Goal: Information Seeking & Learning: Compare options

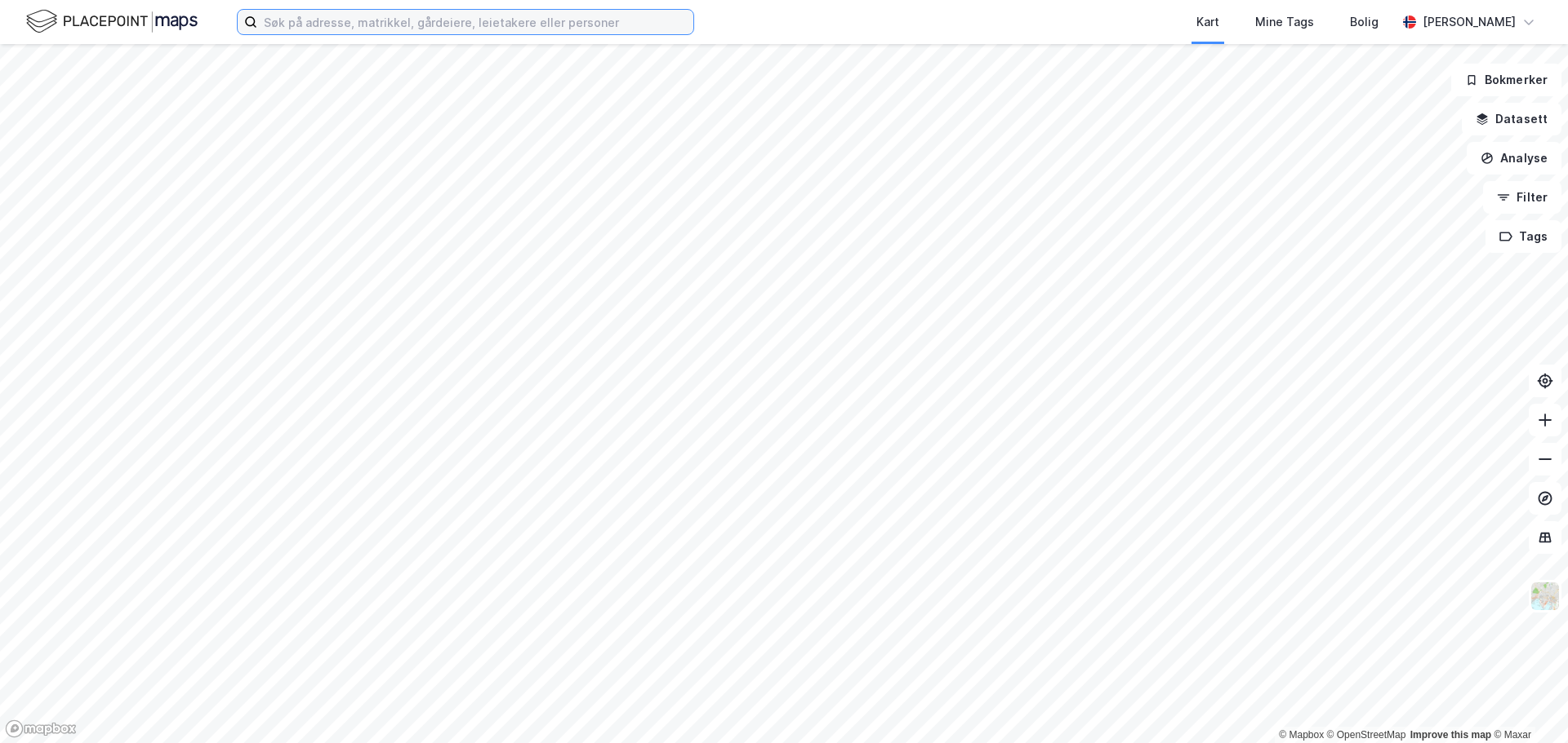
click at [397, 29] on input at bounding box center [475, 22] width 436 height 24
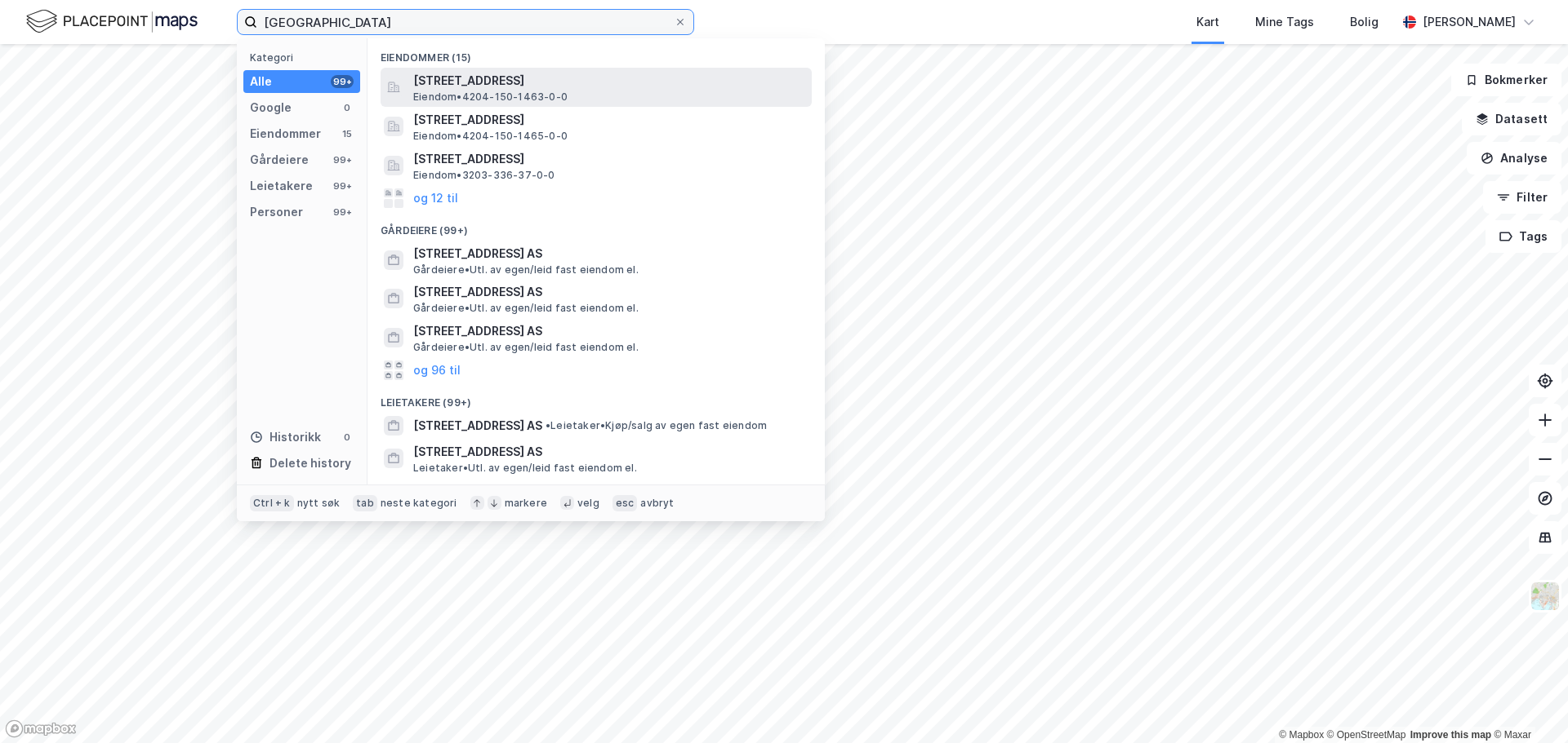
type input "[GEOGRAPHIC_DATA]"
click at [511, 87] on span "[STREET_ADDRESS]" at bounding box center [609, 80] width 392 height 20
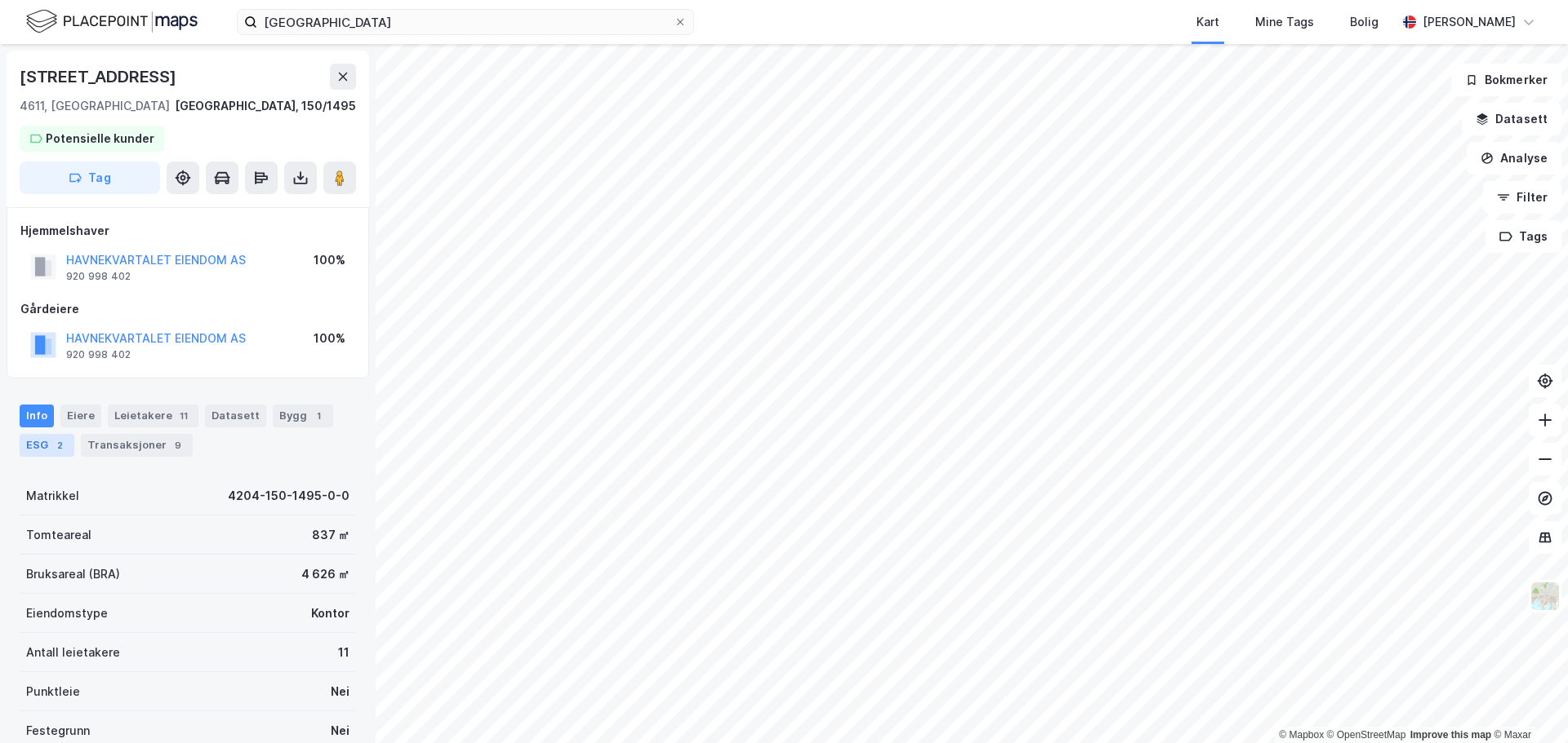
click at [41, 447] on div "ESG 2" at bounding box center [47, 446] width 55 height 23
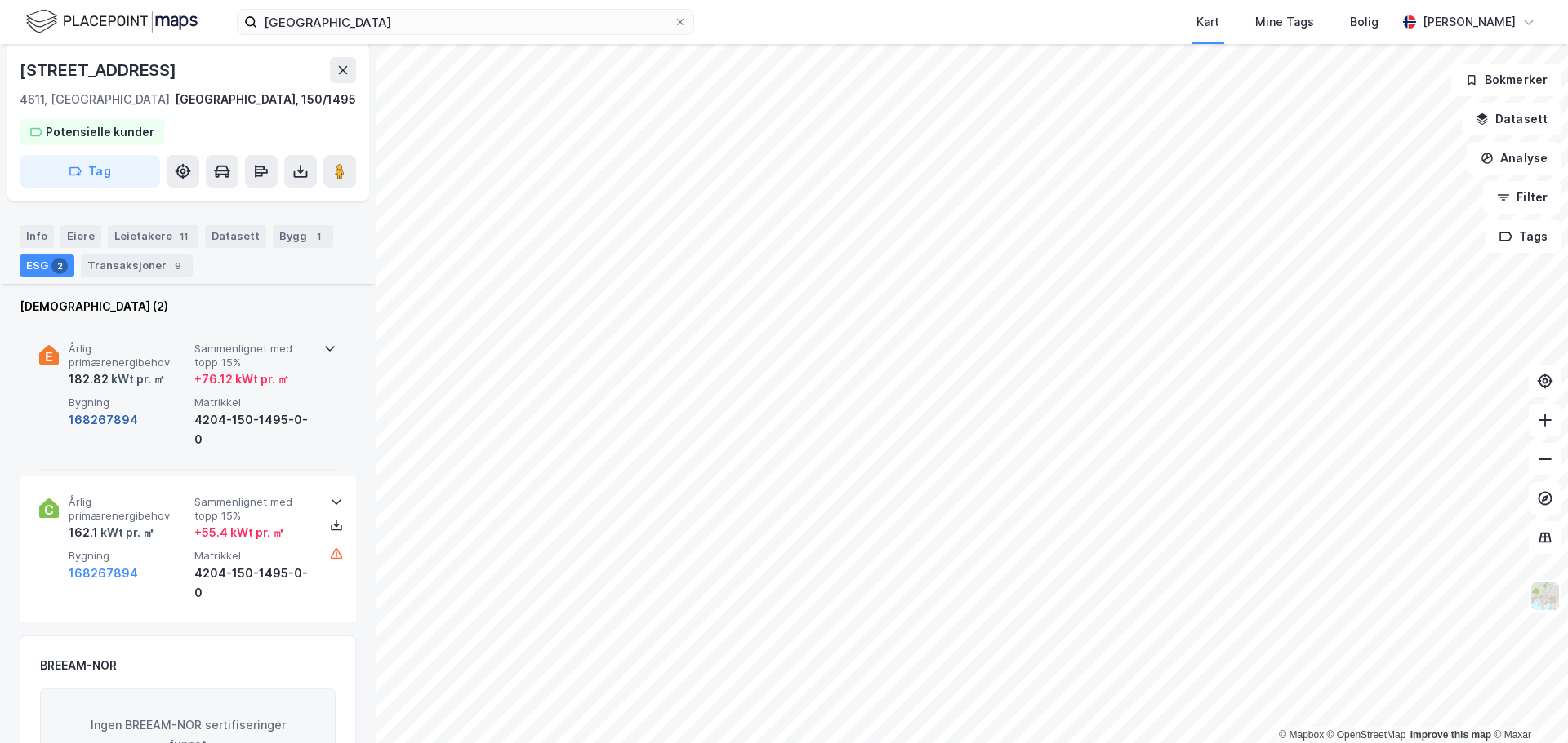
scroll to position [190, 0]
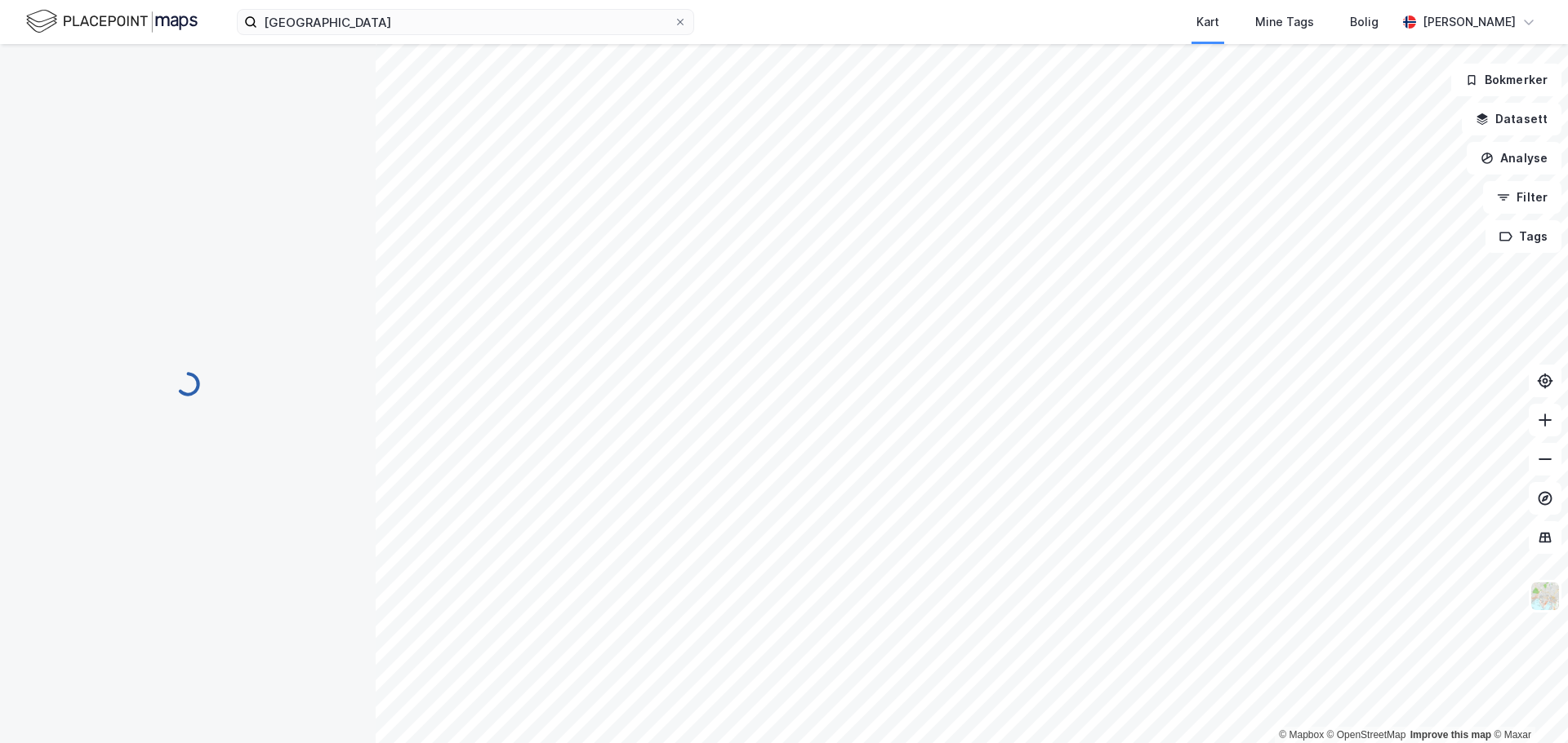
scroll to position [190, 0]
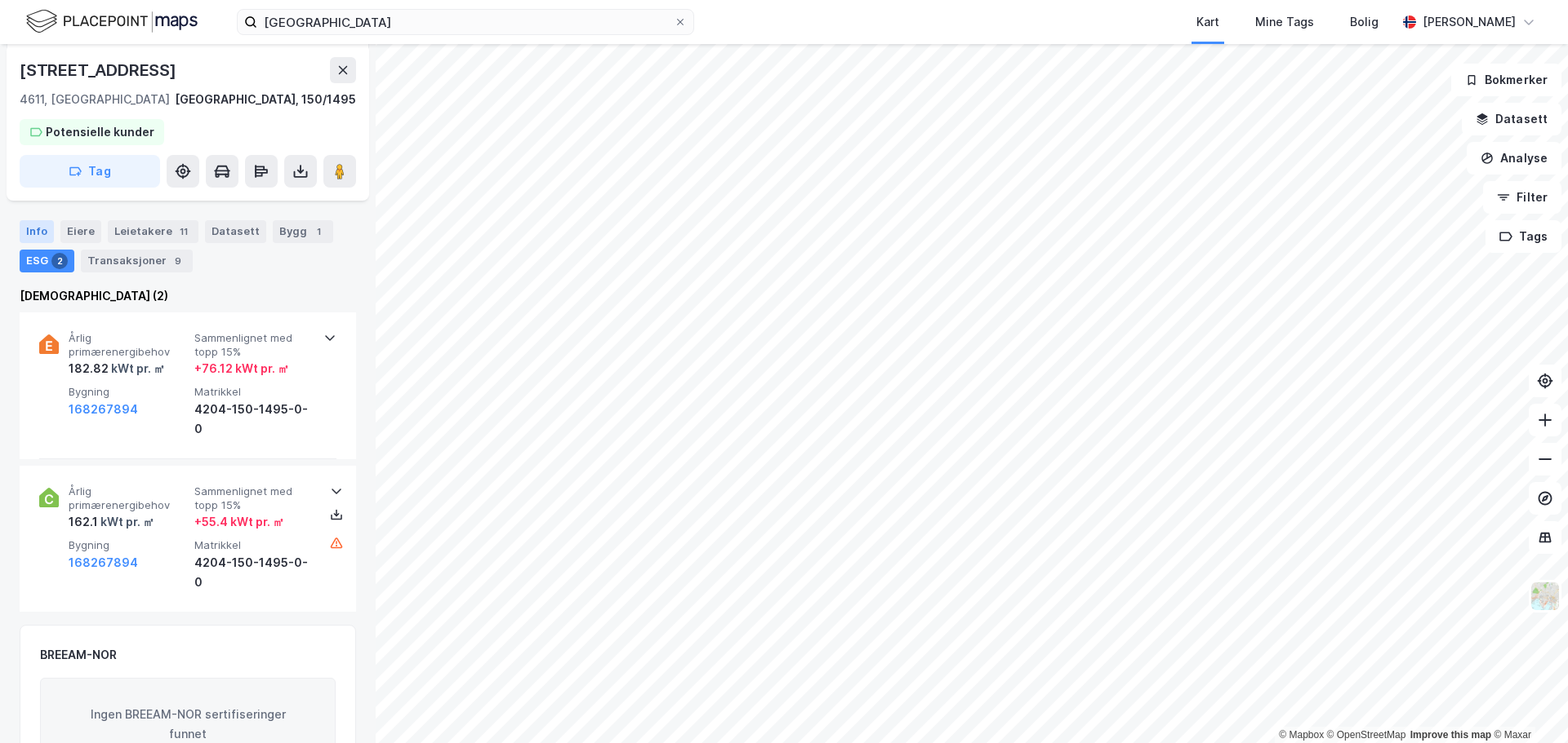
click at [38, 226] on div "Info" at bounding box center [36, 231] width 35 height 23
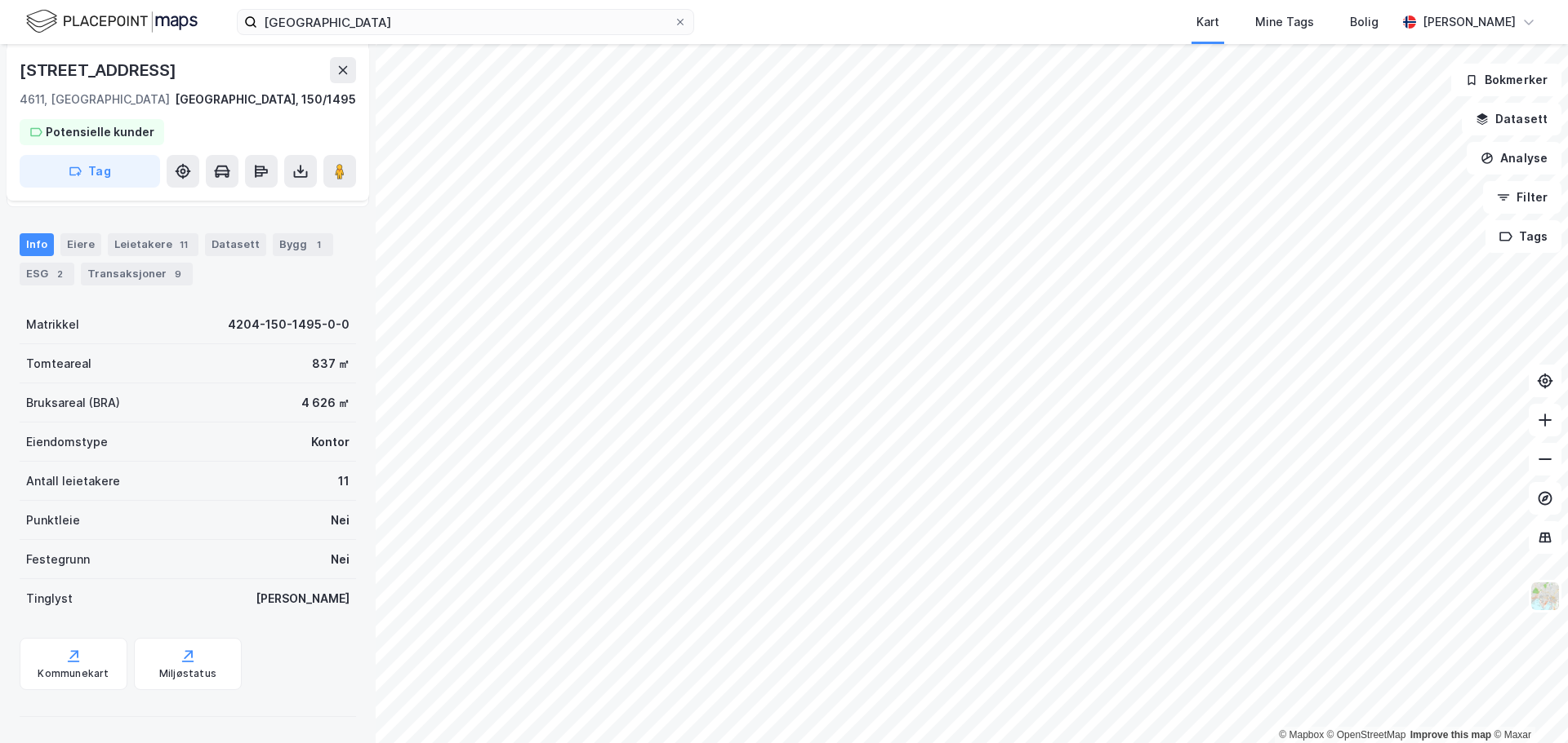
scroll to position [172, 0]
click at [240, 323] on div "4204-150-1495-0-0" at bounding box center [288, 324] width 121 height 20
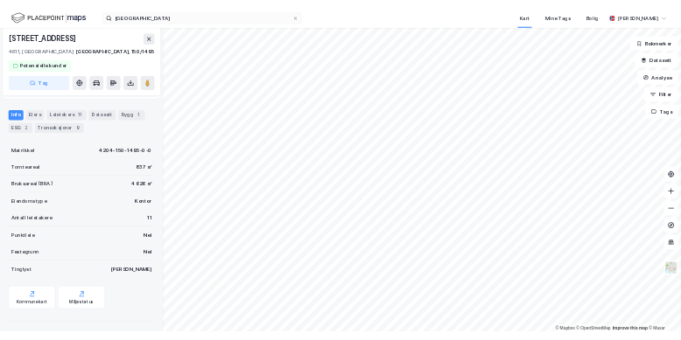
scroll to position [183, 0]
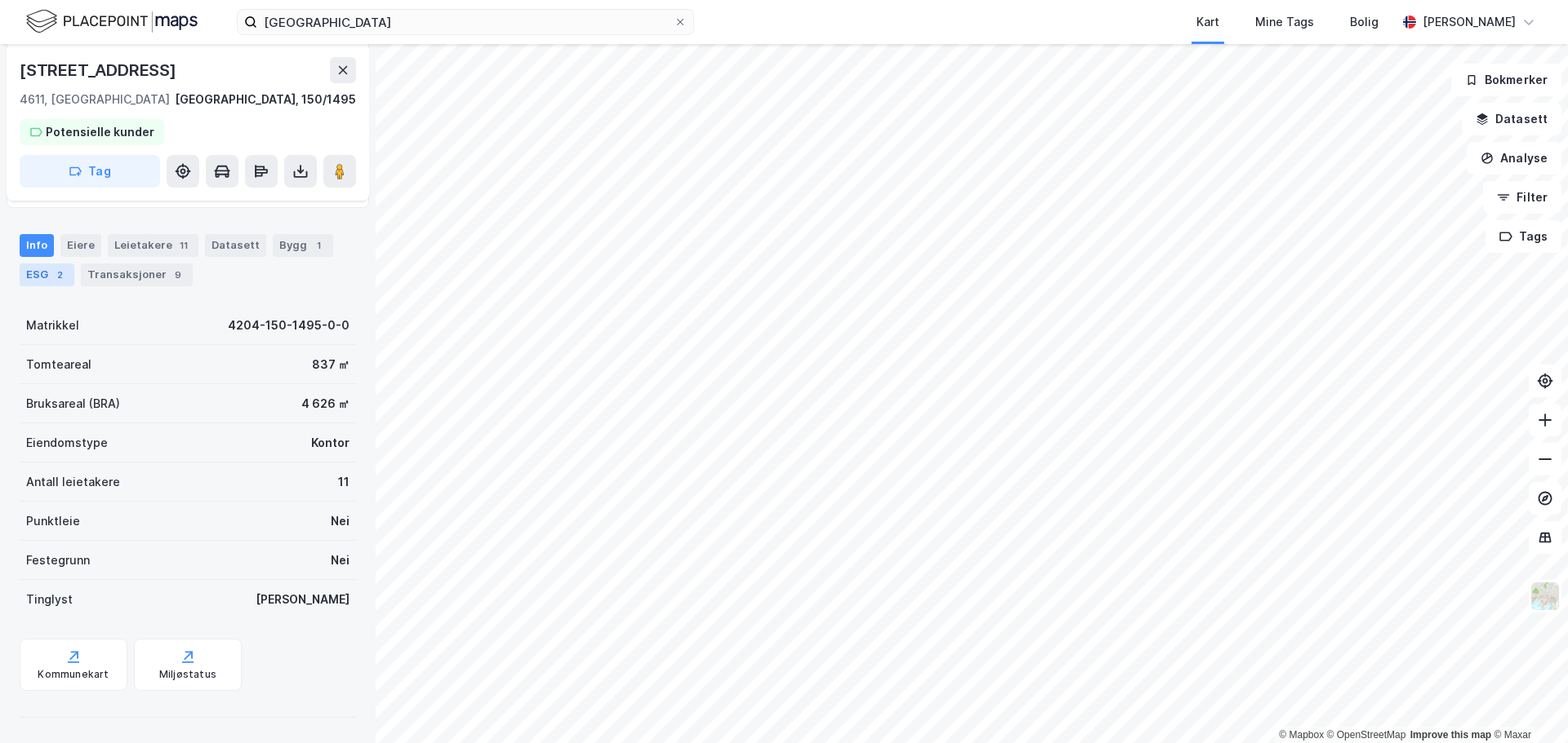
click at [40, 271] on div "ESG 2" at bounding box center [47, 275] width 55 height 23
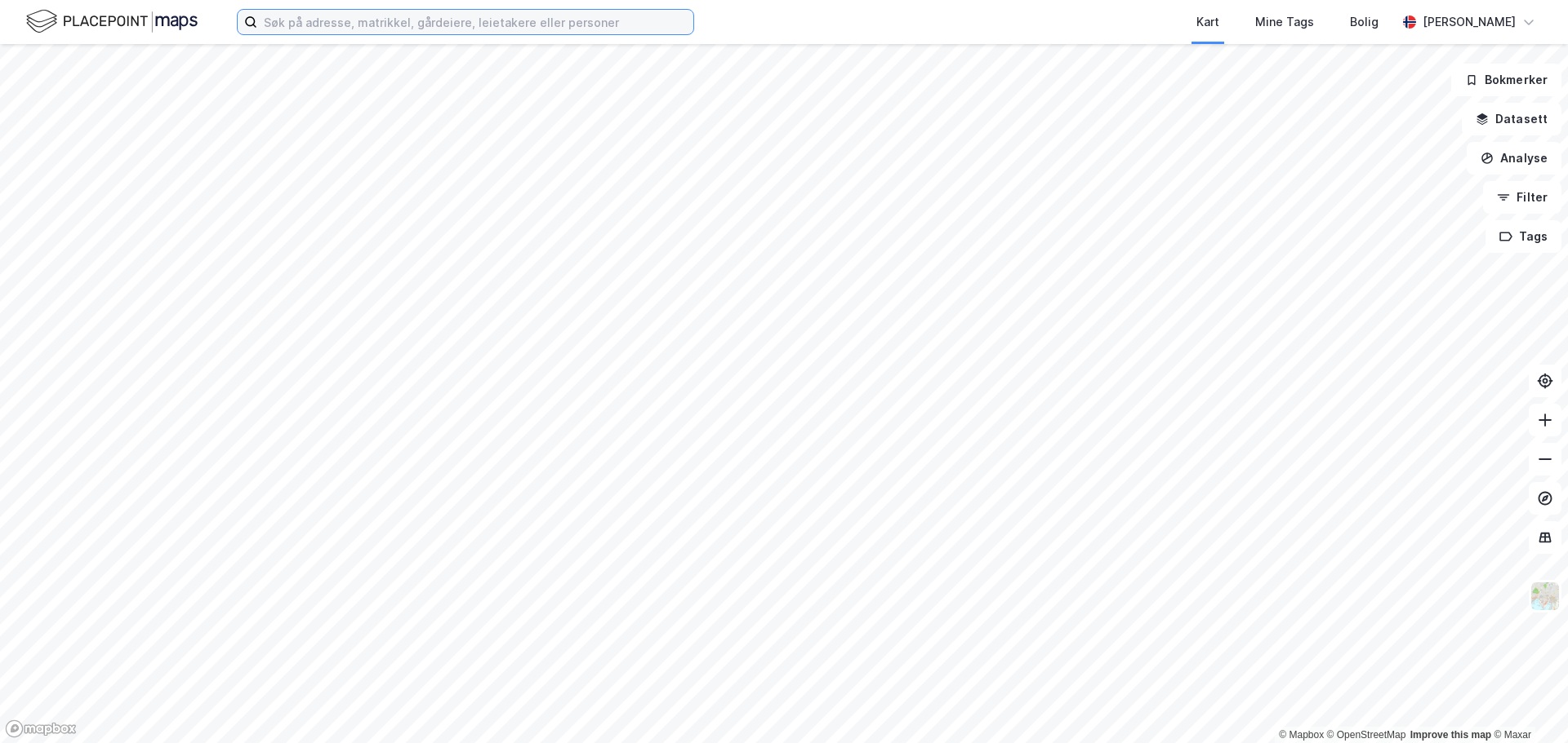
click at [305, 28] on input at bounding box center [475, 22] width 436 height 24
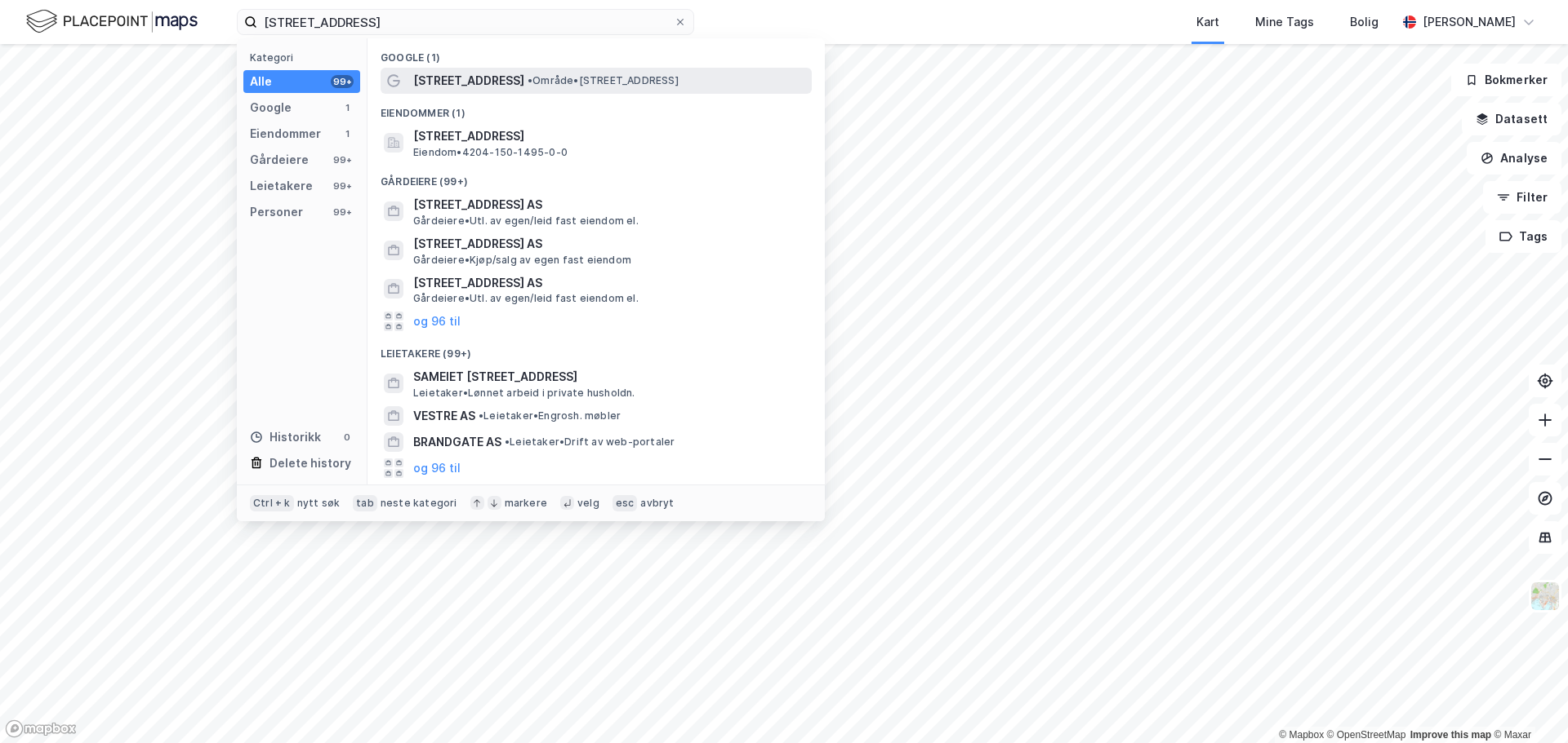
click at [451, 84] on span "[STREET_ADDRESS]" at bounding box center [468, 80] width 111 height 20
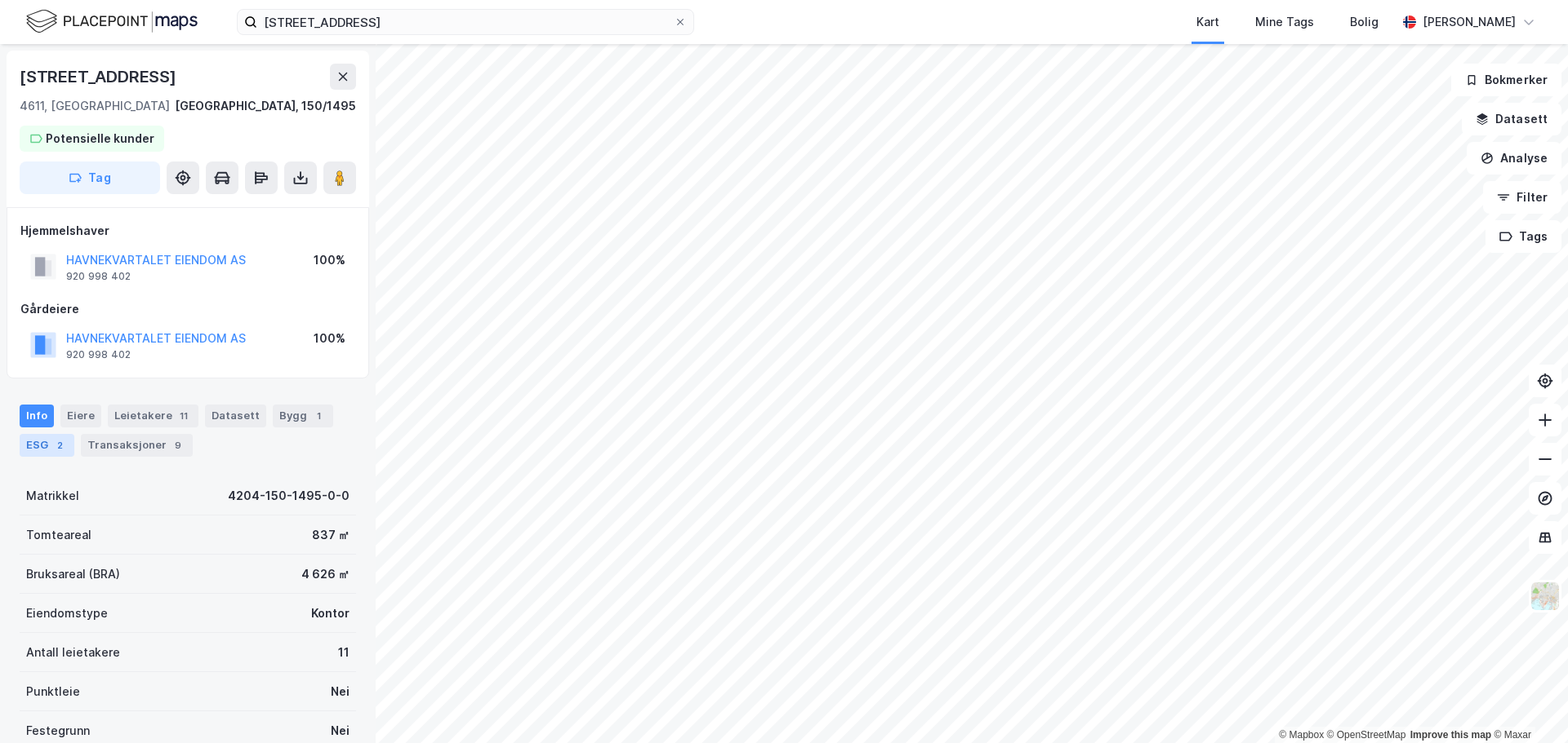
click at [51, 447] on div "2" at bounding box center [60, 446] width 17 height 17
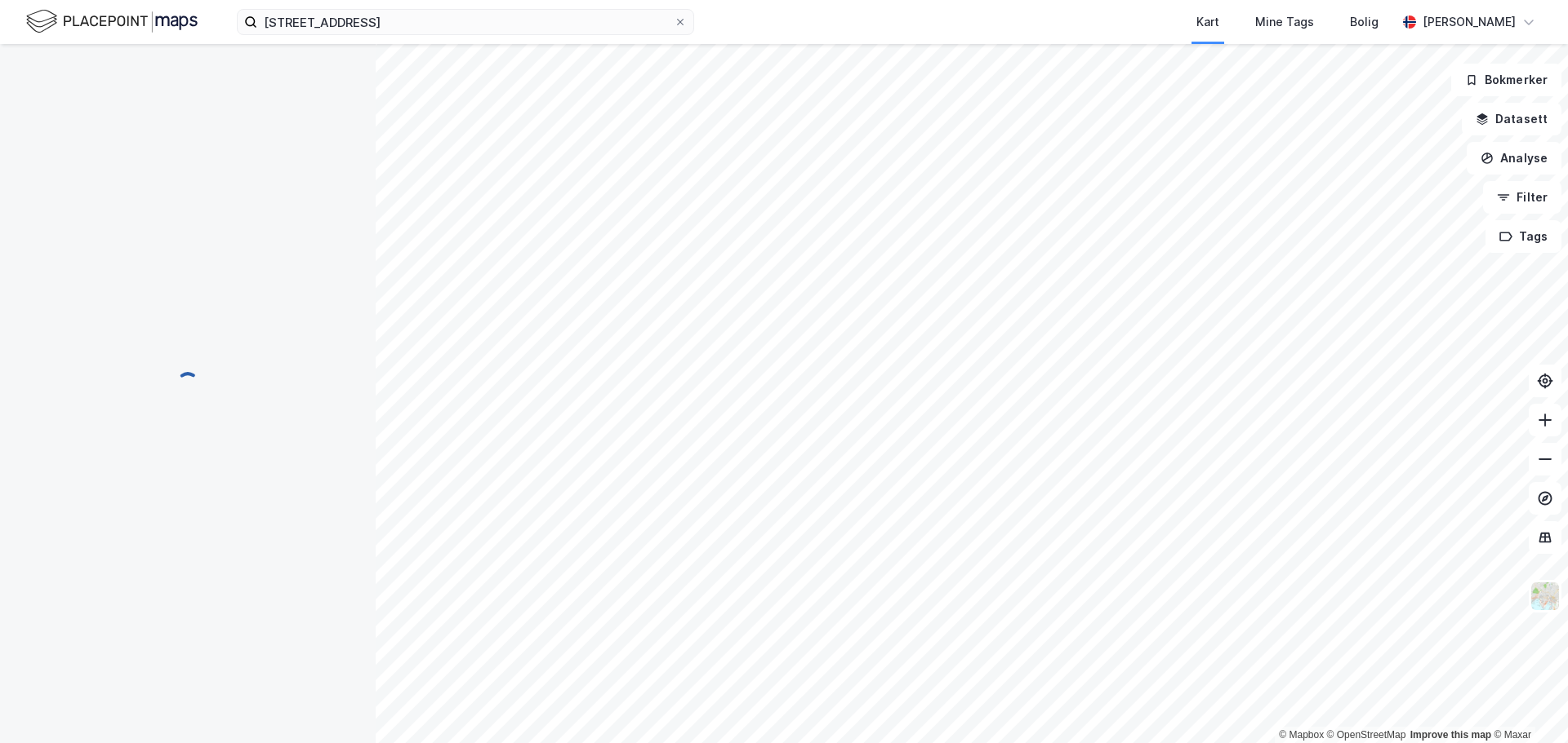
scroll to position [136, 0]
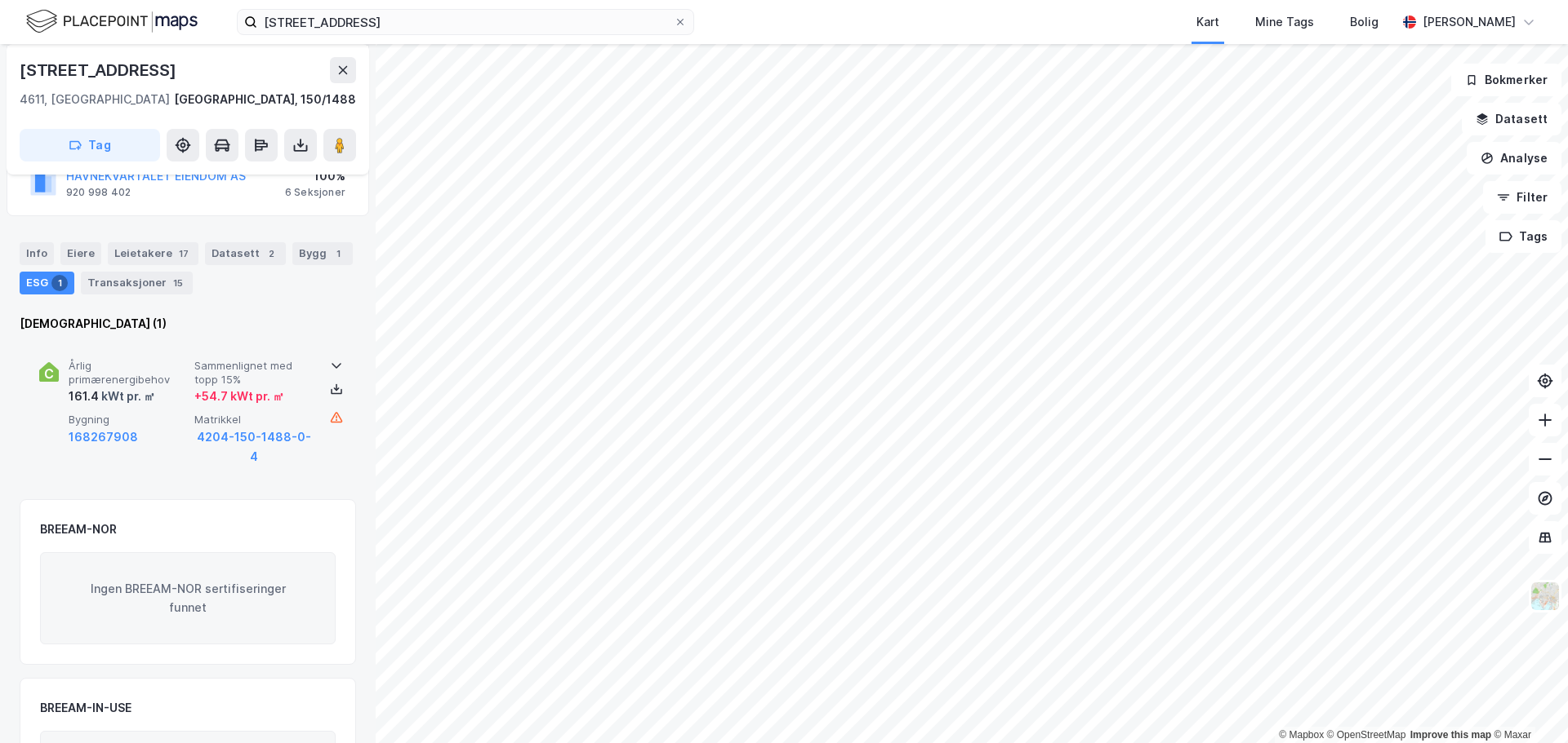
click at [94, 391] on div "161.4 kWt pr. ㎡" at bounding box center [112, 396] width 87 height 20
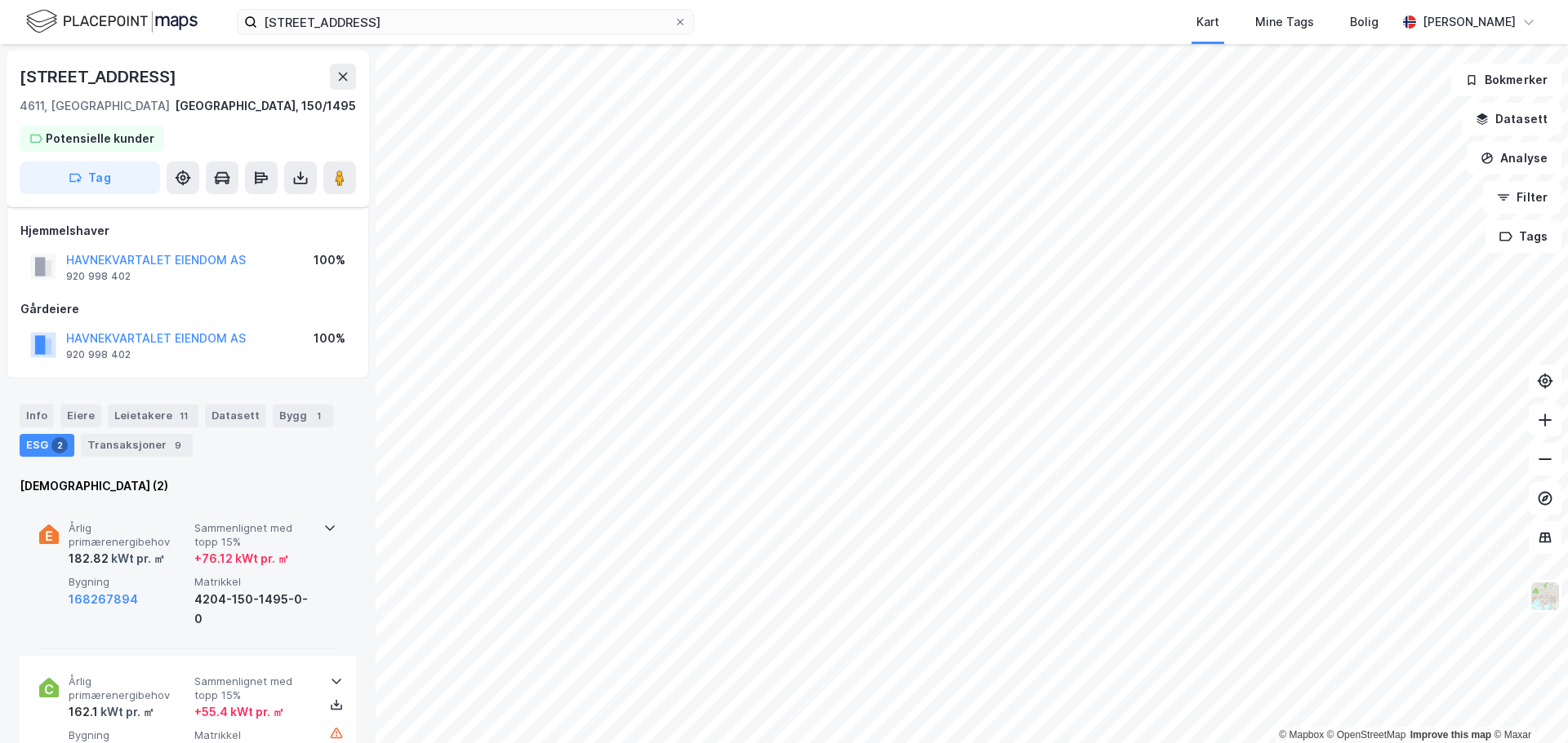
scroll to position [136, 0]
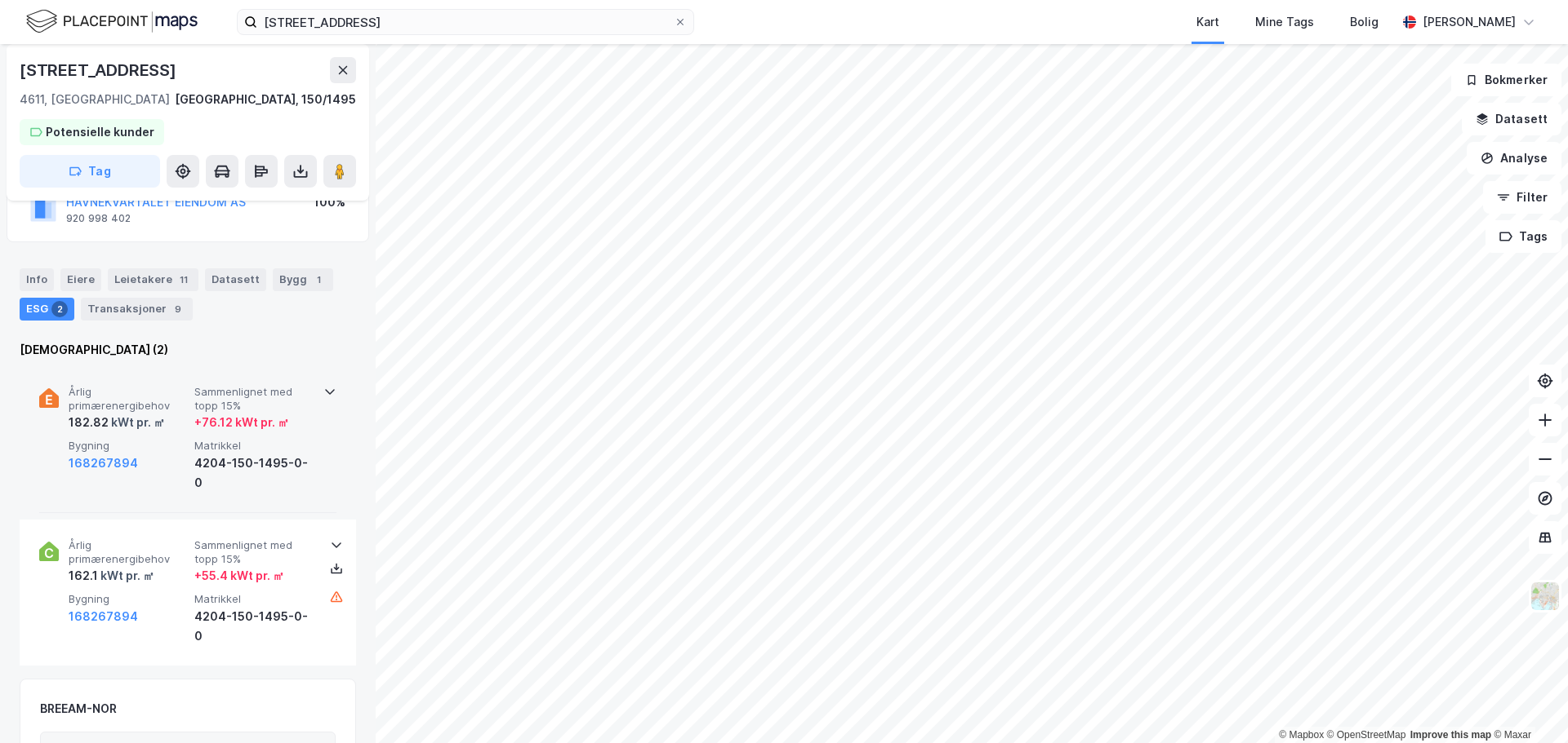
click at [115, 436] on div "Årlig primærenergibehov 182.82 kWt pr. ㎡ Sammenlignet med topp 15% + 76.12 kWt …" at bounding box center [191, 439] width 245 height 108
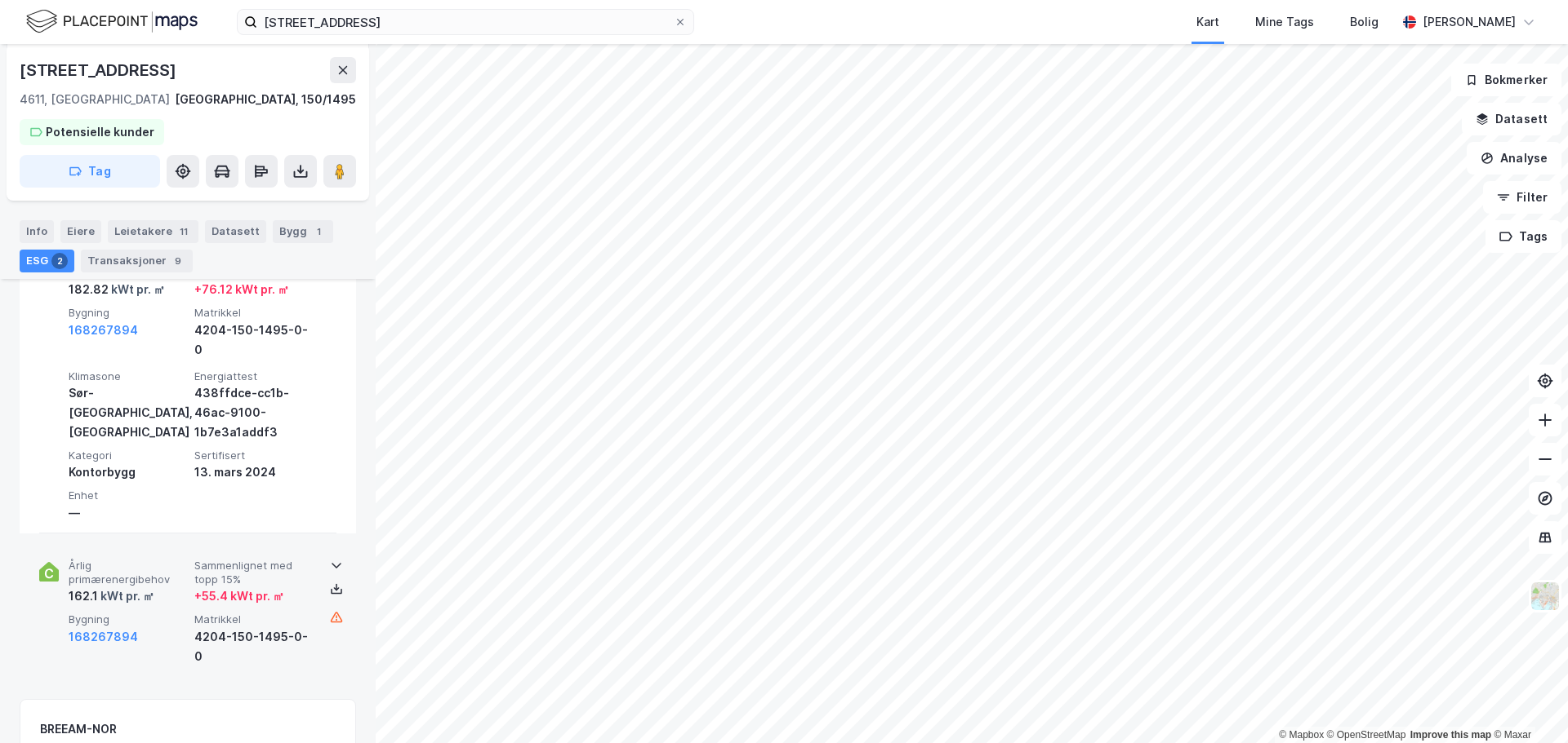
scroll to position [272, 0]
click at [121, 576] on span "Årlig primærenergibehov" at bounding box center [129, 570] width 119 height 29
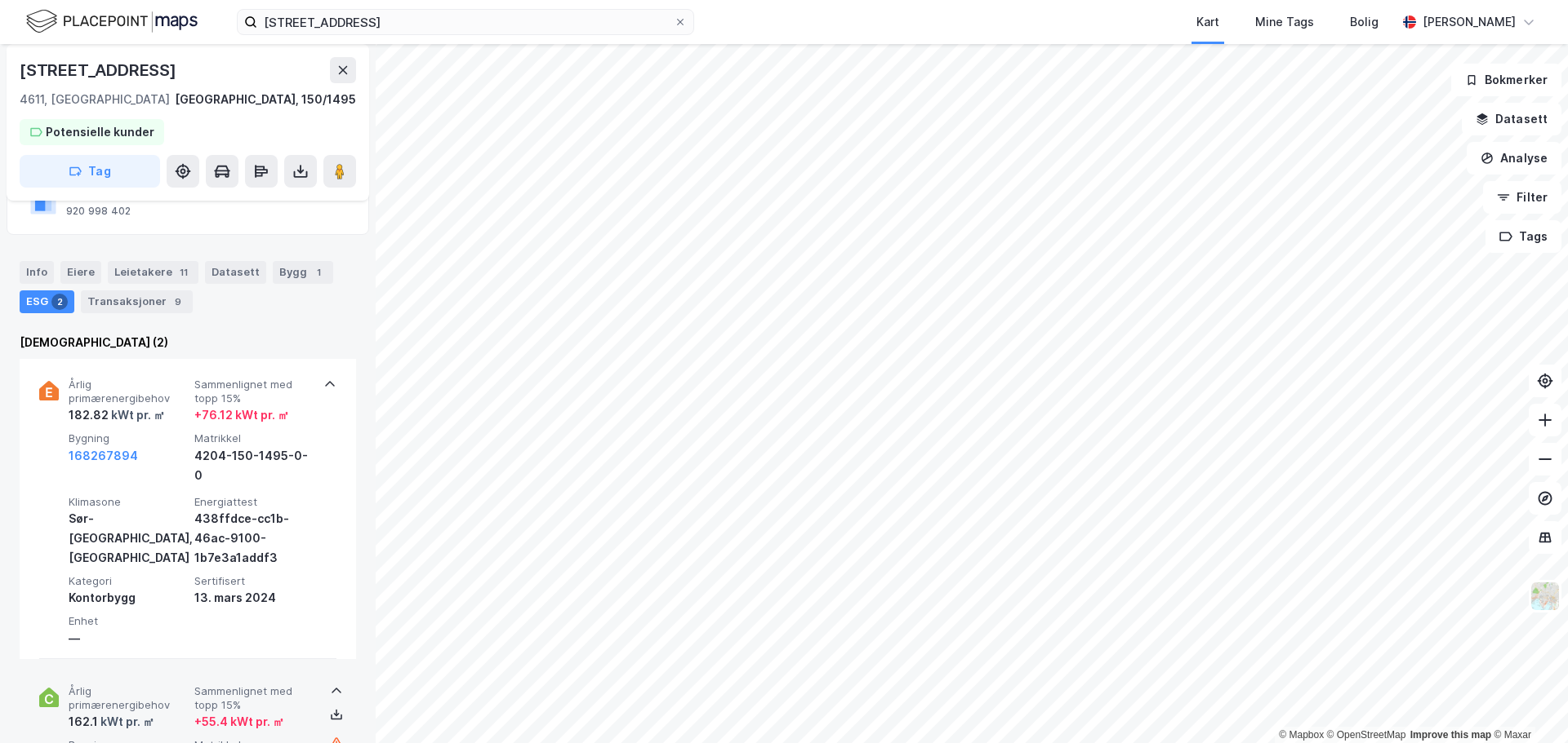
scroll to position [136, 0]
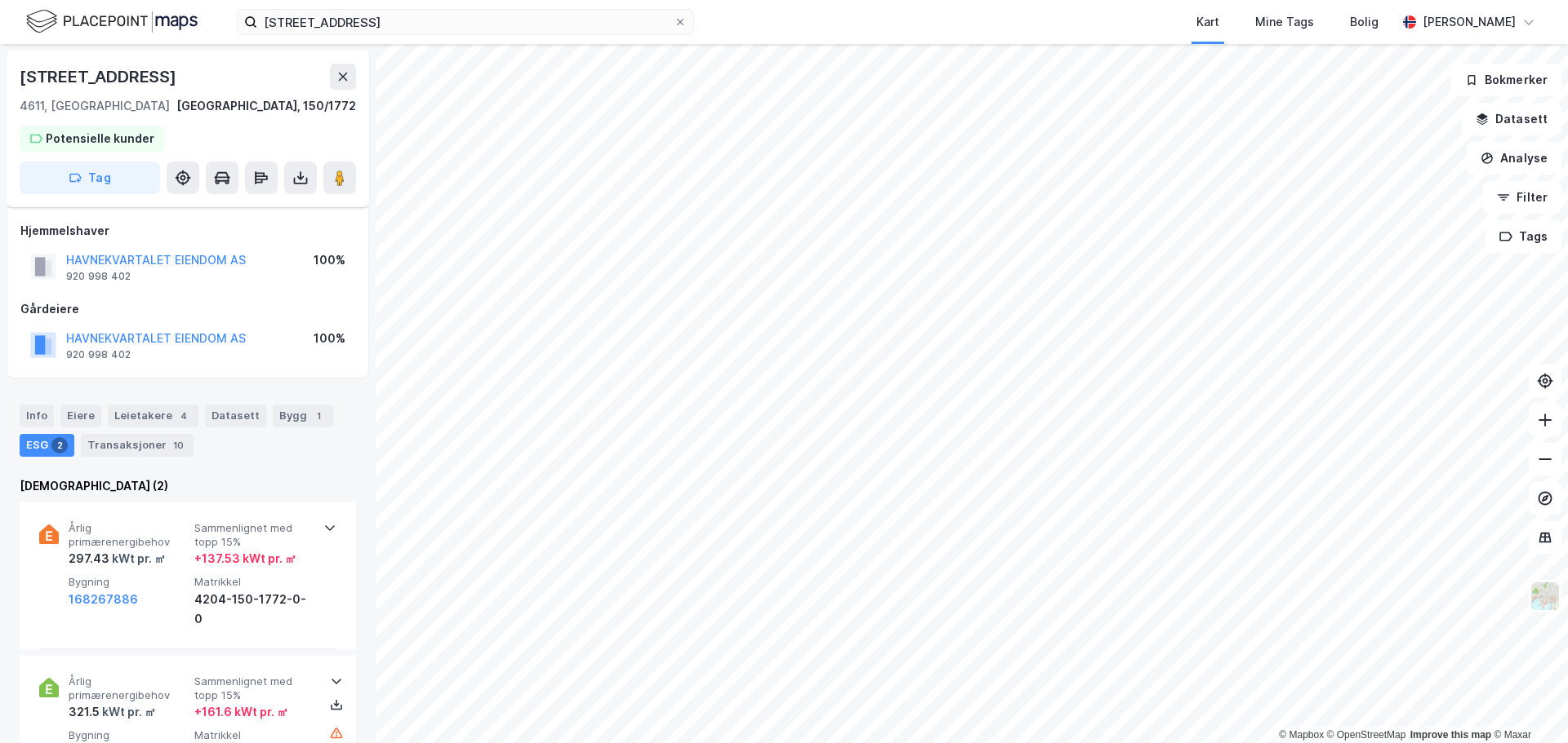
scroll to position [136, 0]
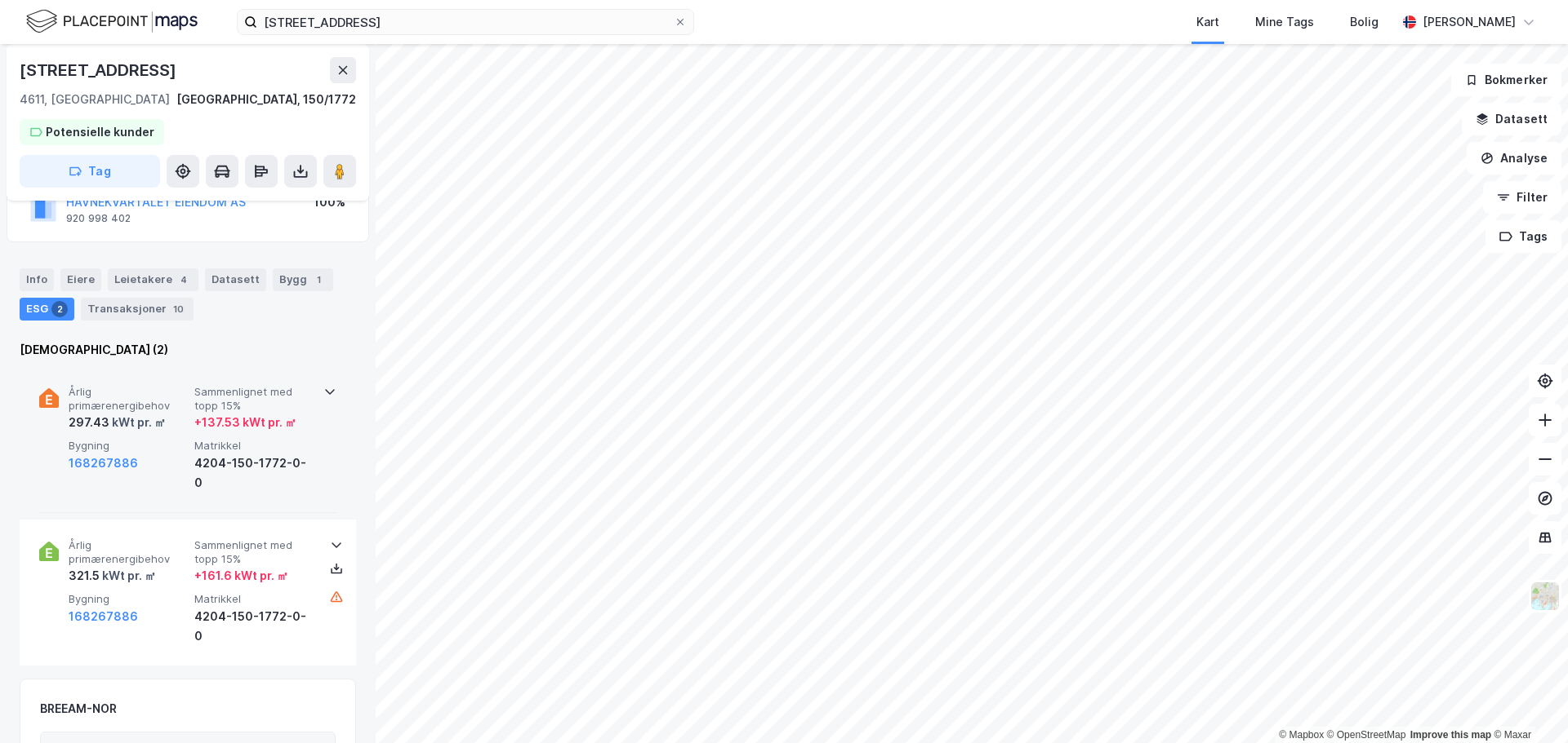
click at [123, 419] on div "kWt pr. ㎡" at bounding box center [137, 422] width 56 height 20
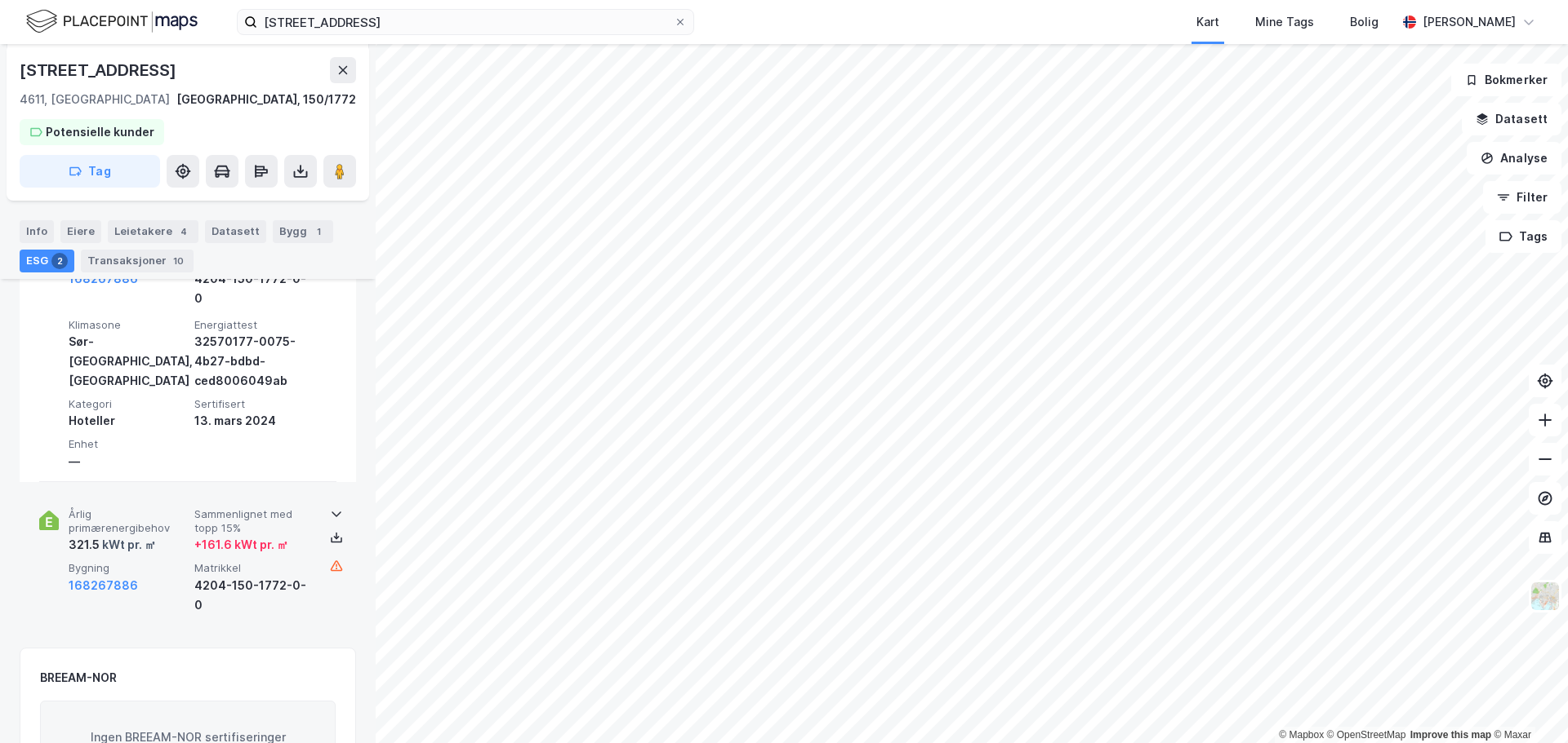
scroll to position [326, 0]
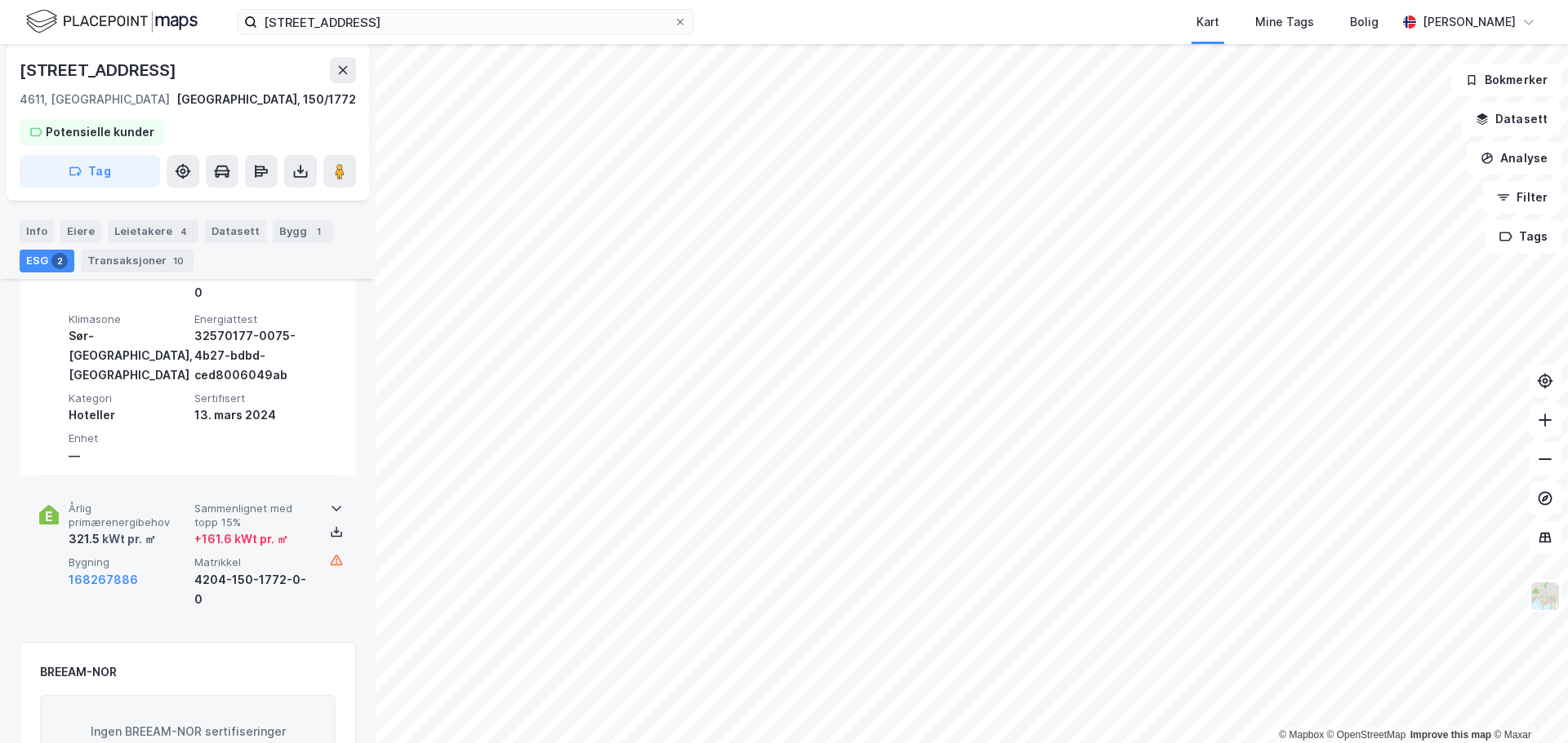
click at [132, 556] on span "Bygning" at bounding box center [129, 562] width 119 height 14
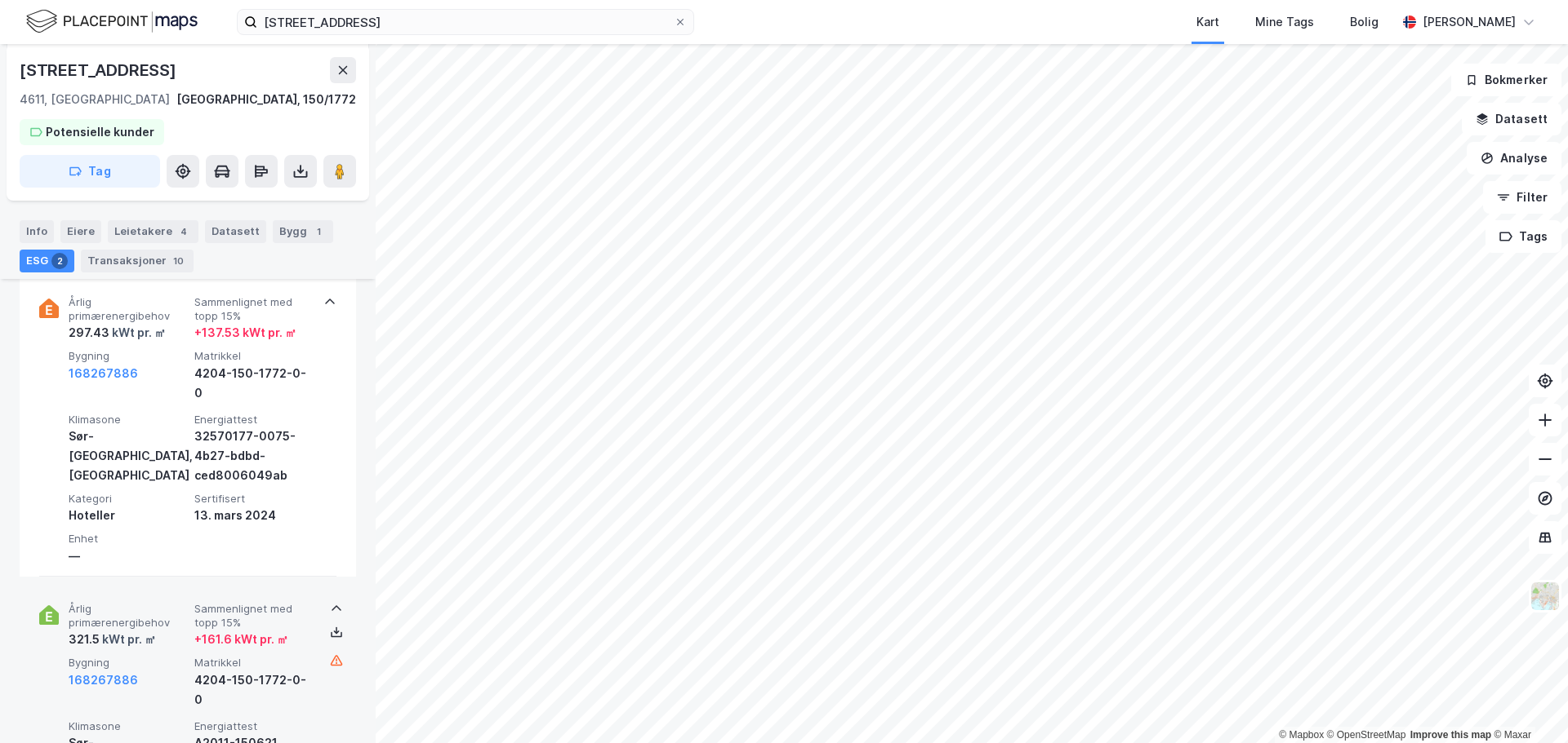
scroll to position [191, 0]
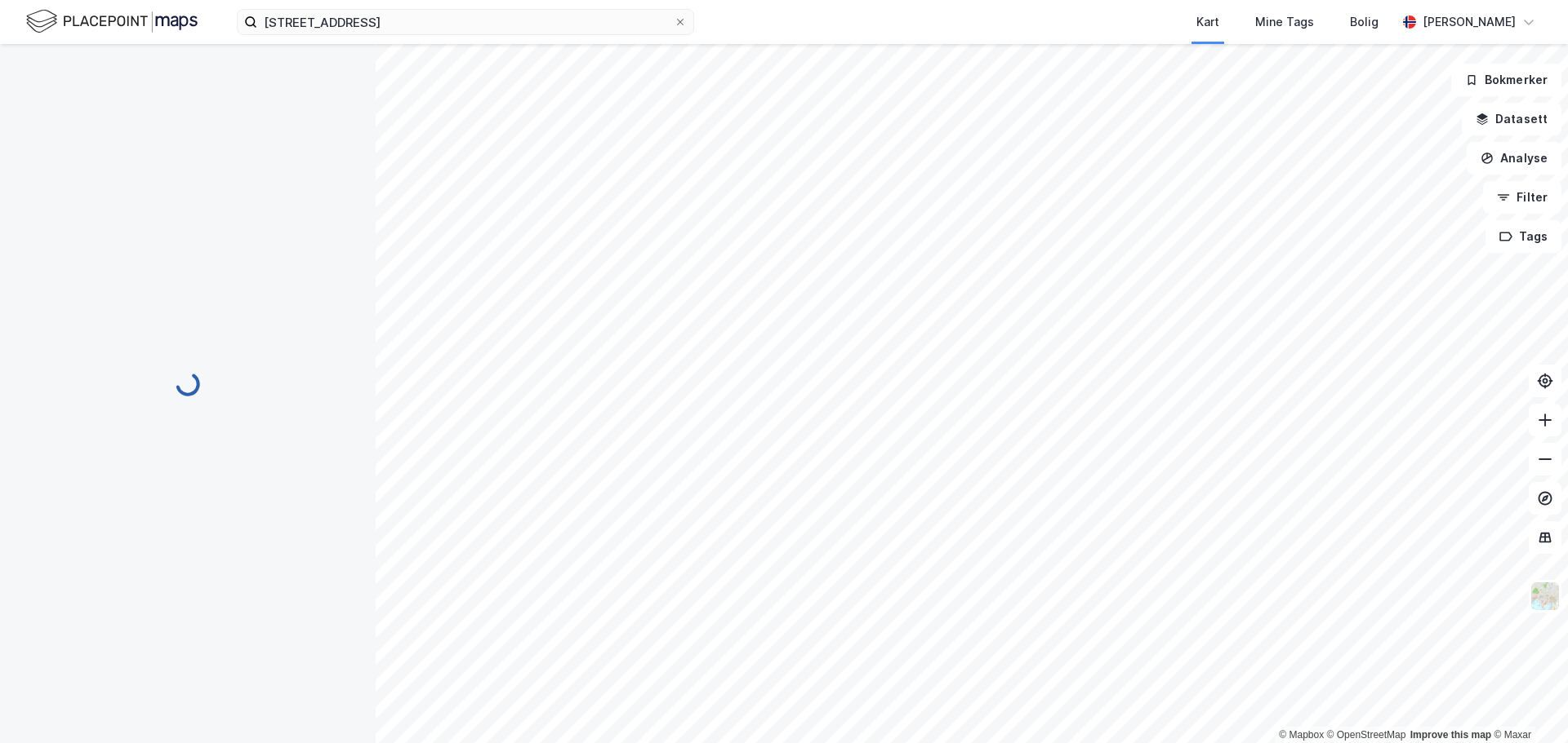
scroll to position [191, 0]
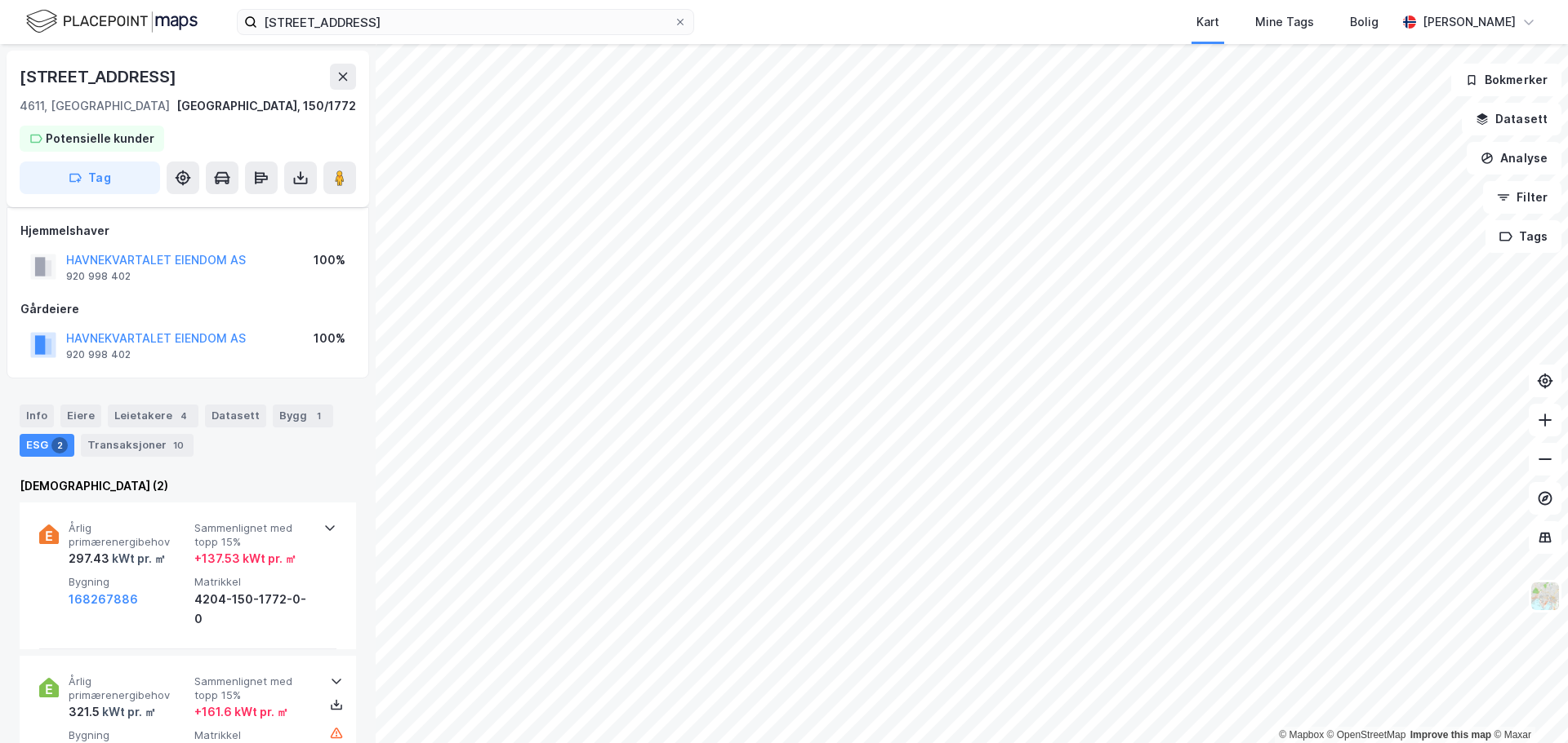
scroll to position [191, 0]
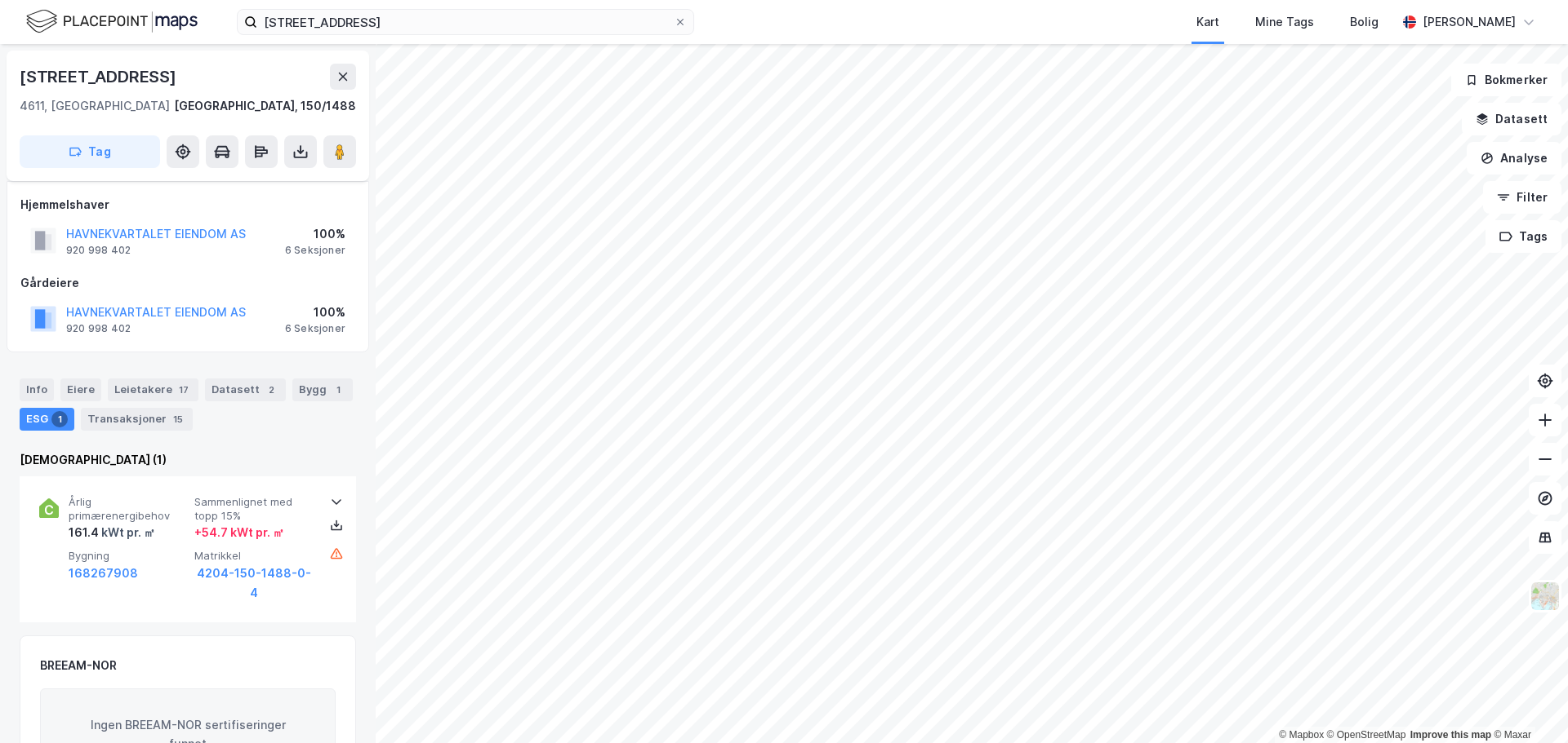
scroll to position [191, 0]
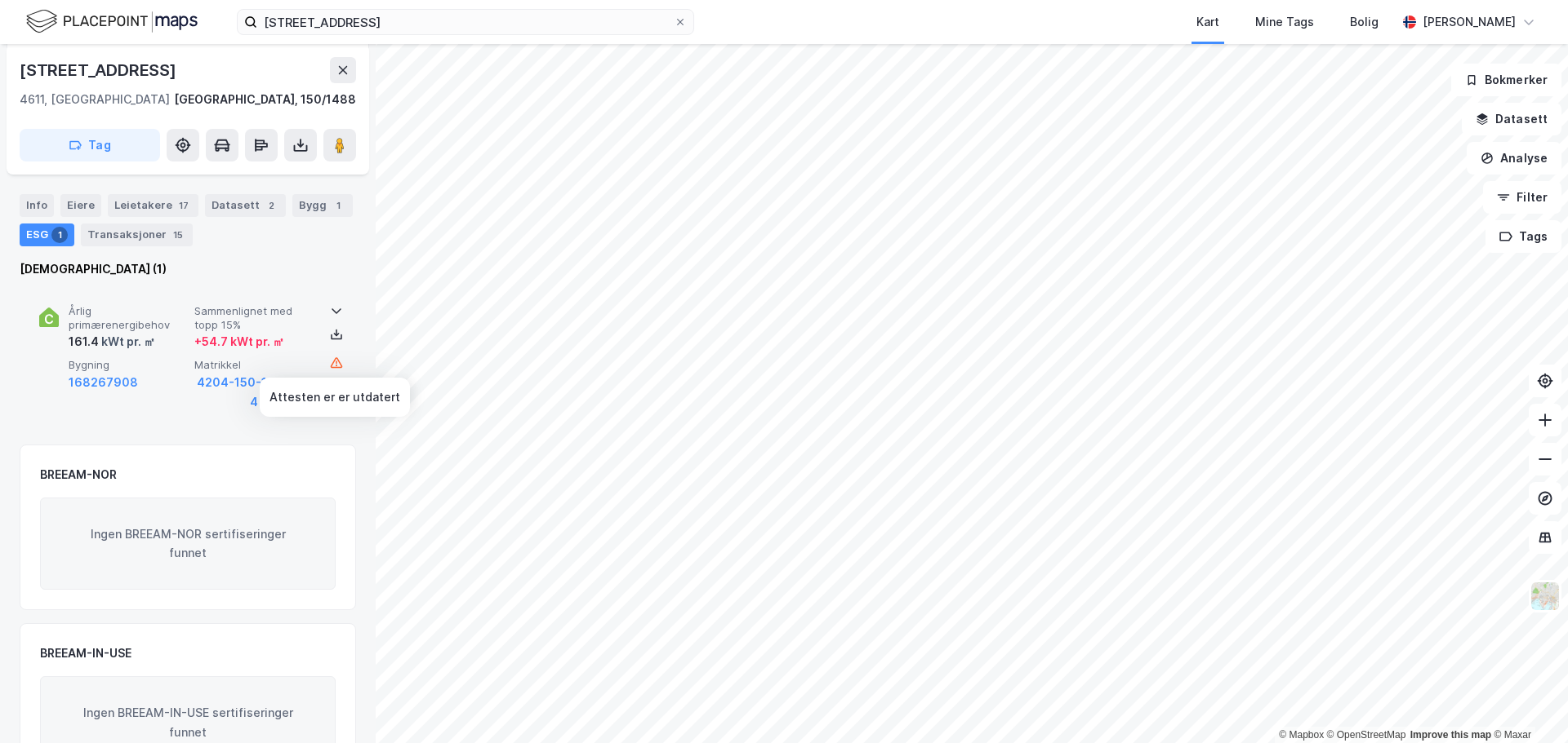
click at [330, 358] on icon at bounding box center [337, 364] width 13 height 13
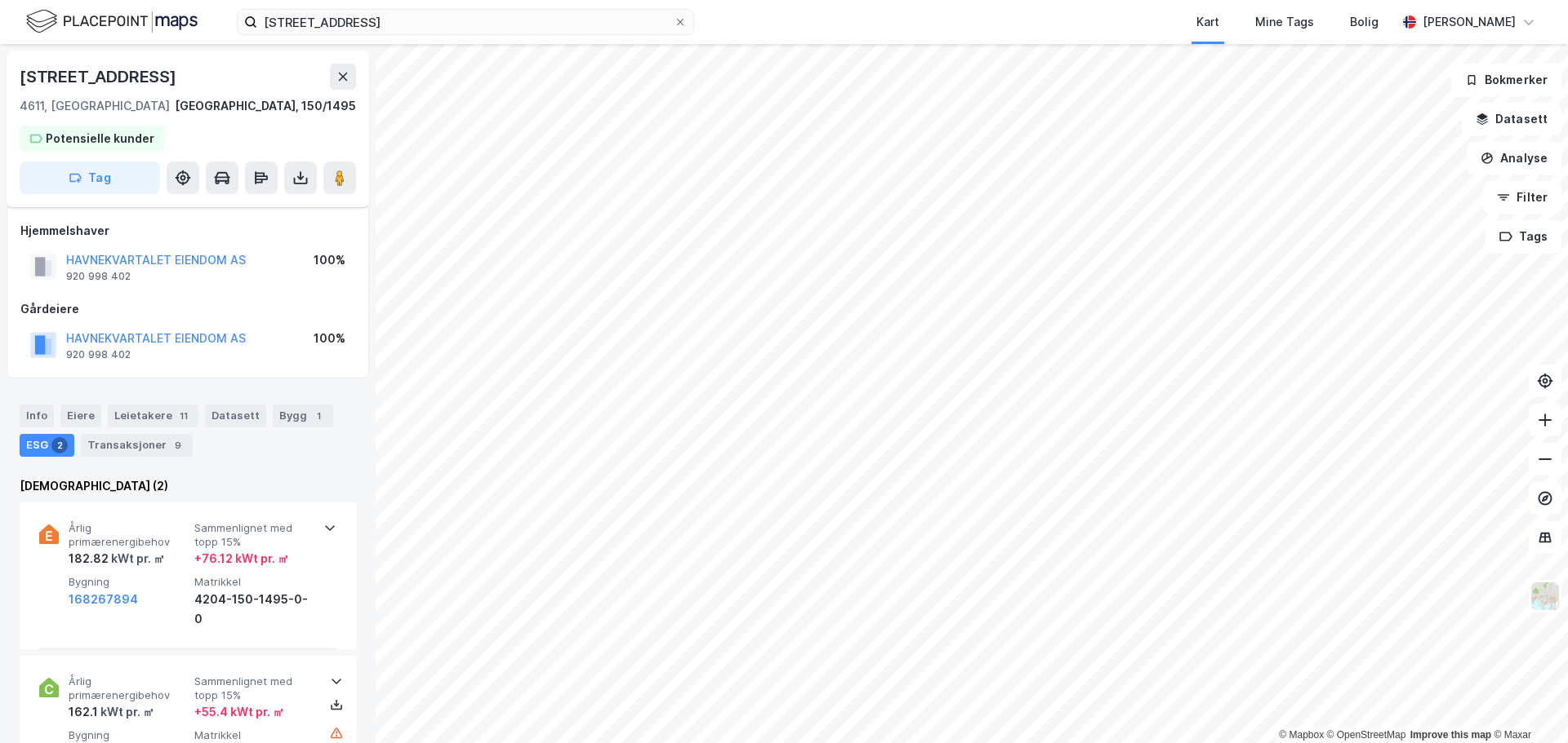
scroll to position [191, 0]
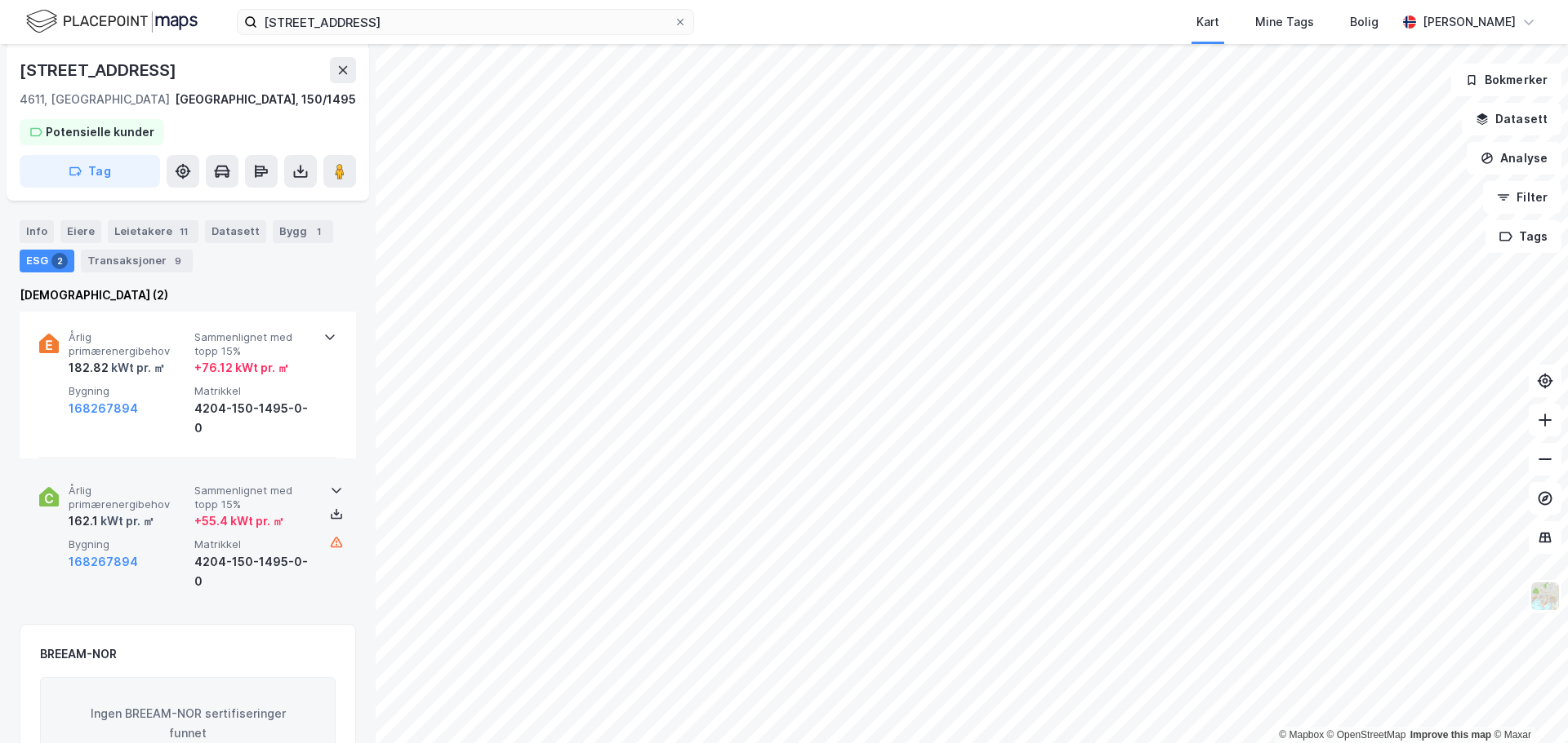
click at [330, 543] on icon at bounding box center [337, 543] width 13 height 13
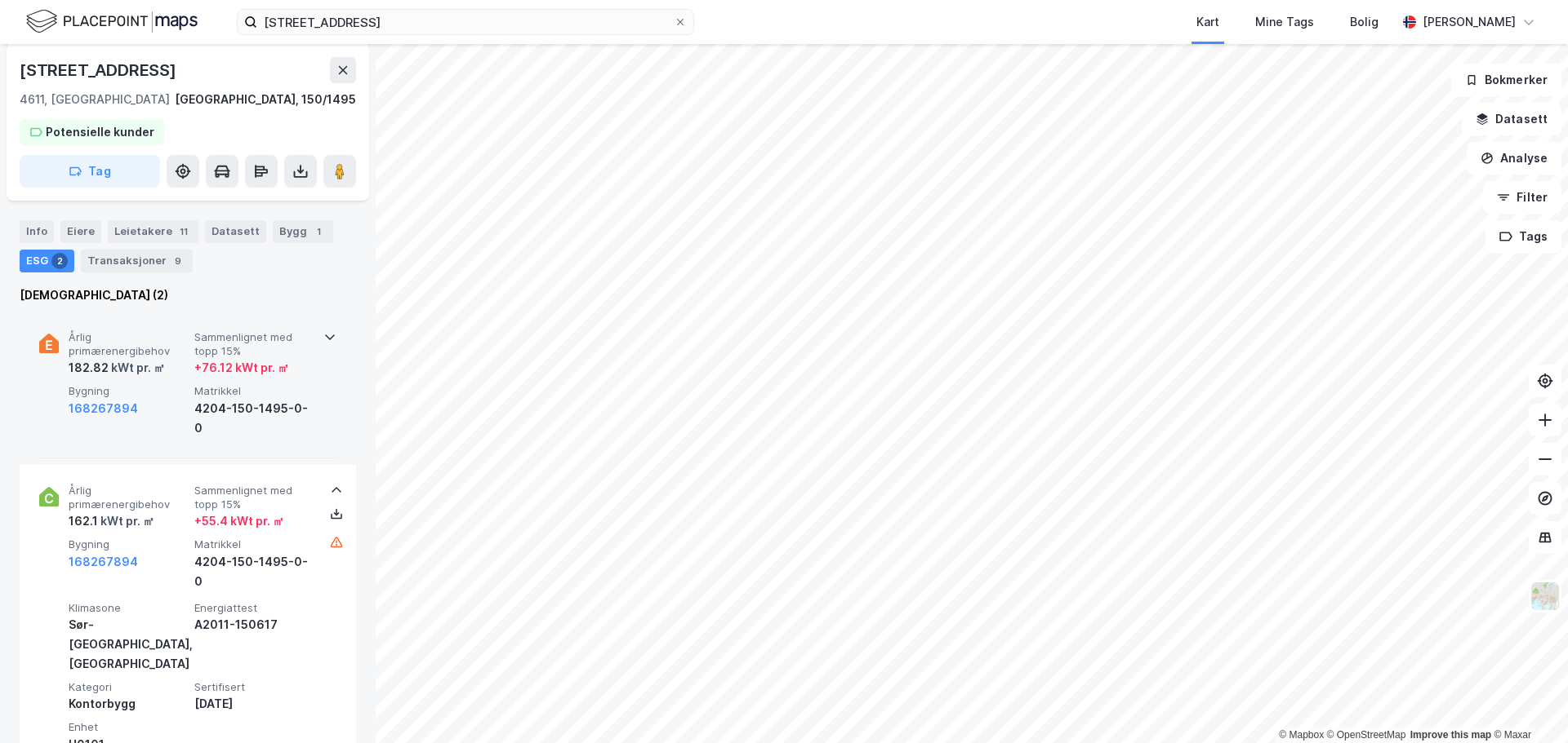
click at [134, 361] on div "kWt pr. ㎡" at bounding box center [136, 367] width 56 height 20
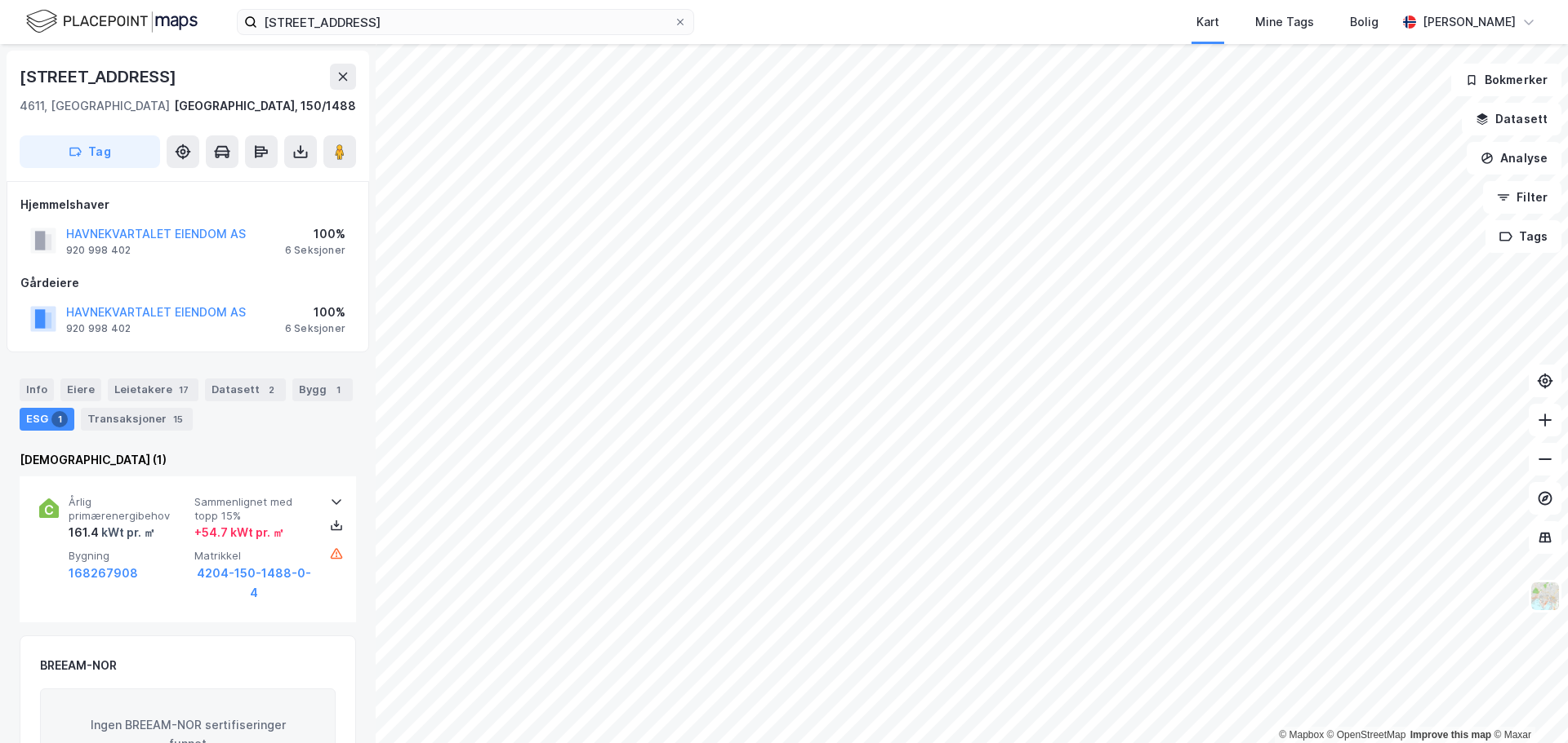
scroll to position [191, 0]
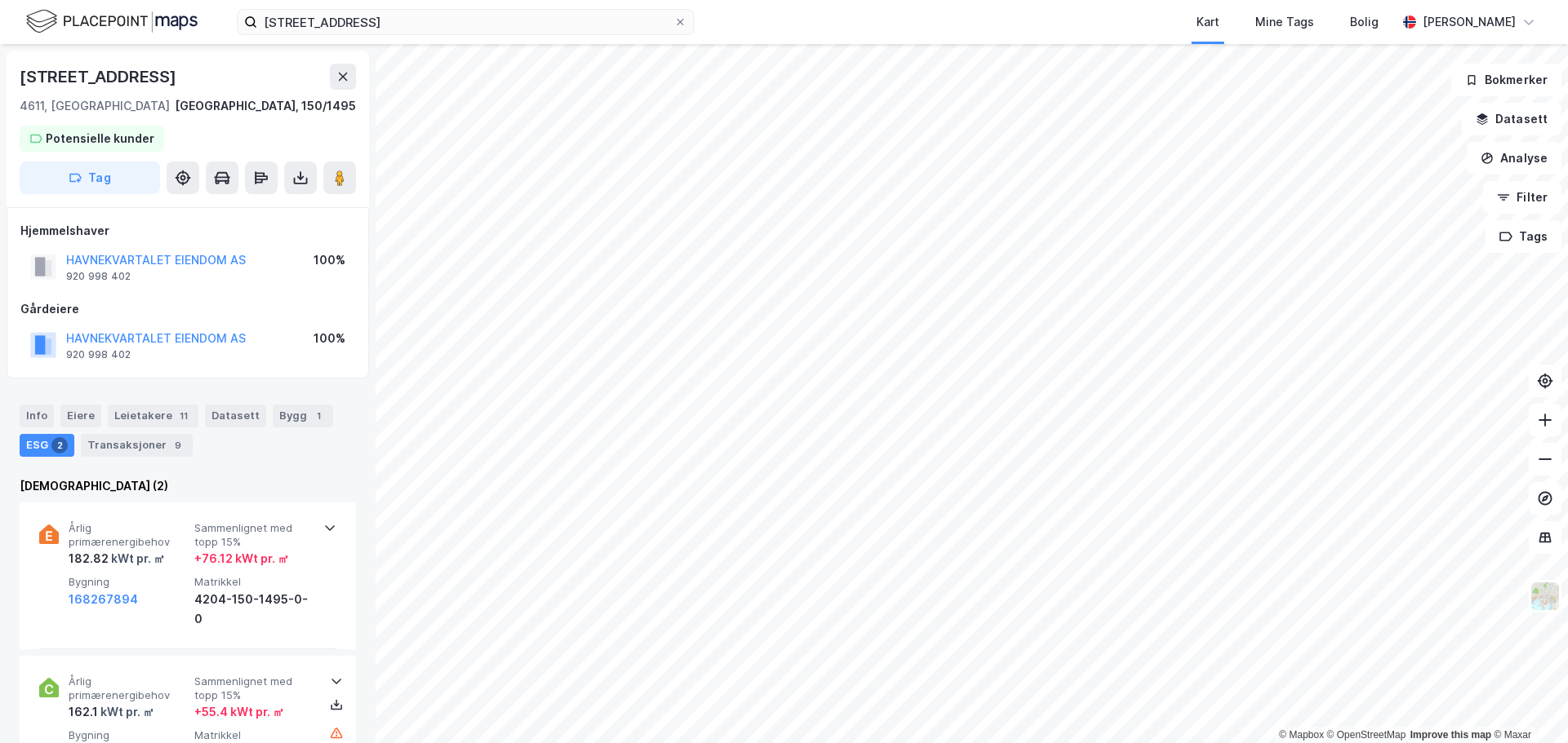
scroll to position [191, 0]
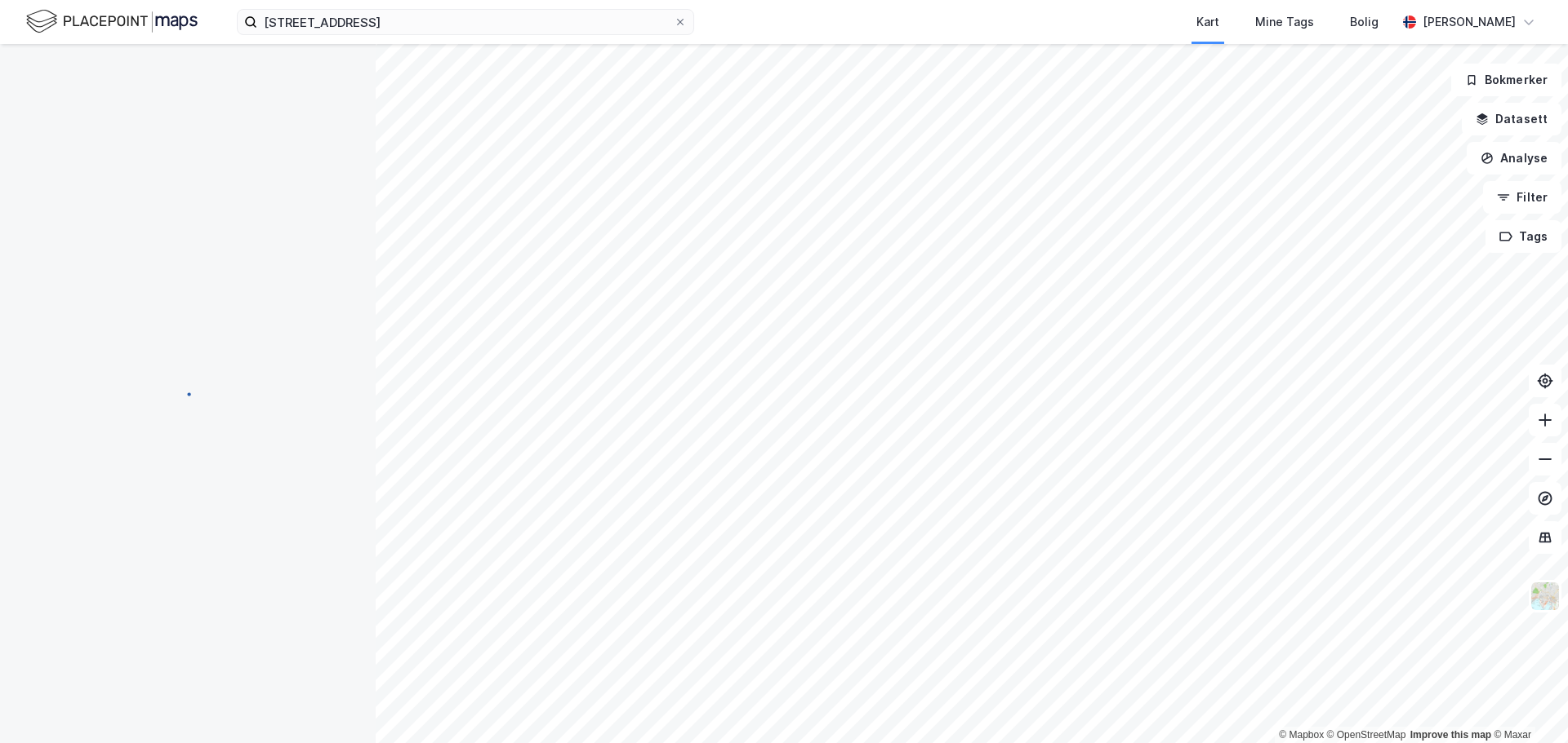
scroll to position [191, 0]
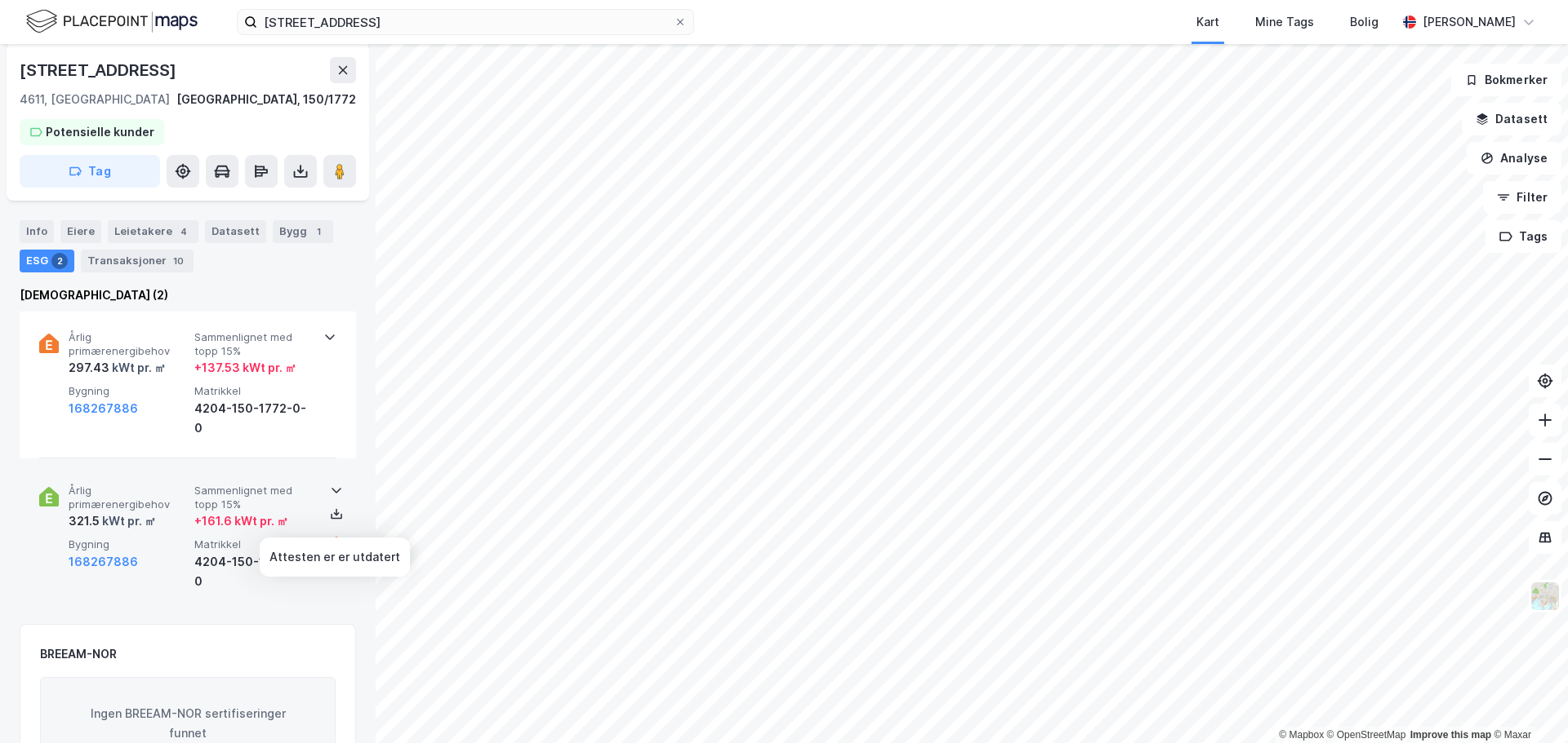
click at [330, 536] on icon at bounding box center [337, 543] width 13 height 13
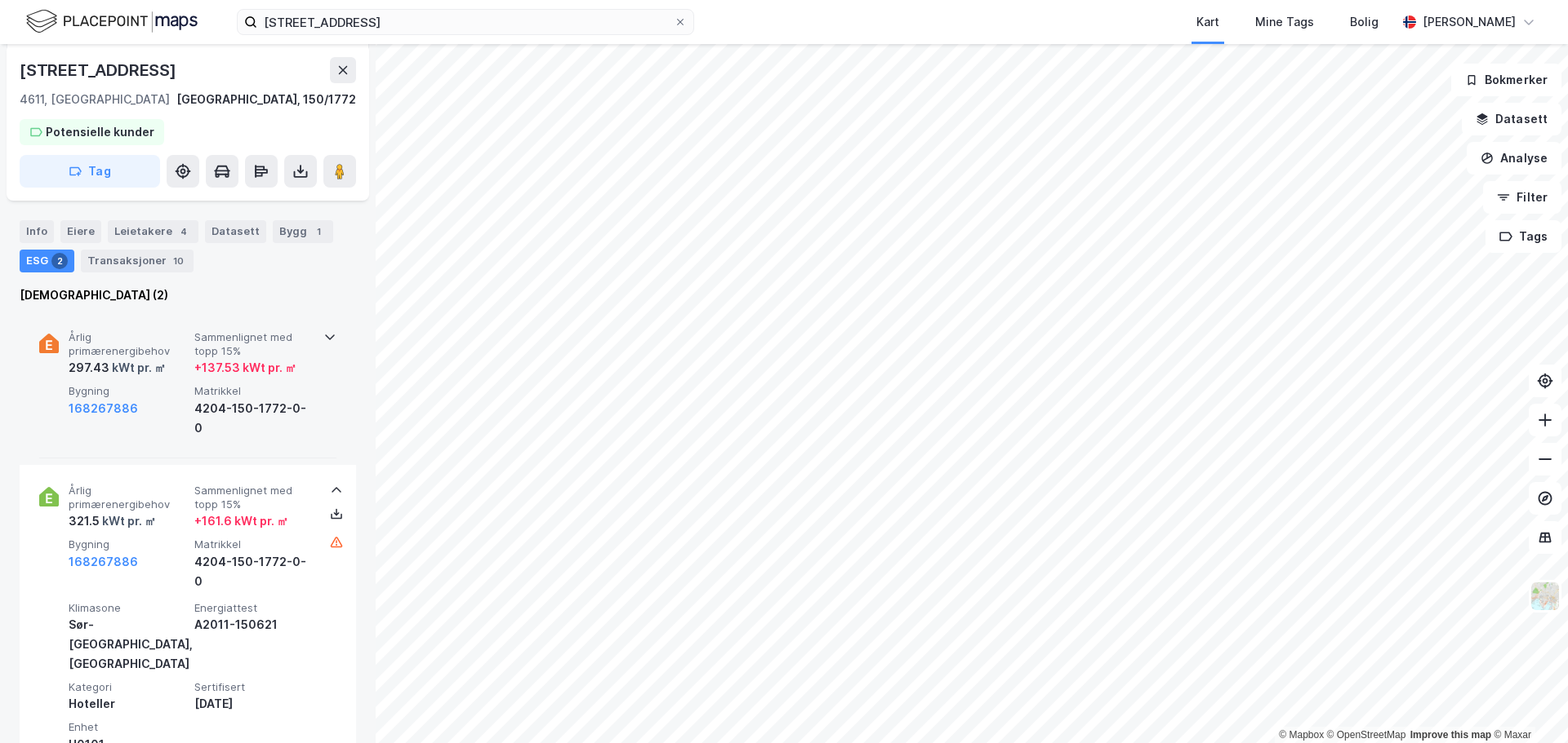
click at [130, 387] on span "Bygning" at bounding box center [129, 391] width 119 height 14
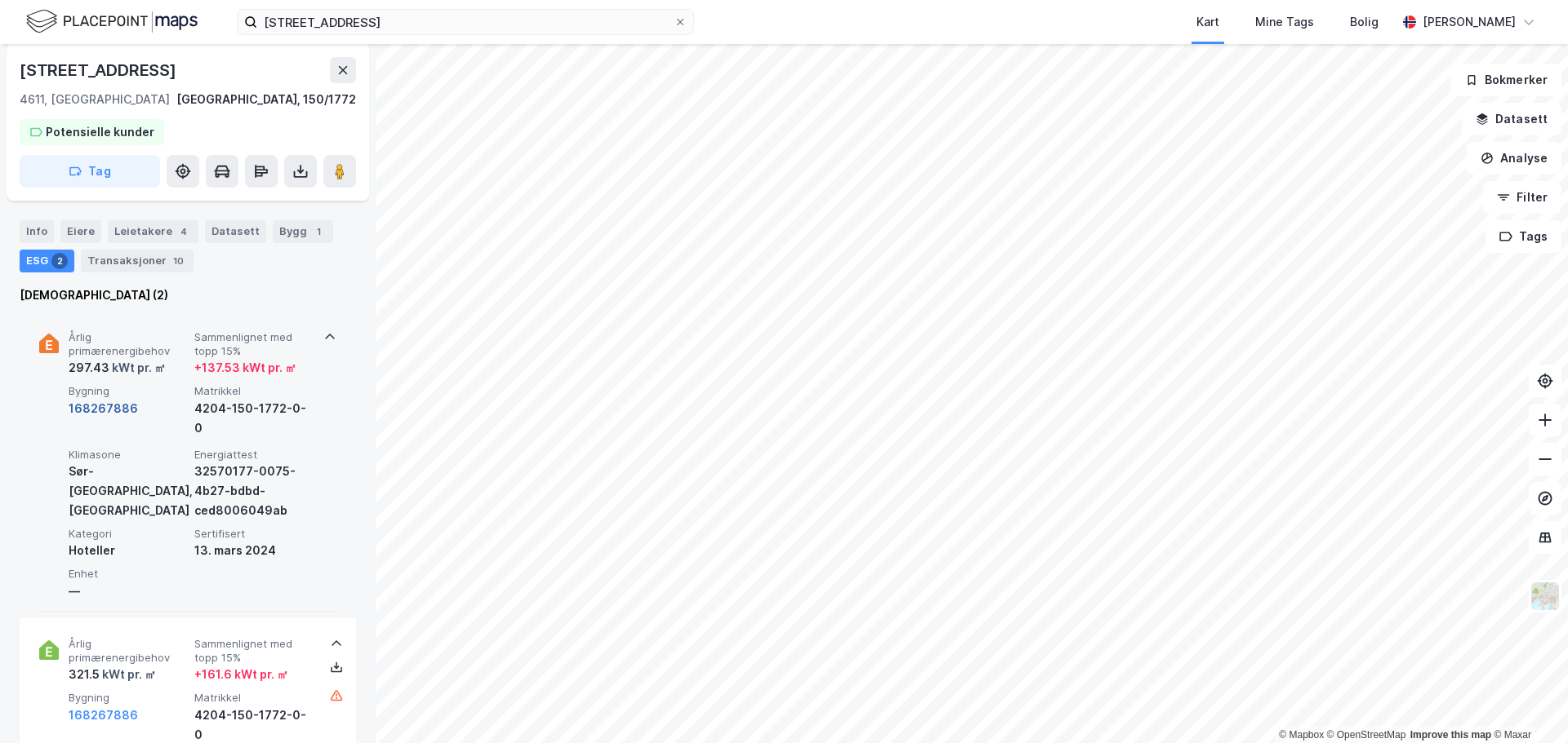
click at [100, 417] on button "168267886" at bounding box center [104, 408] width 69 height 20
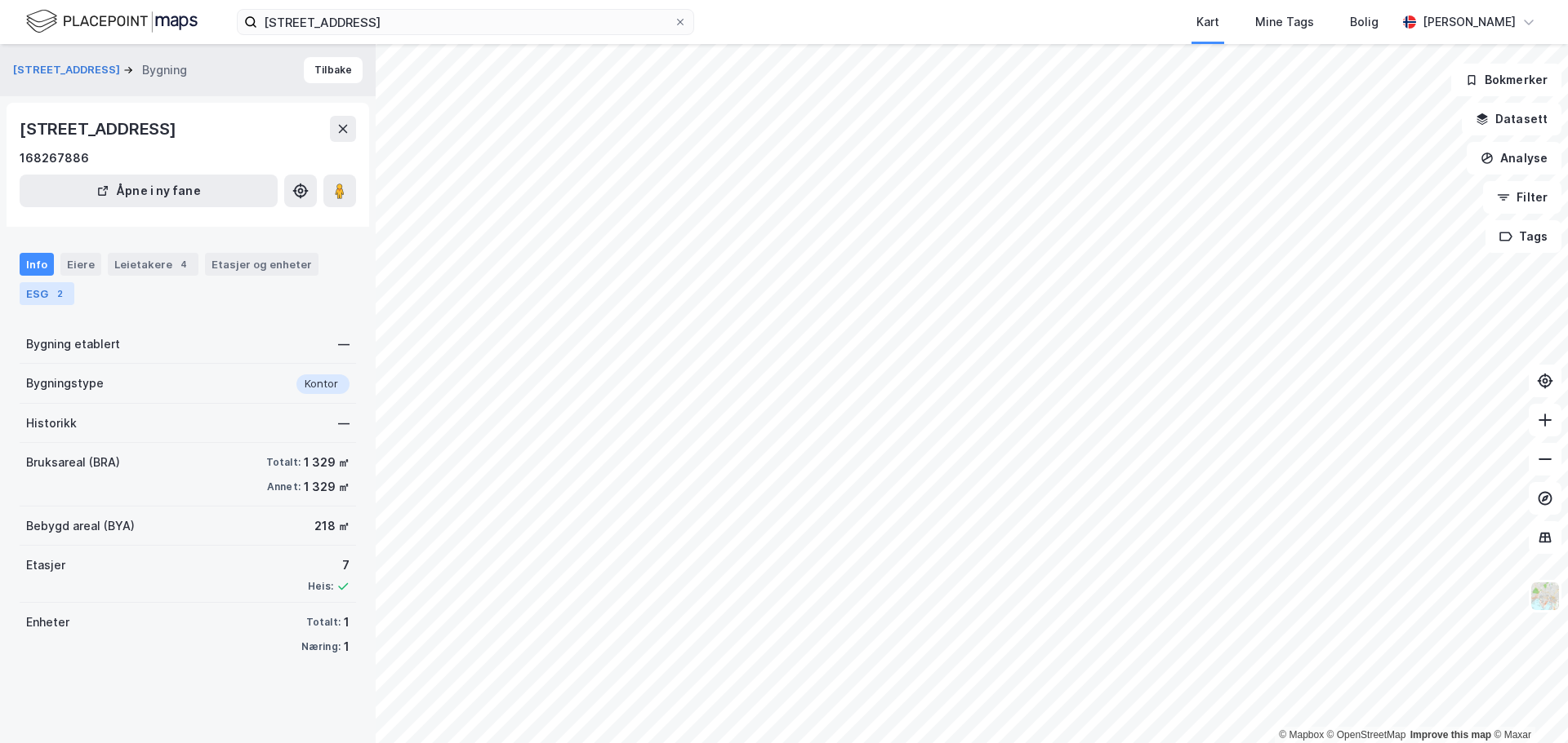
click at [47, 291] on div "ESG 2" at bounding box center [47, 294] width 55 height 23
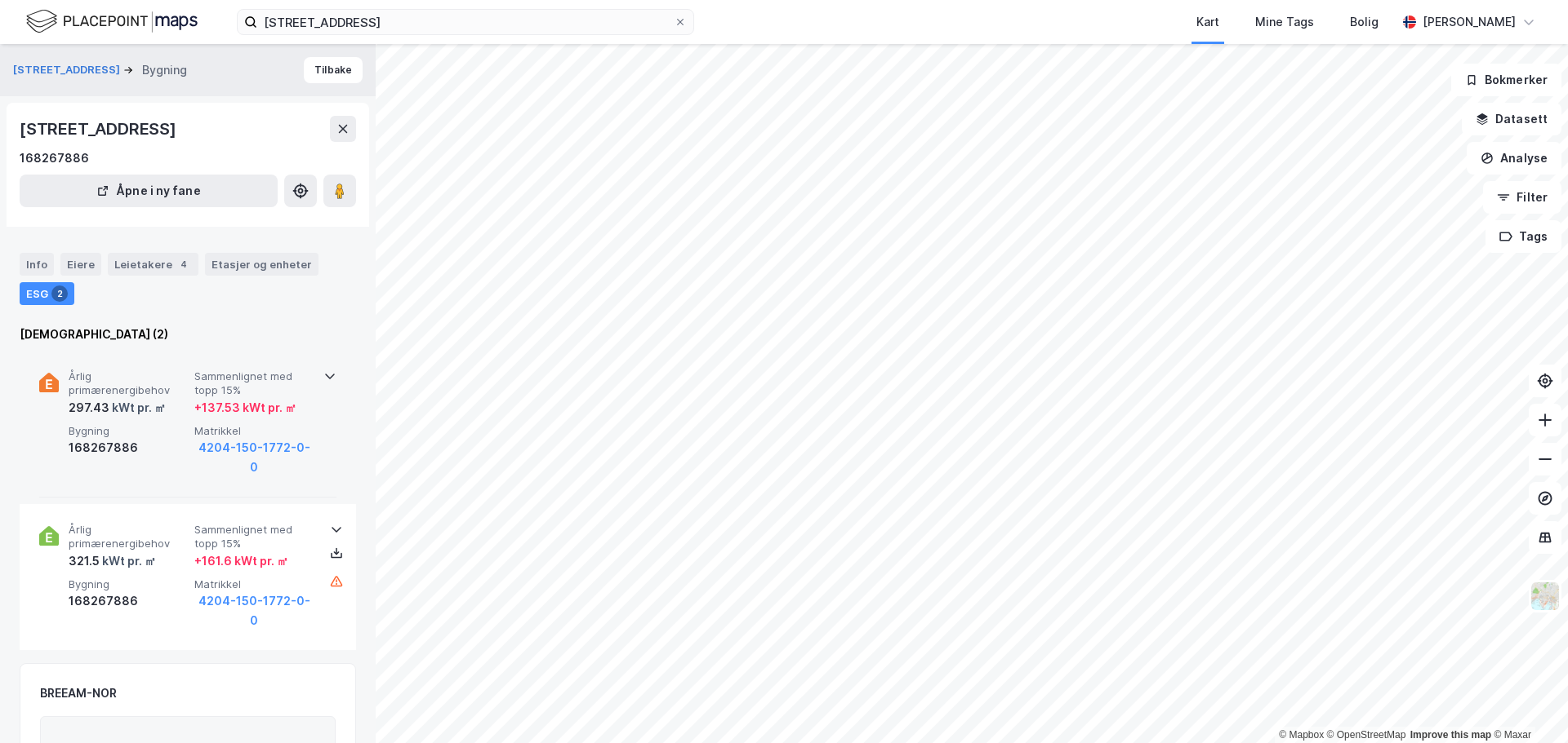
click at [95, 392] on span "Årlig primærenergibehov" at bounding box center [129, 384] width 119 height 29
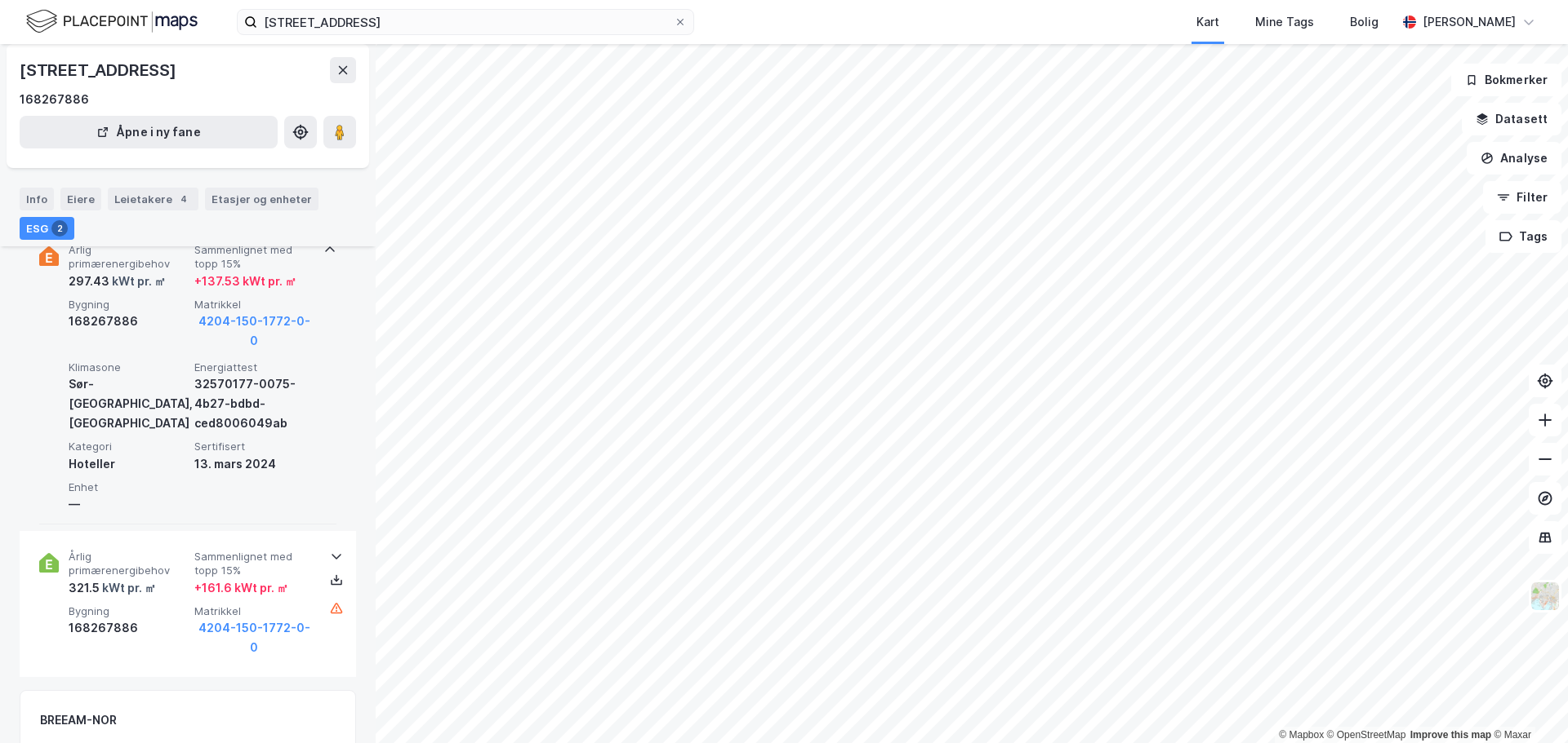
scroll to position [136, 0]
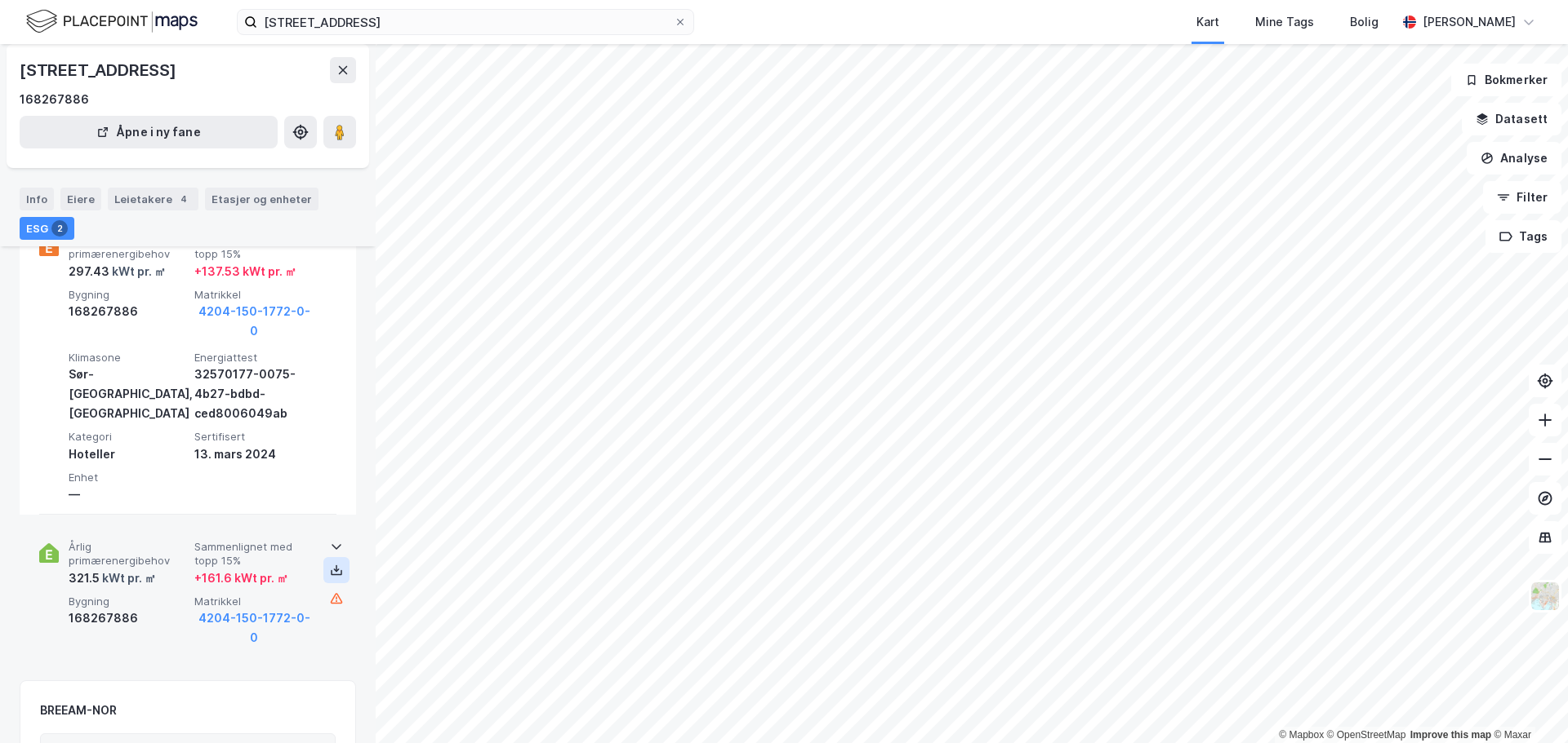
click at [330, 564] on icon at bounding box center [337, 571] width 13 height 13
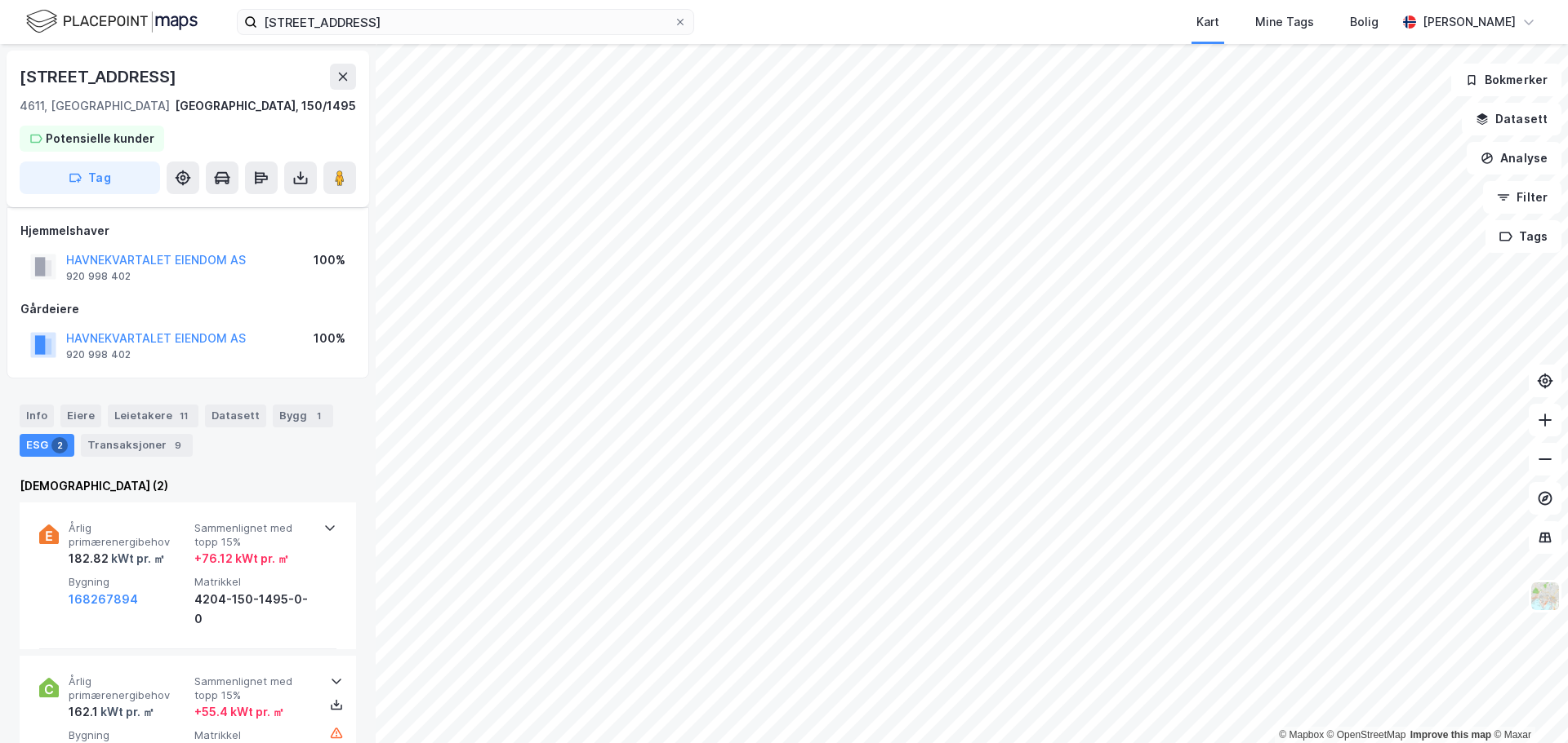
scroll to position [136, 0]
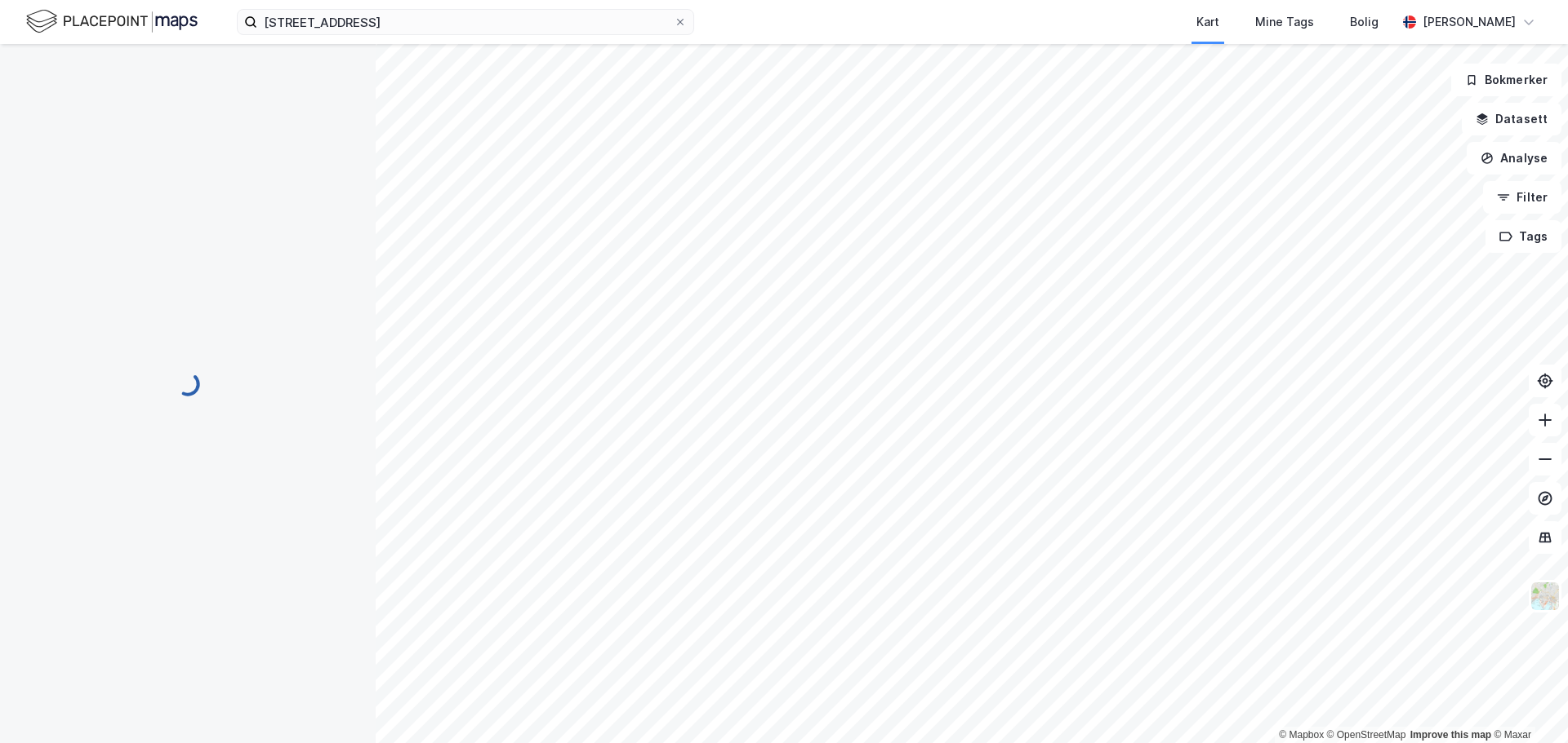
scroll to position [136, 0]
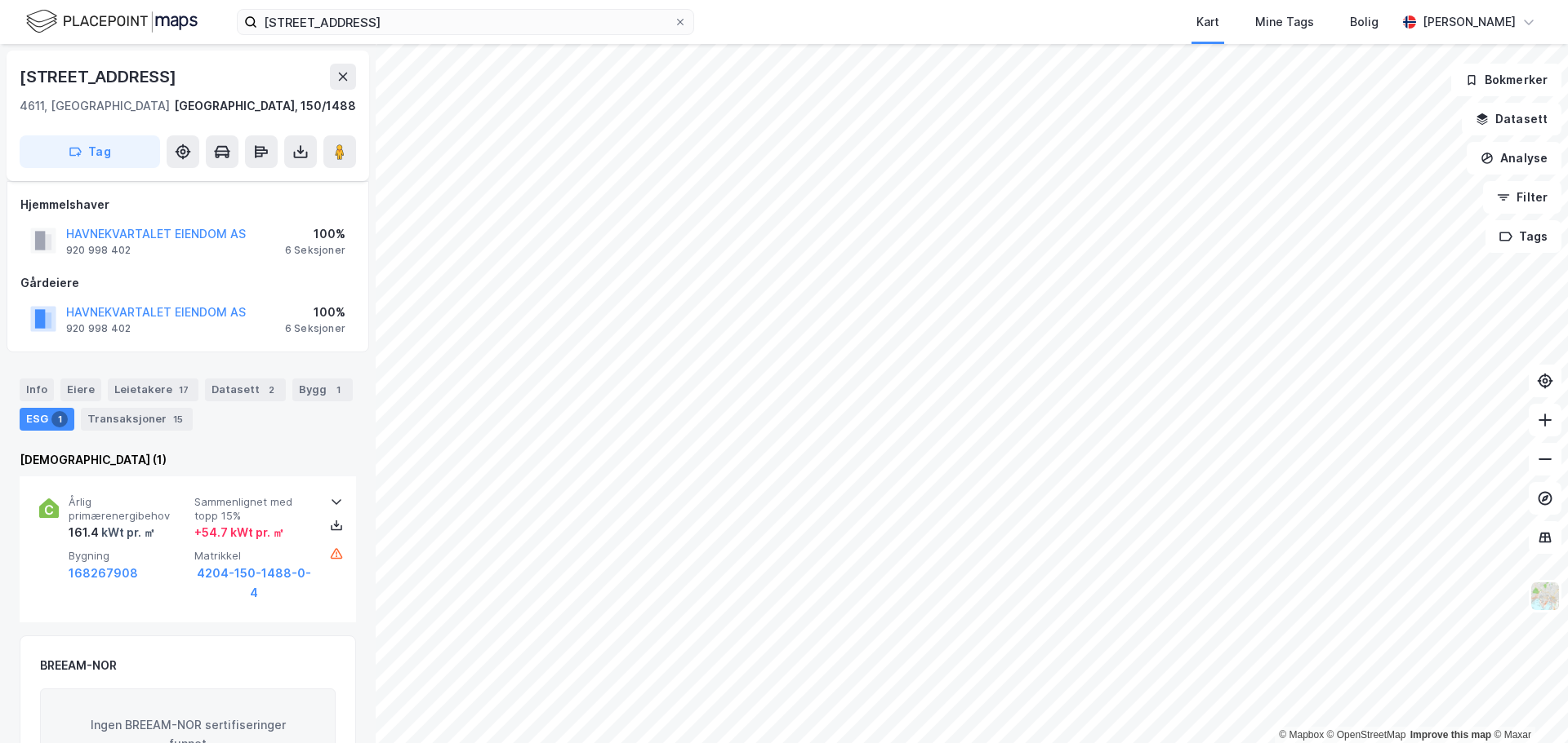
scroll to position [136, 0]
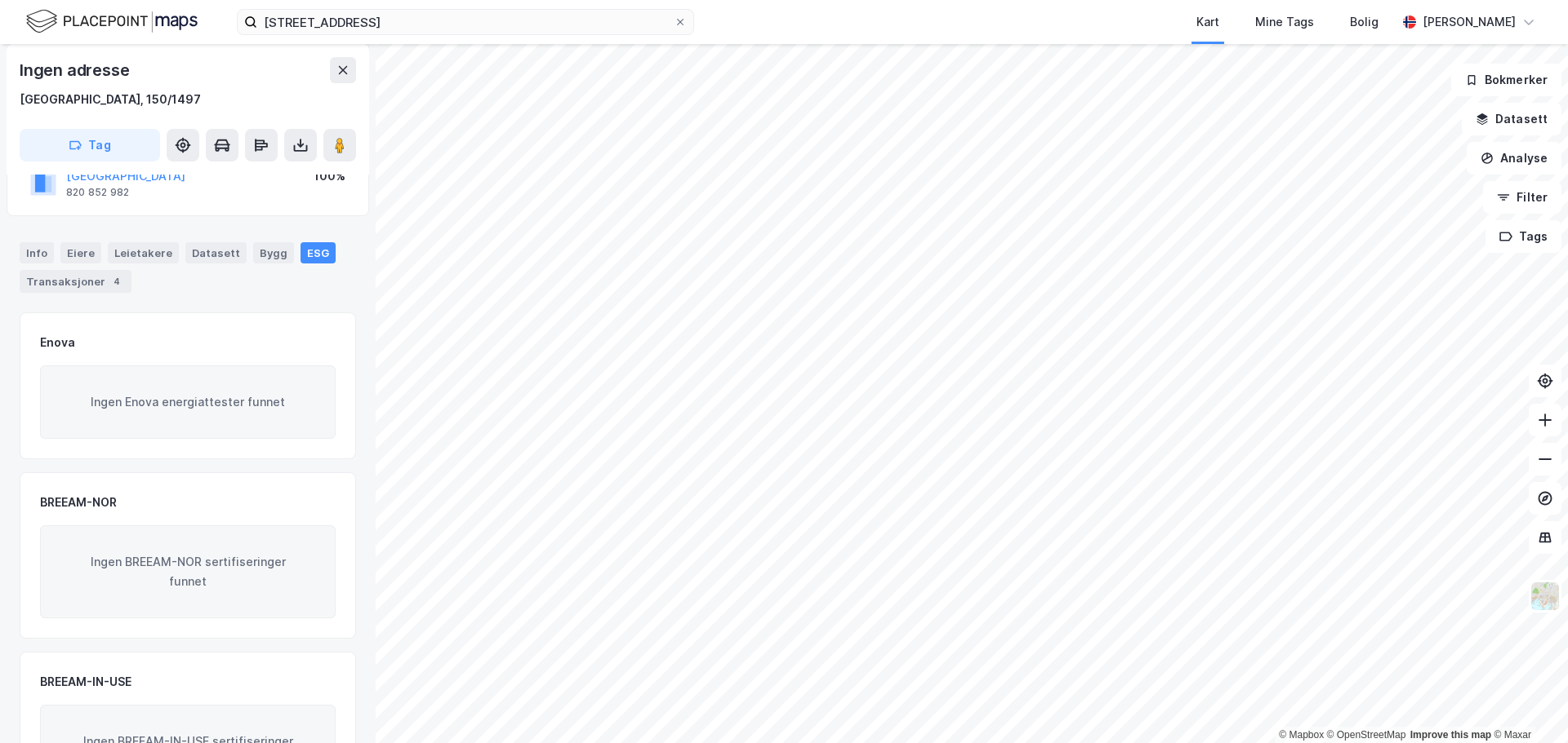
scroll to position [136, 0]
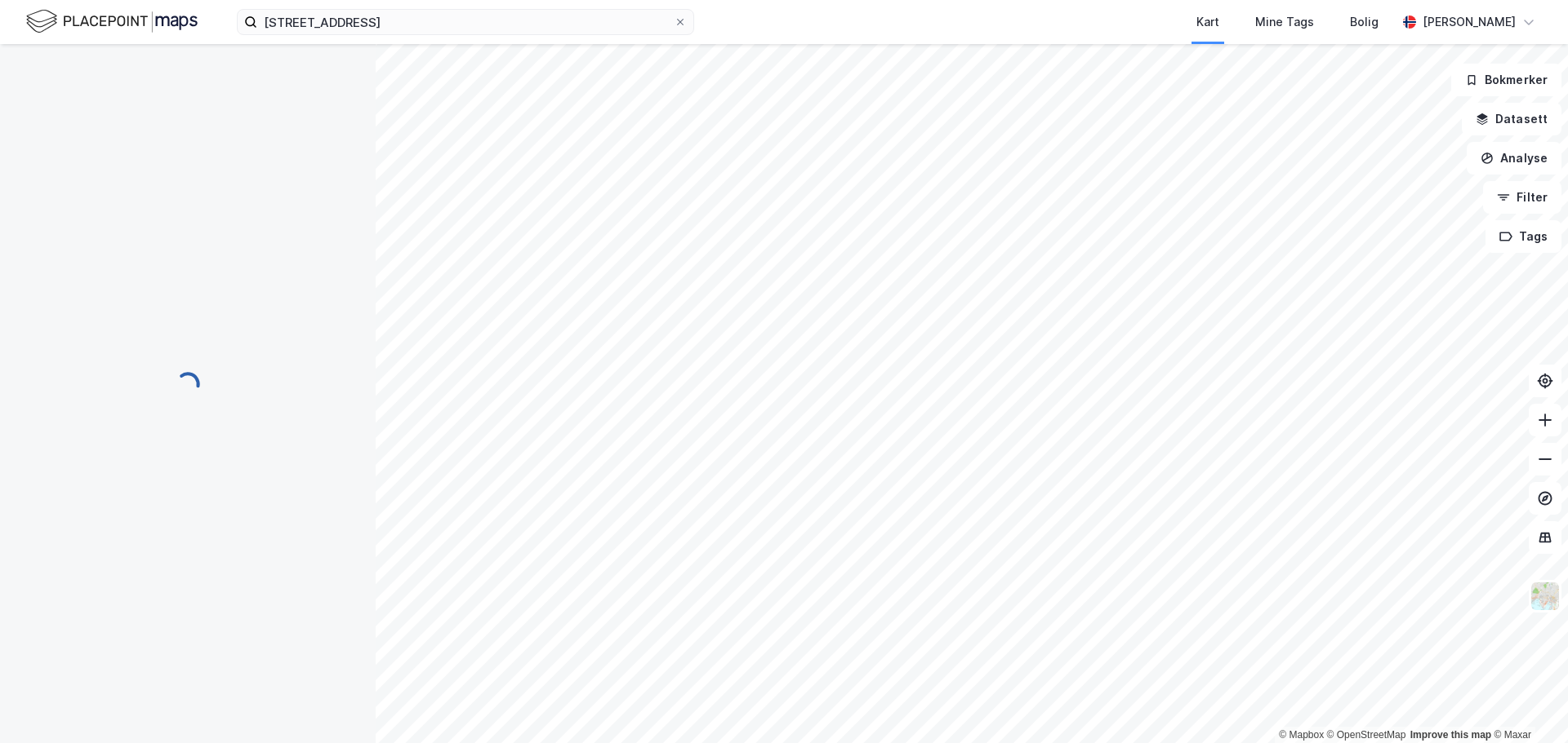
scroll to position [136, 0]
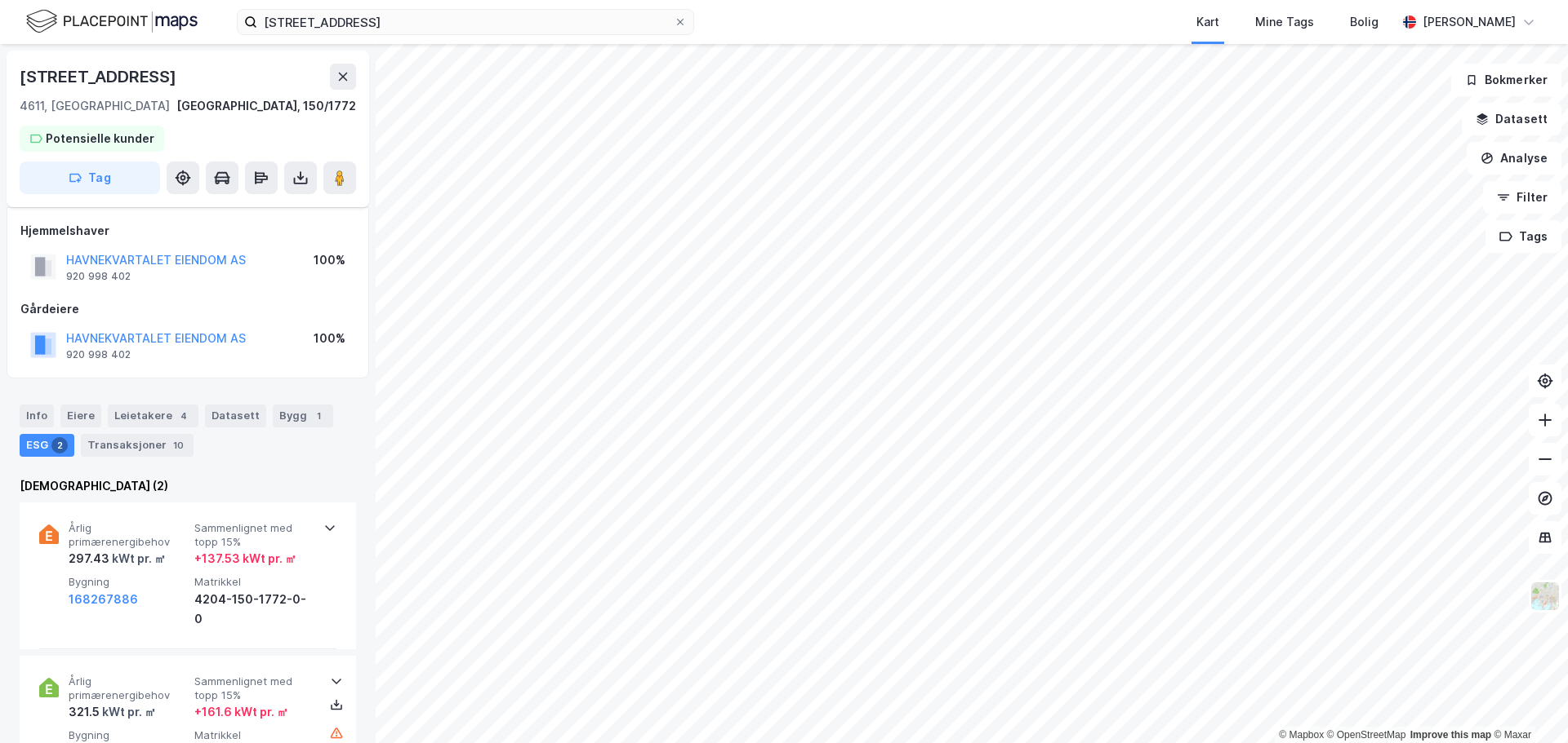
scroll to position [136, 0]
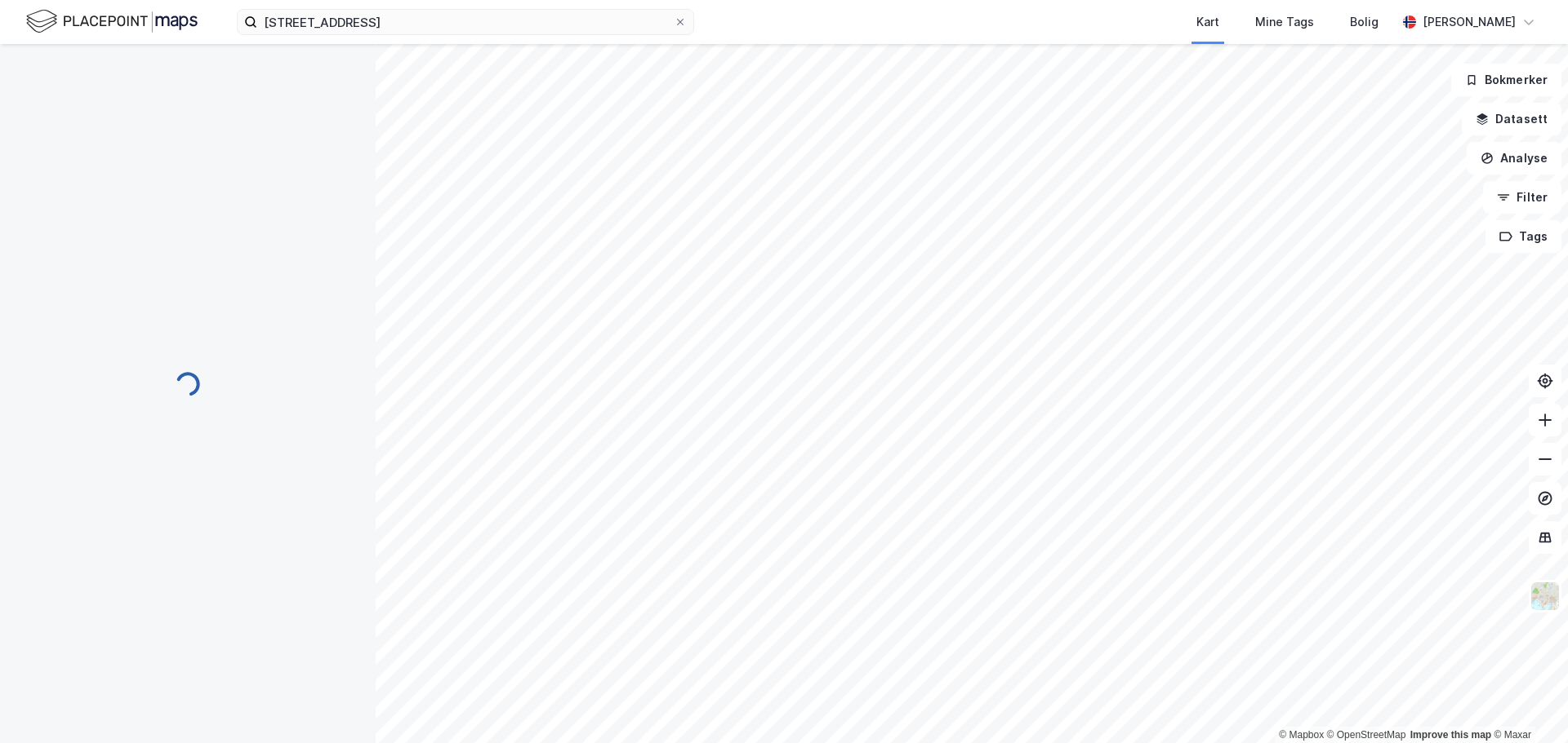
scroll to position [136, 0]
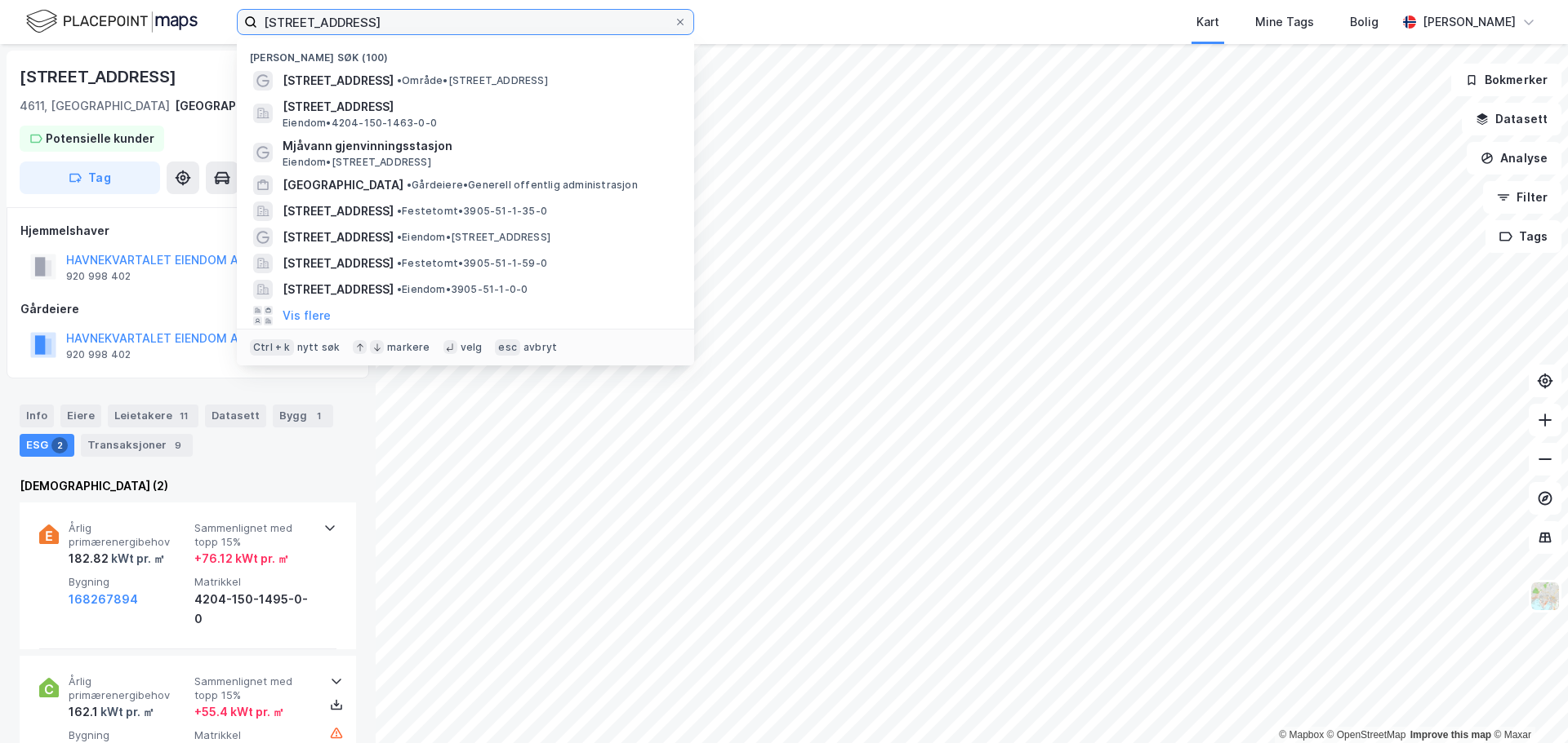
drag, startPoint x: 379, startPoint y: 17, endPoint x: 426, endPoint y: 22, distance: 47.3
click at [423, 22] on input "vestre strandgate 27" at bounding box center [465, 22] width 416 height 24
type input "vestre strandgate 25"
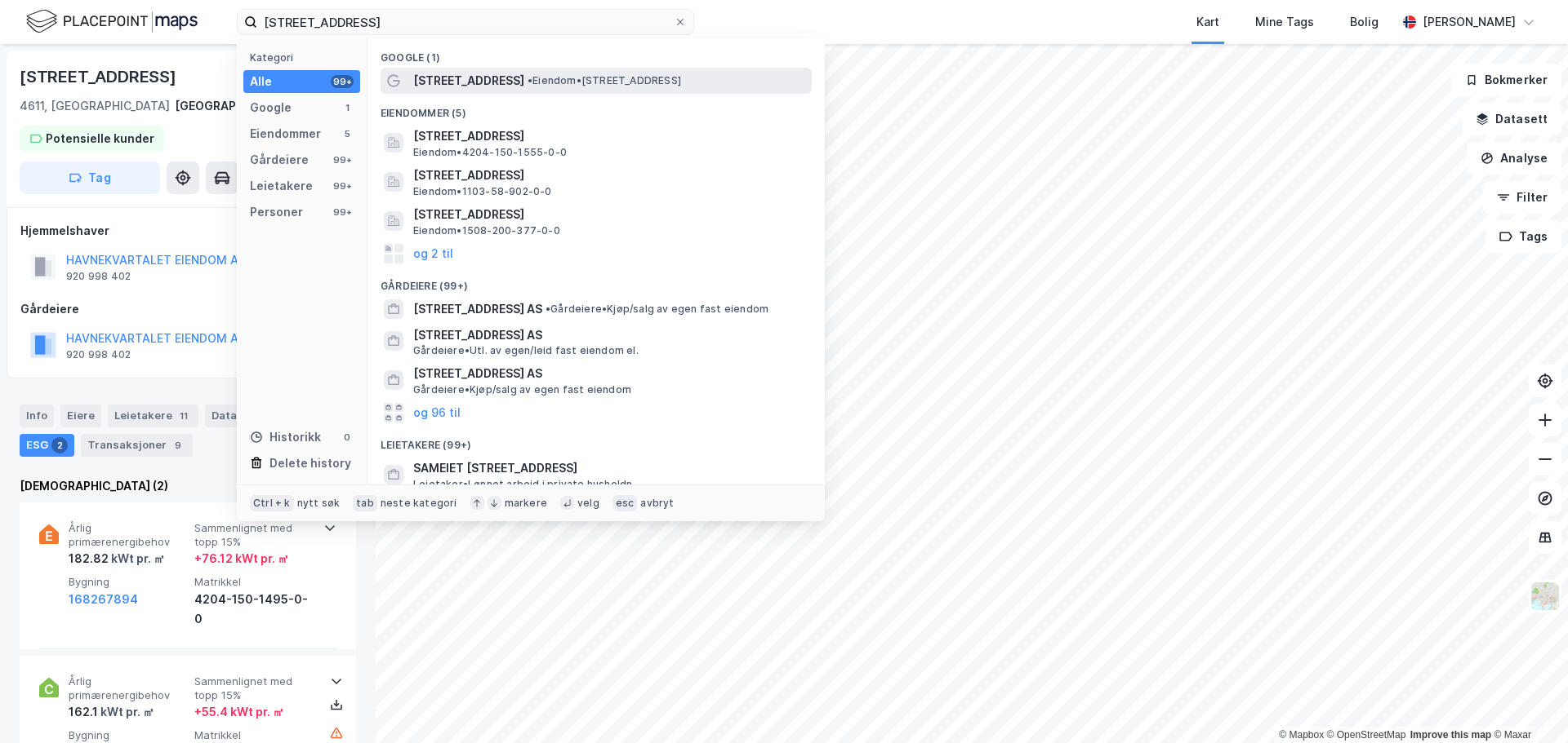
click at [454, 76] on span "Vestre Strandgate 25" at bounding box center [468, 80] width 111 height 20
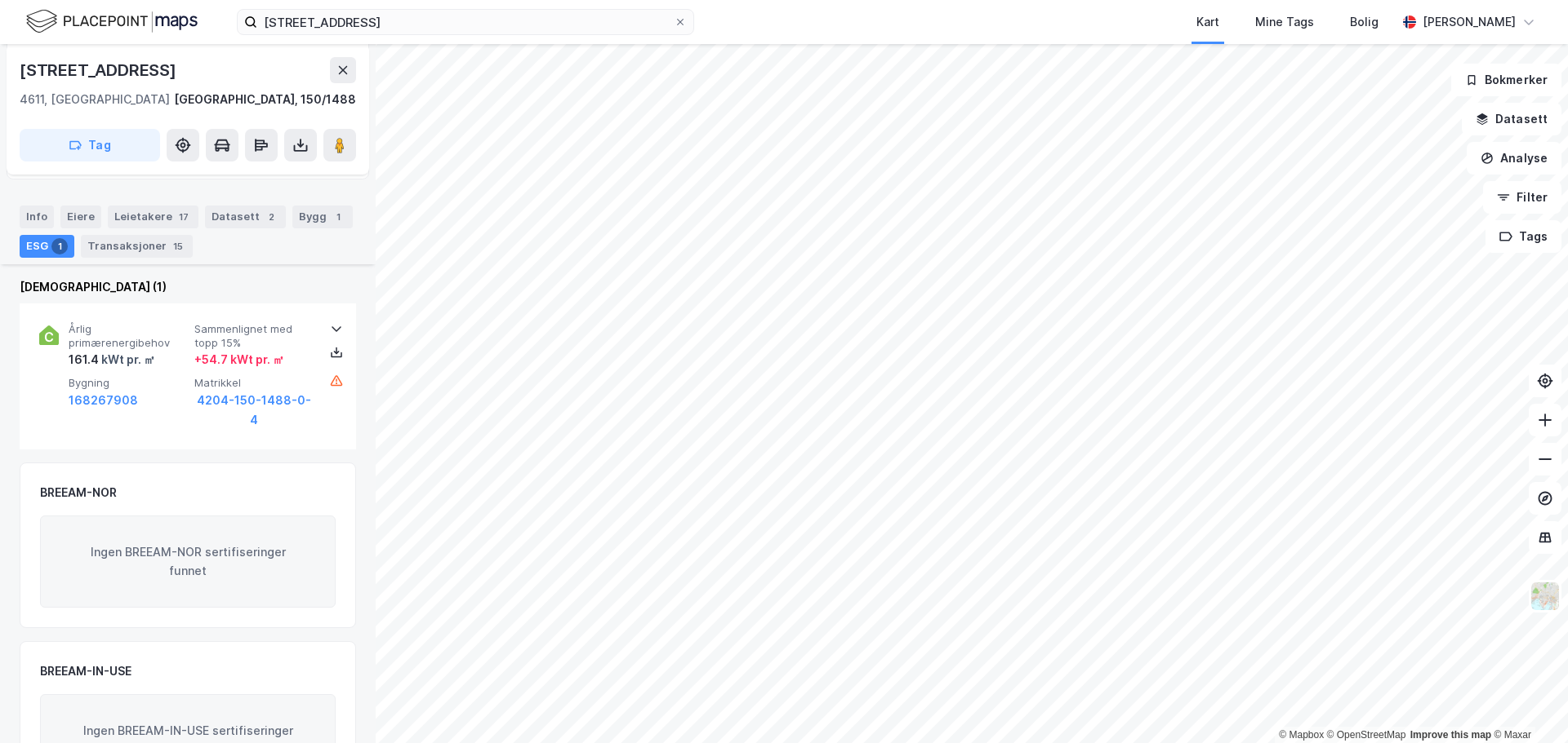
scroll to position [246, 0]
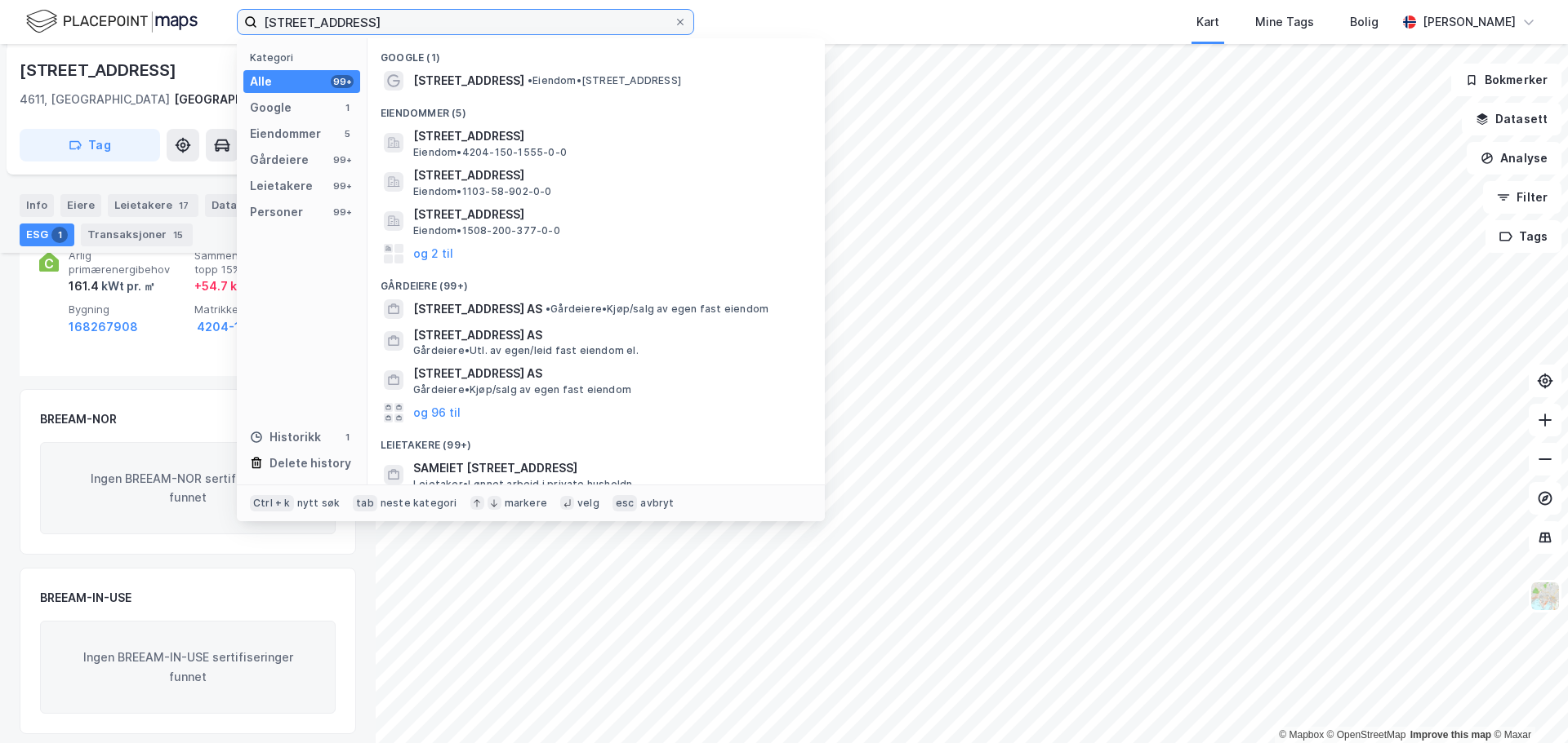
click at [419, 23] on input "vestre strandgate 25" at bounding box center [465, 22] width 416 height 24
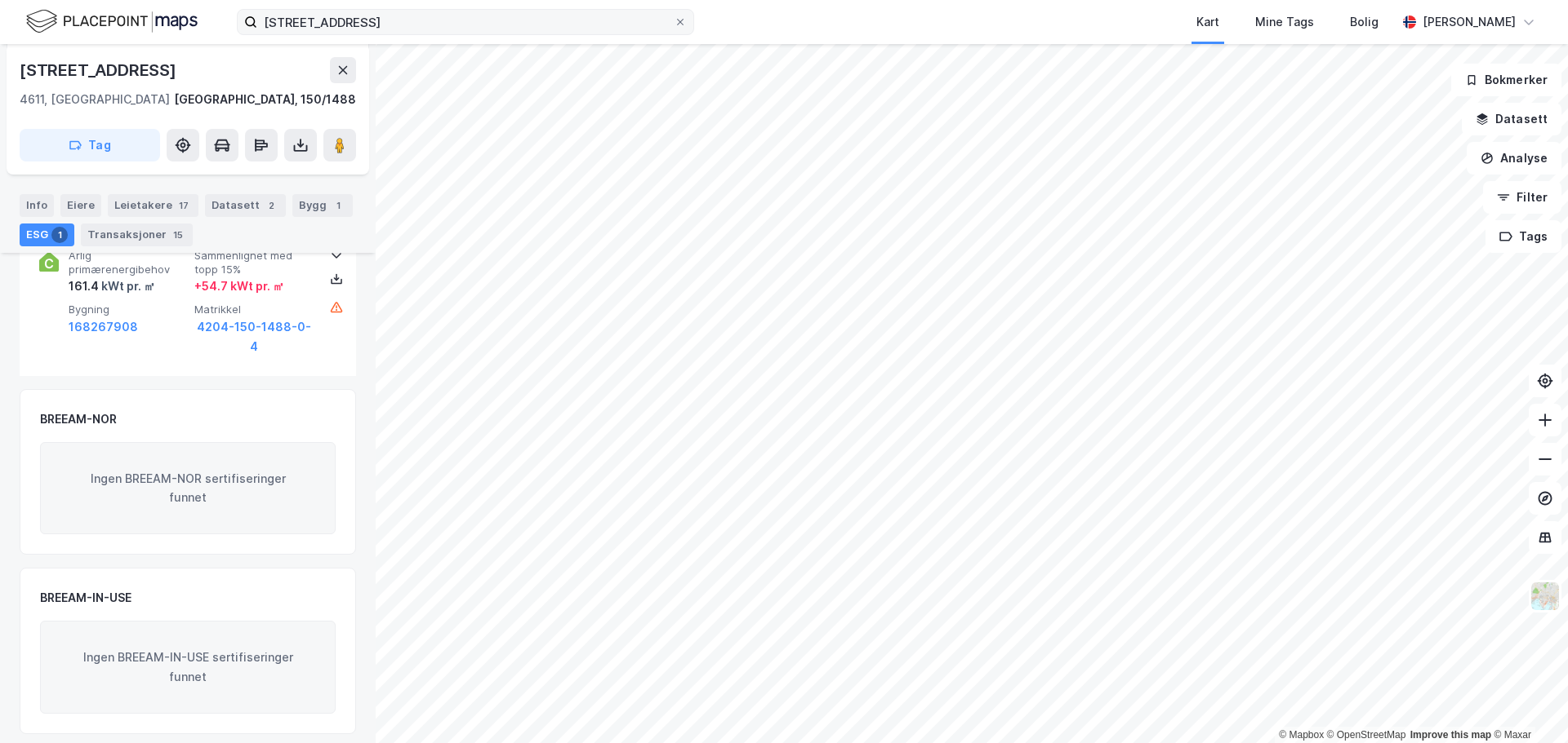
click at [248, 21] on icon at bounding box center [251, 22] width 13 height 13
click at [257, 21] on input "vestre strandgate 25" at bounding box center [465, 22] width 416 height 24
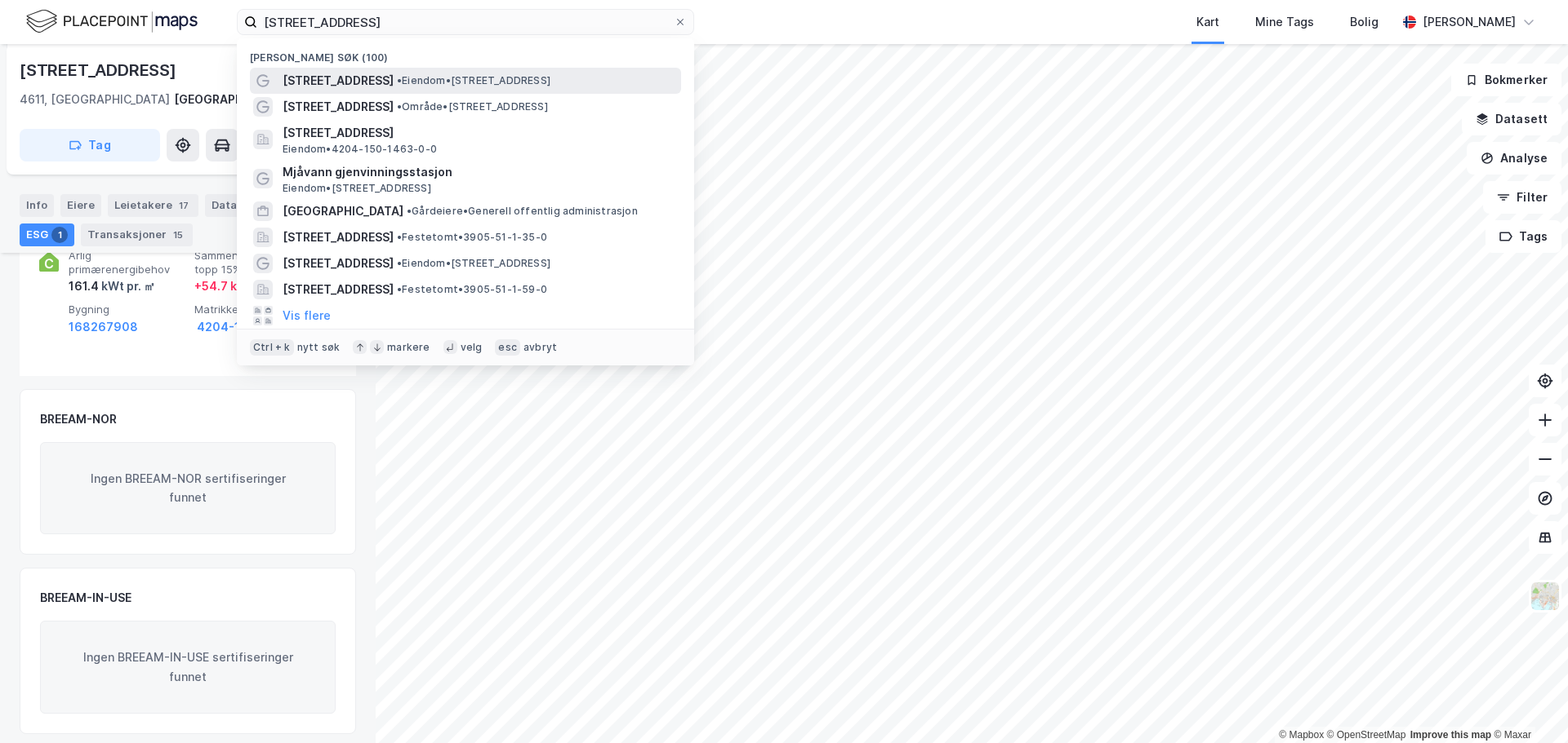
click at [402, 80] on span "•" at bounding box center [398, 80] width 5 height 12
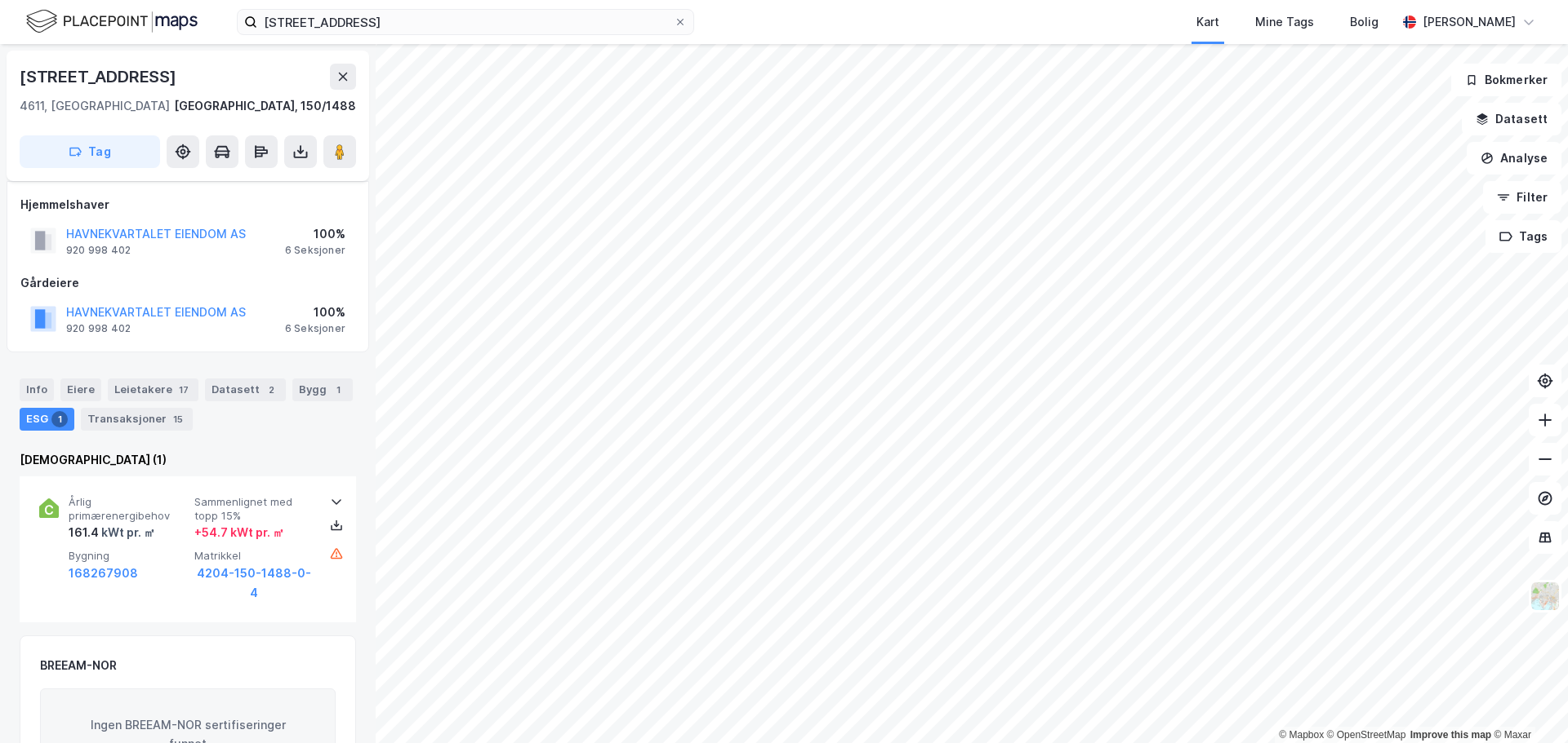
scroll to position [246, 0]
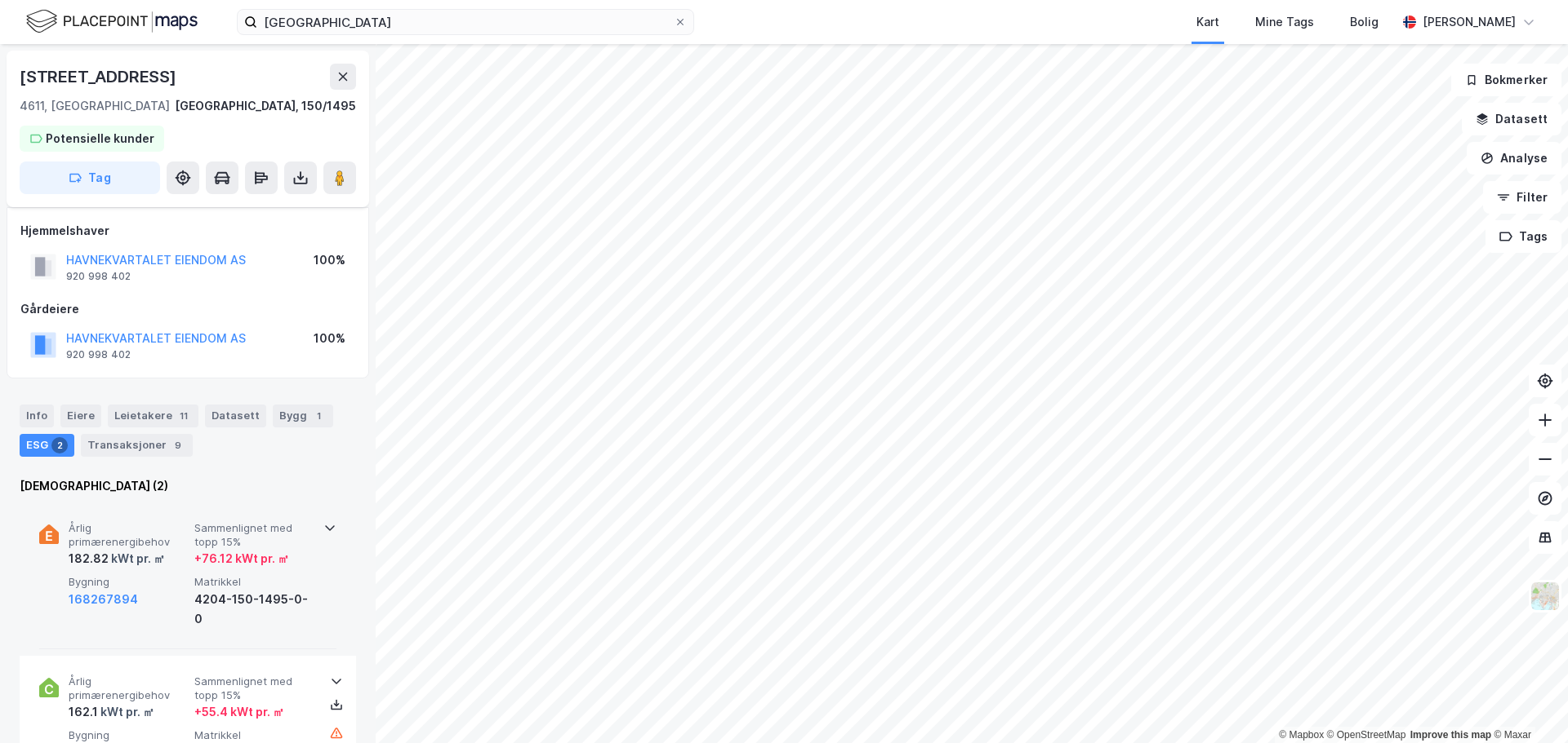
scroll to position [171, 0]
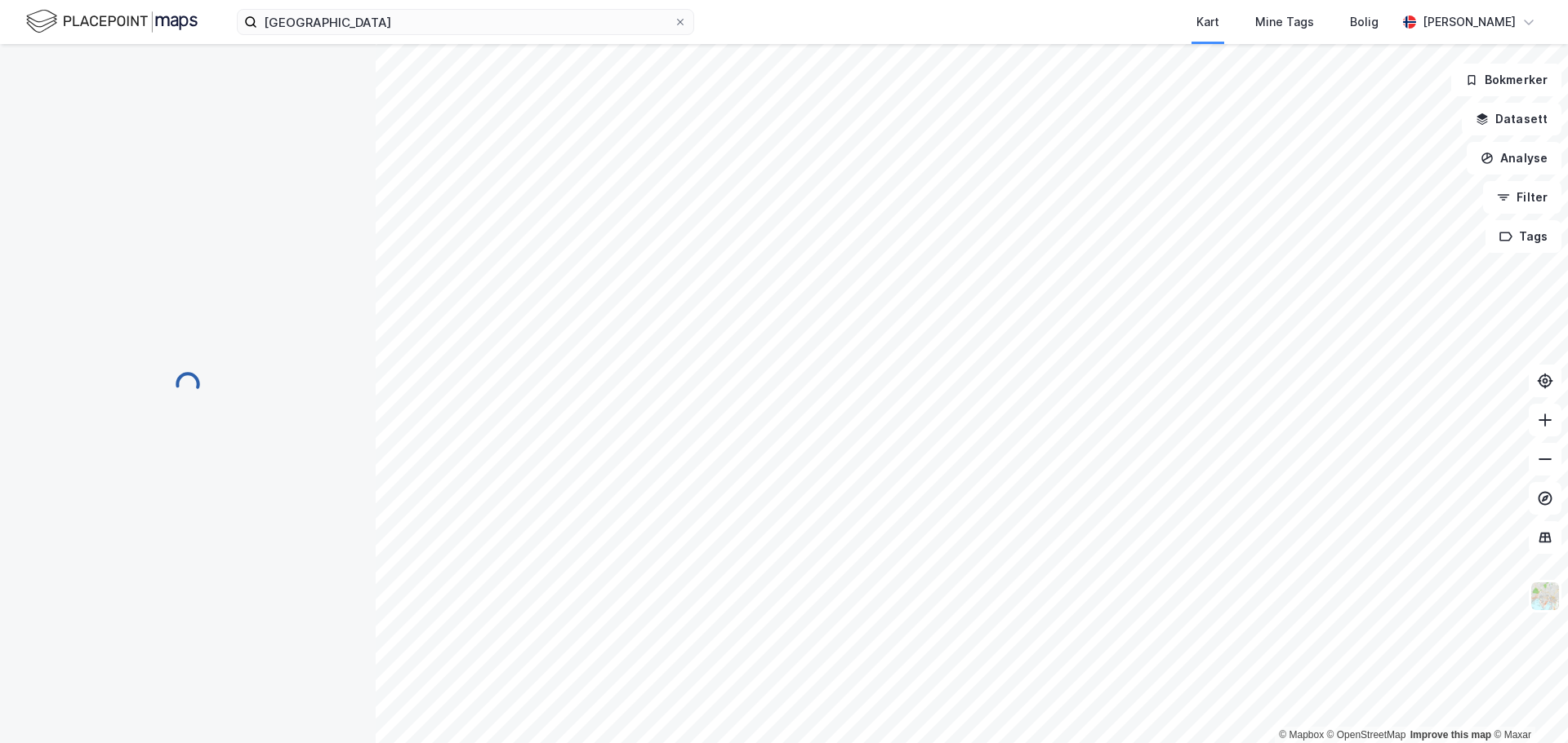
scroll to position [171, 0]
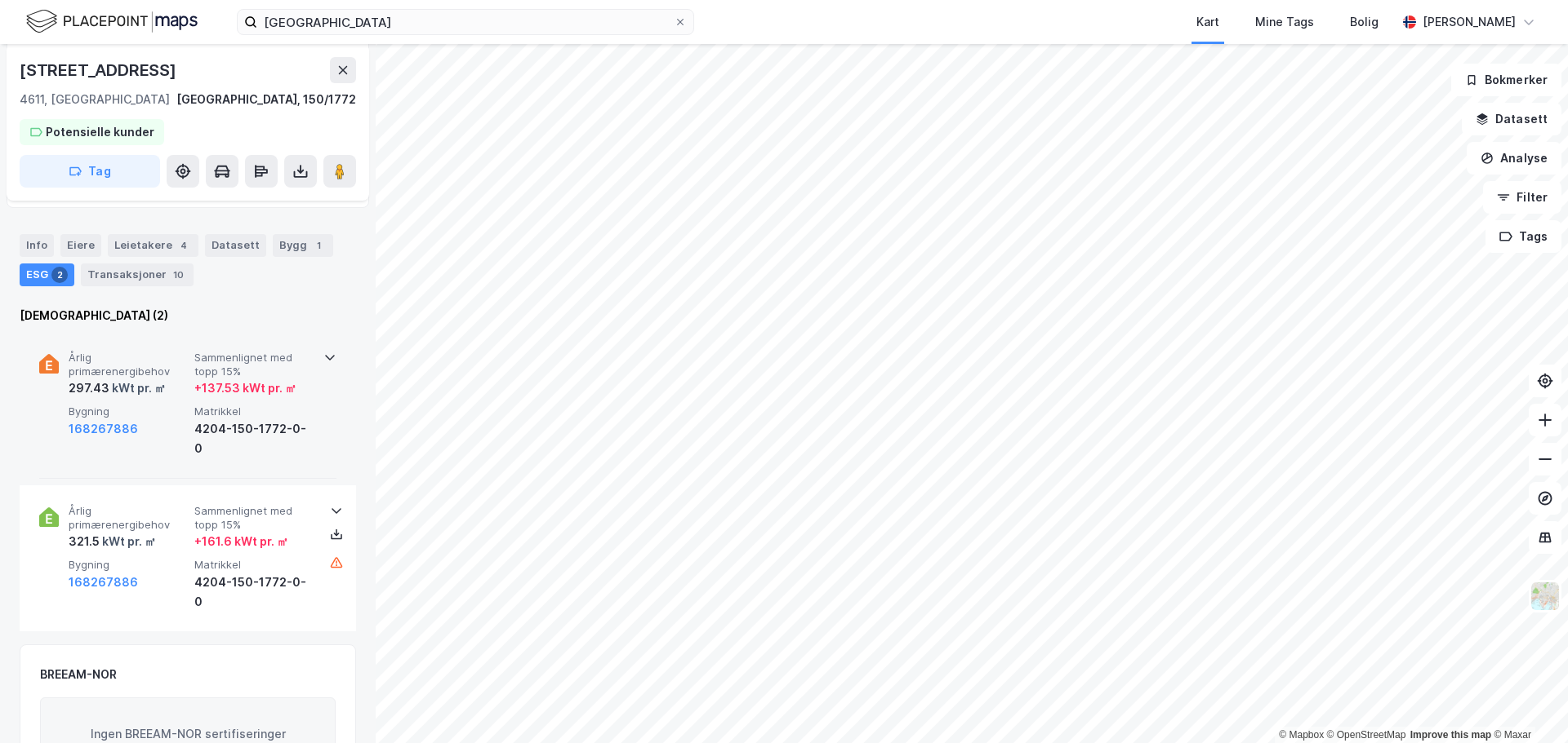
click at [325, 356] on icon at bounding box center [329, 358] width 10 height 6
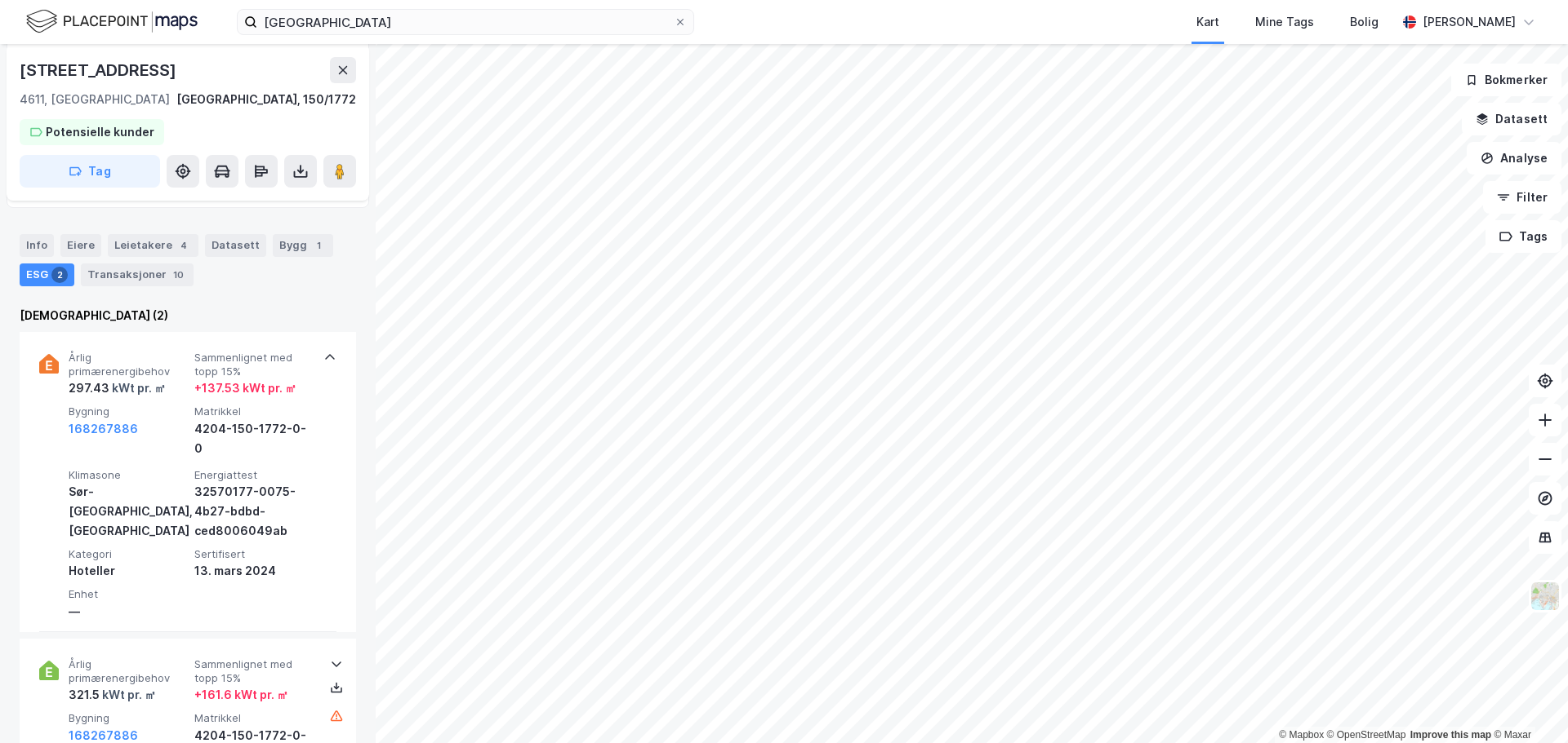
click at [295, 468] on span "Energiattest" at bounding box center [254, 475] width 119 height 14
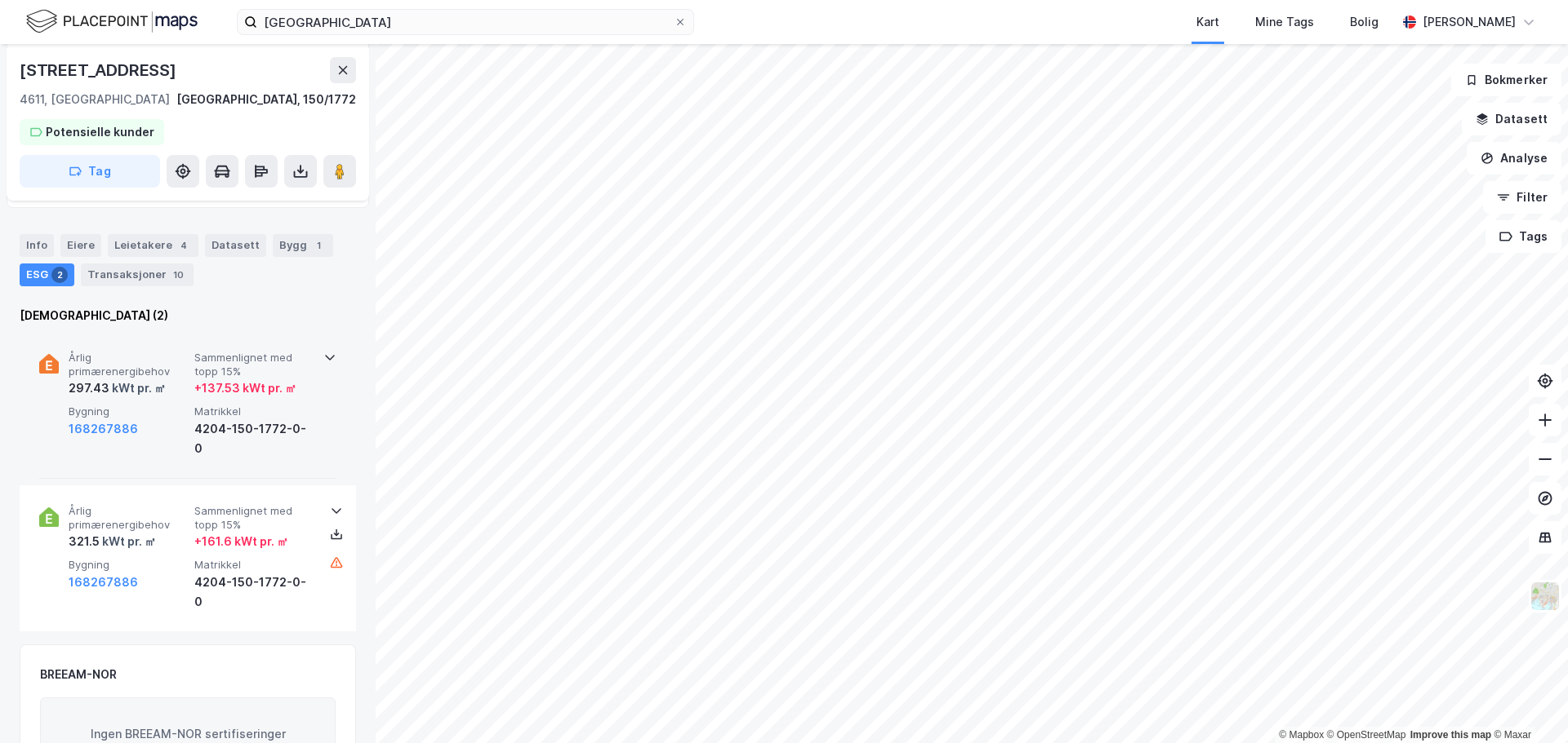
click at [290, 402] on div "Årlig primærenergibehov 297.43 kWt pr. ㎡ Sammenlignet med topp 15% + 137.53 kWt…" at bounding box center [191, 405] width 245 height 108
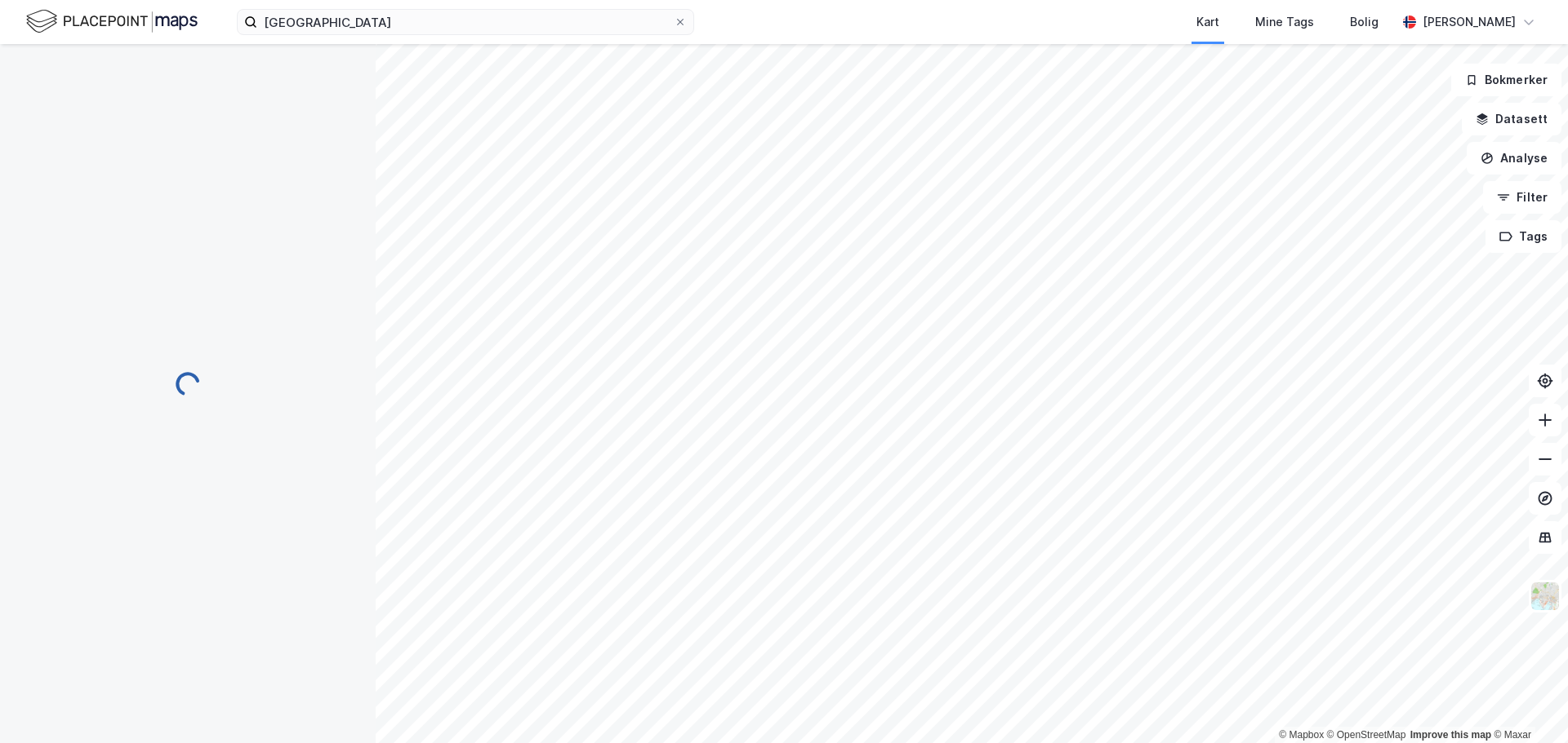
scroll to position [171, 0]
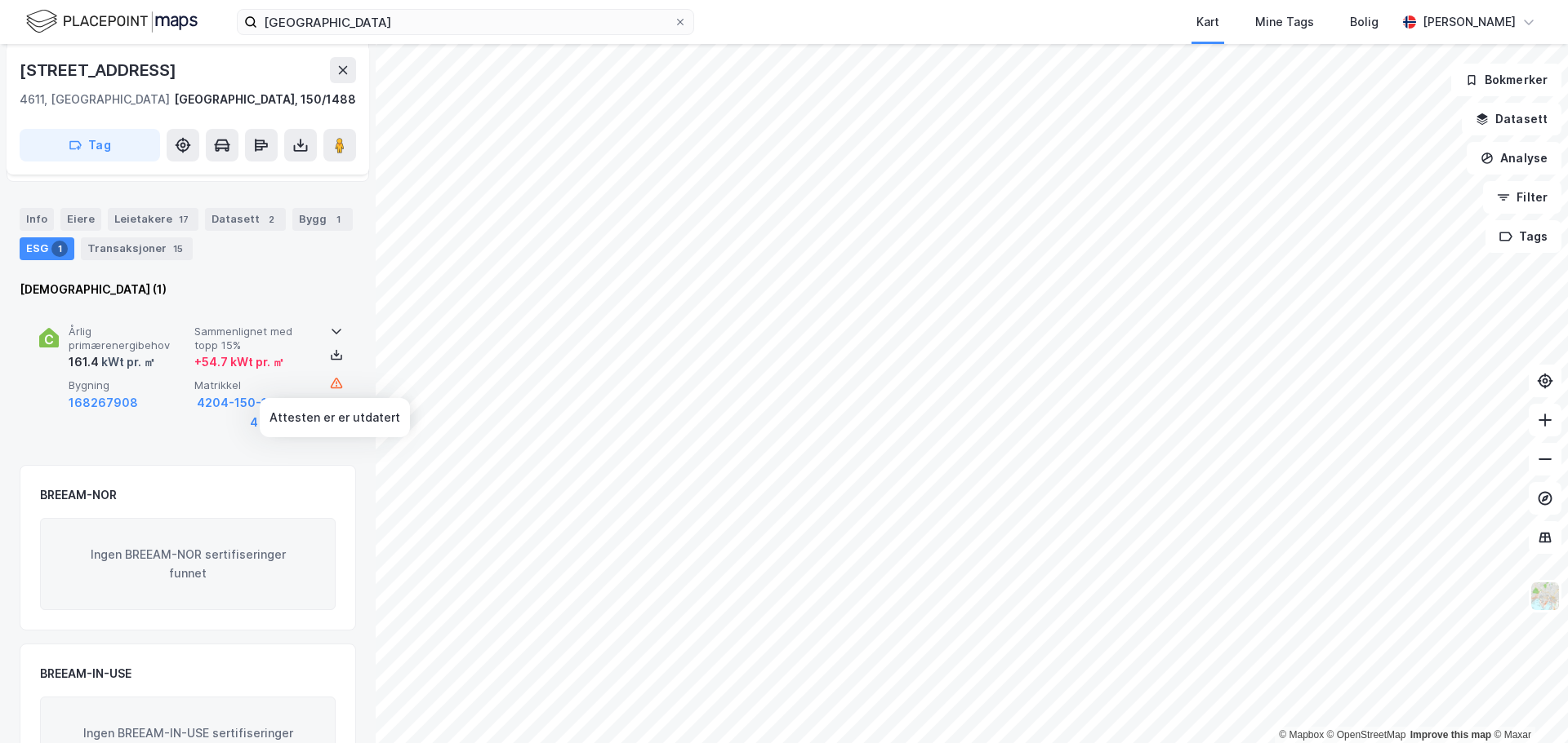
click at [330, 382] on icon at bounding box center [337, 383] width 13 height 13
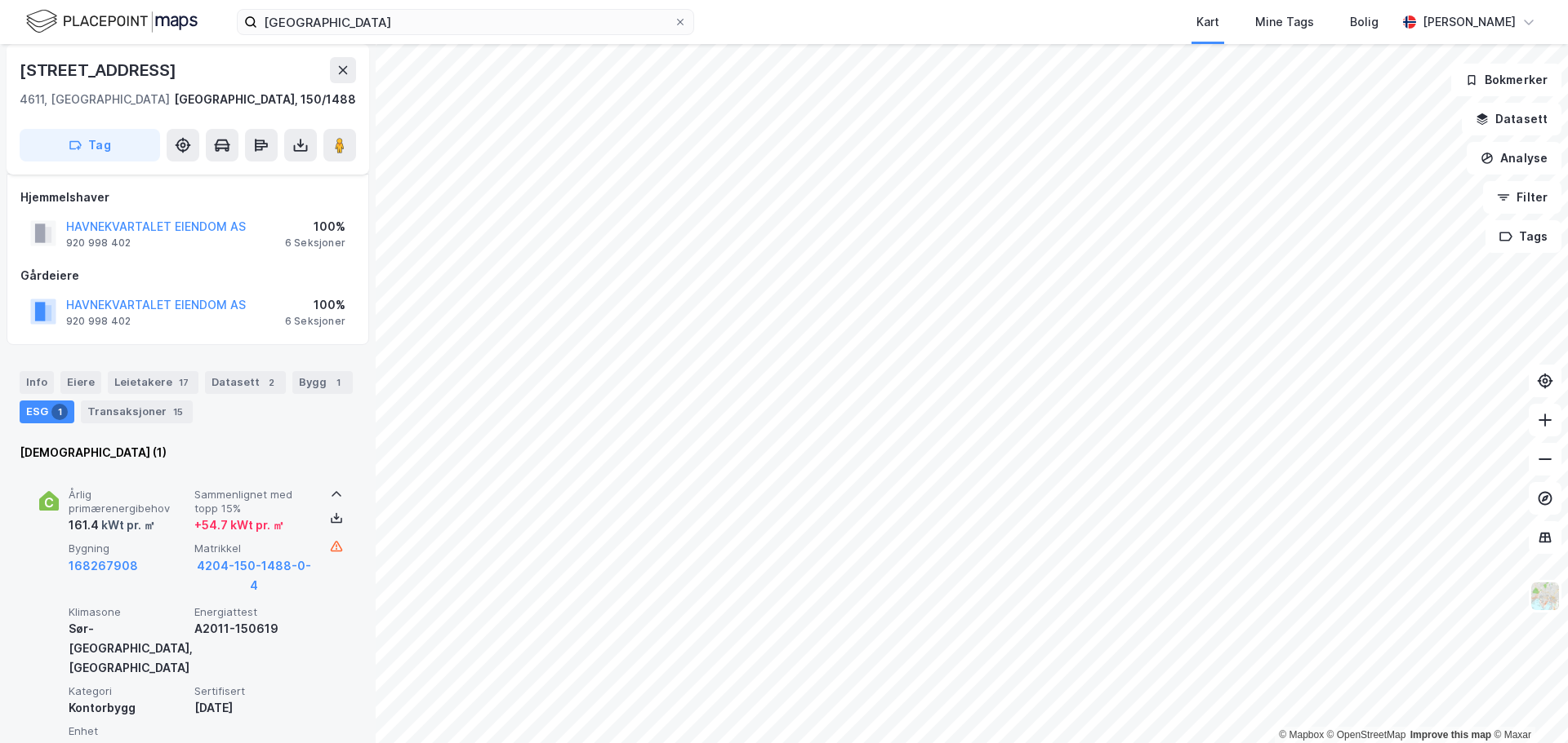
scroll to position [0, 0]
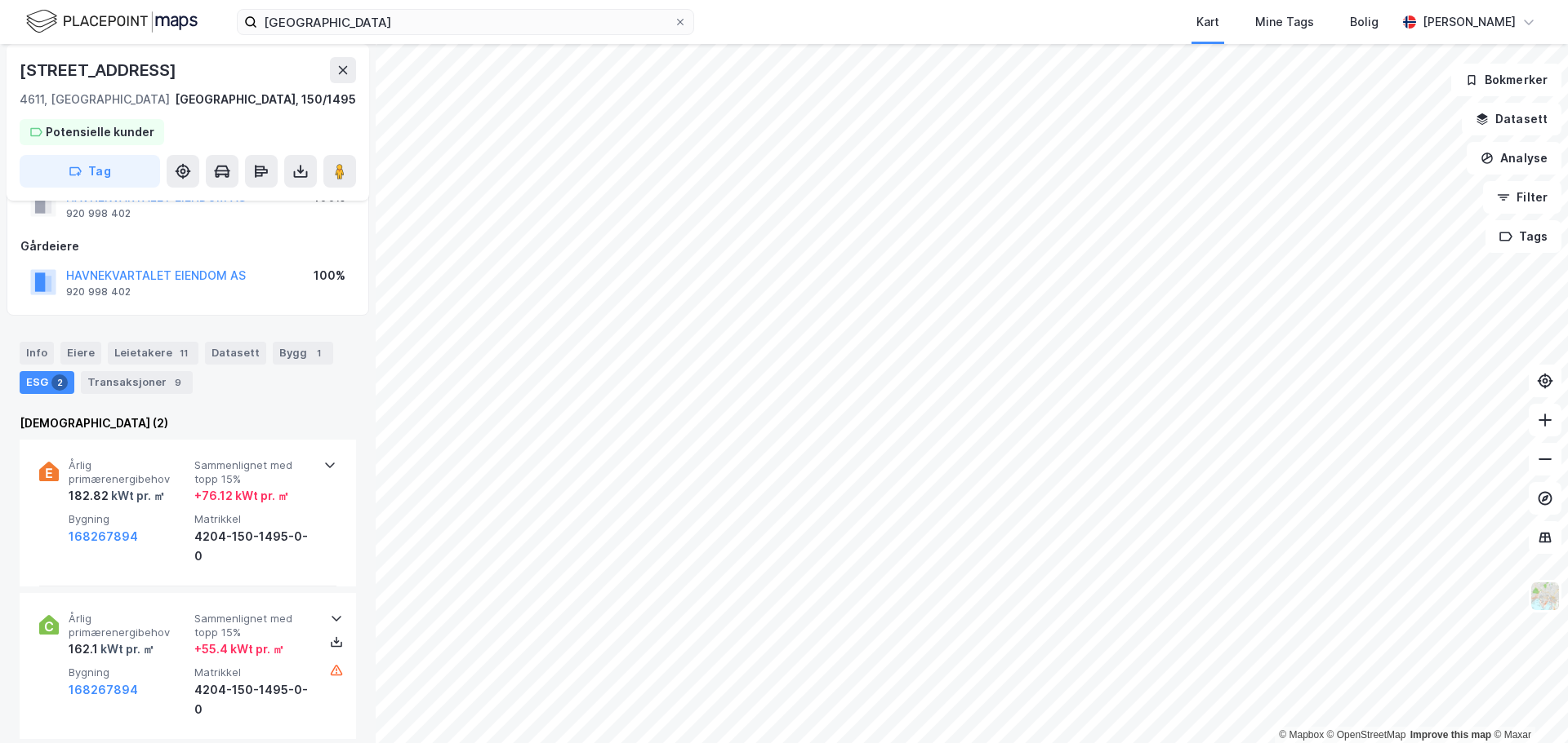
scroll to position [137, 0]
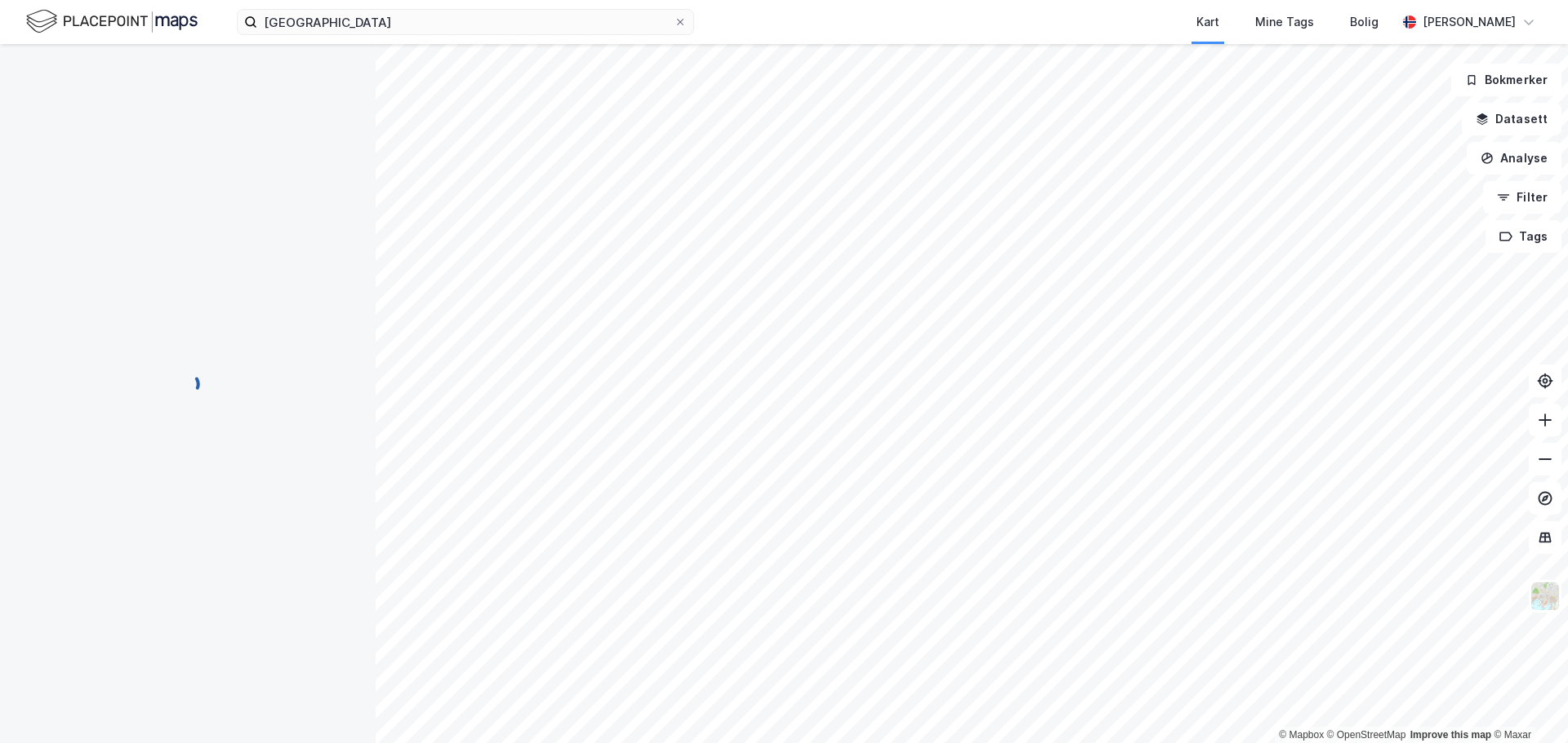
scroll to position [137, 0]
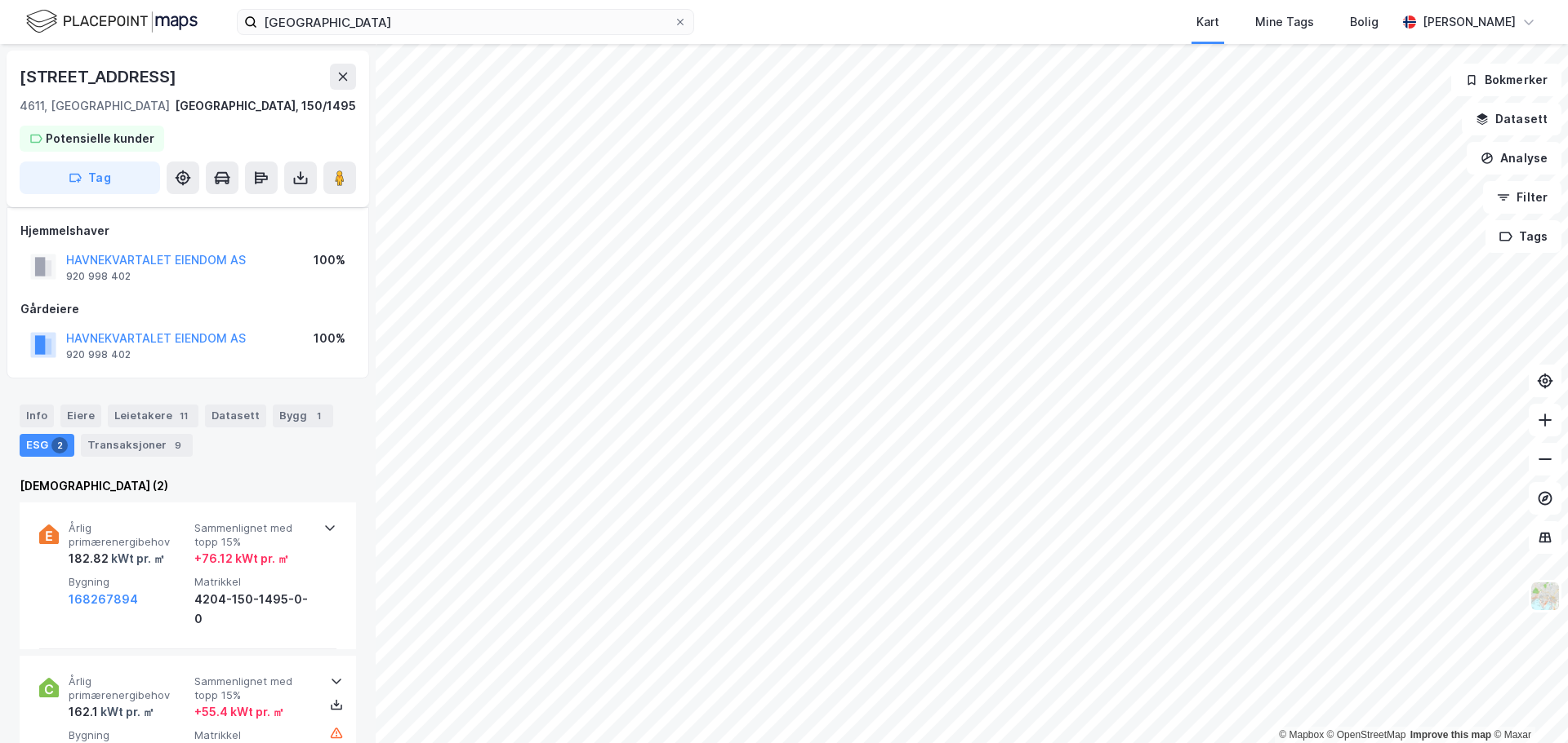
scroll to position [137, 0]
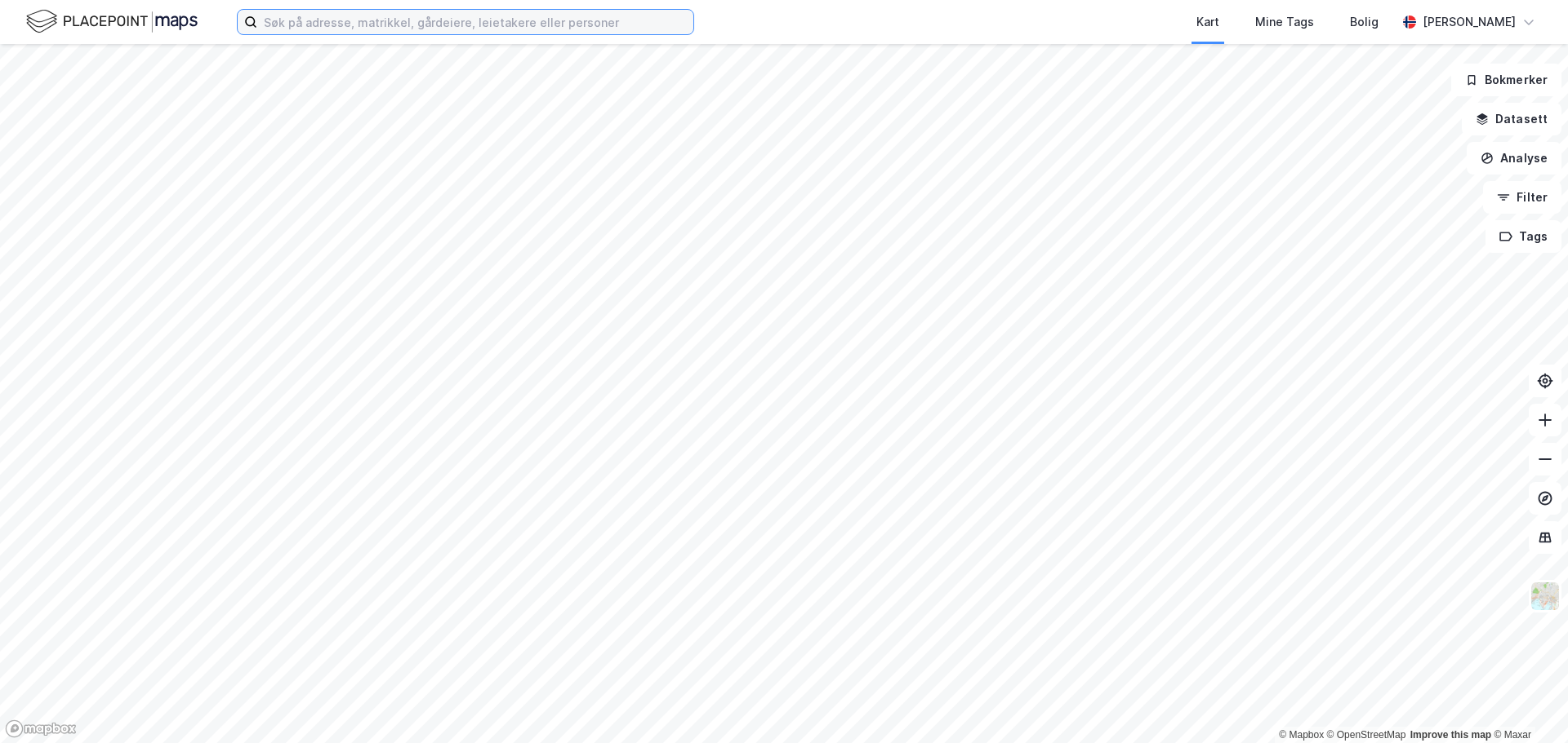
click at [382, 24] on input at bounding box center [475, 22] width 436 height 24
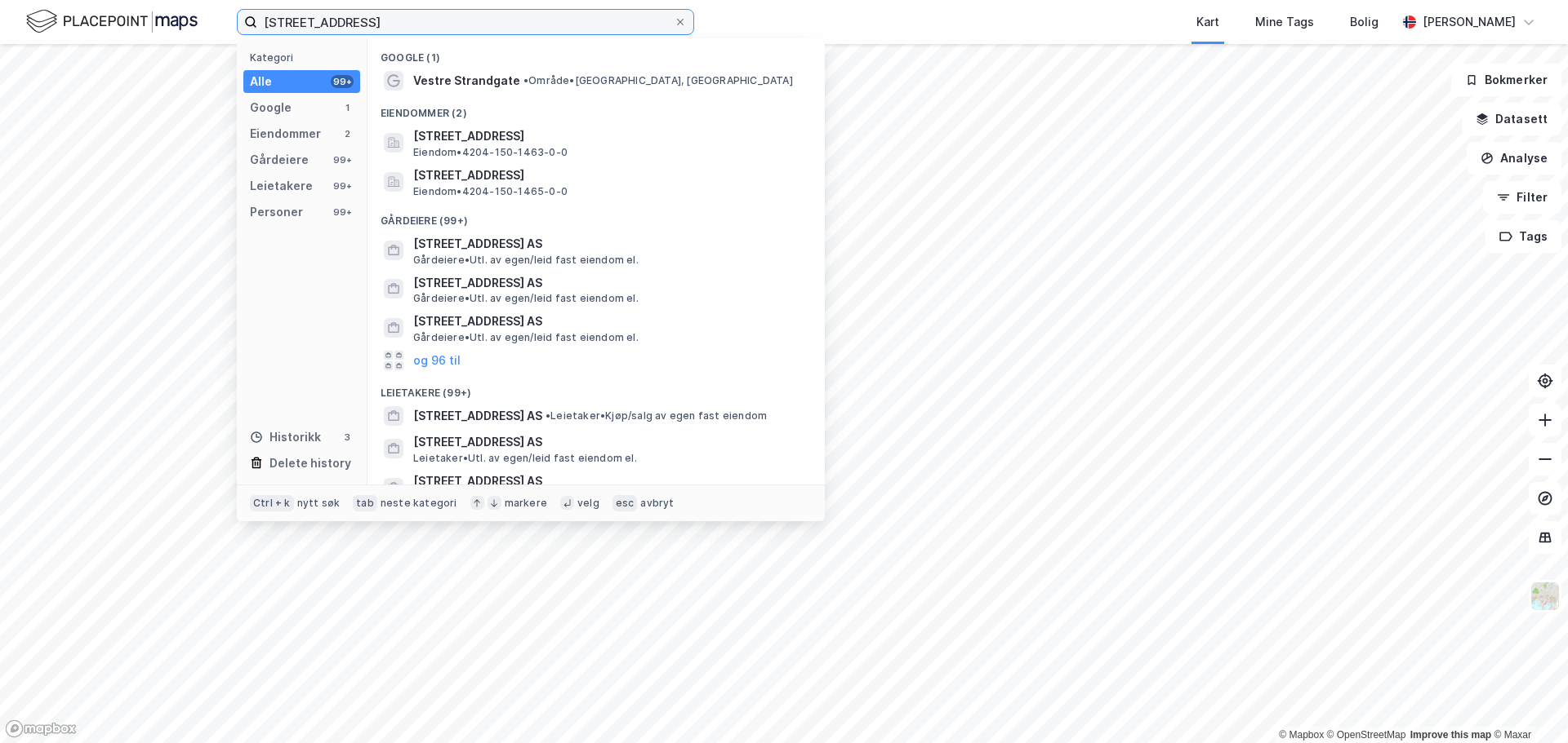
type input "vestre strandgate 23"
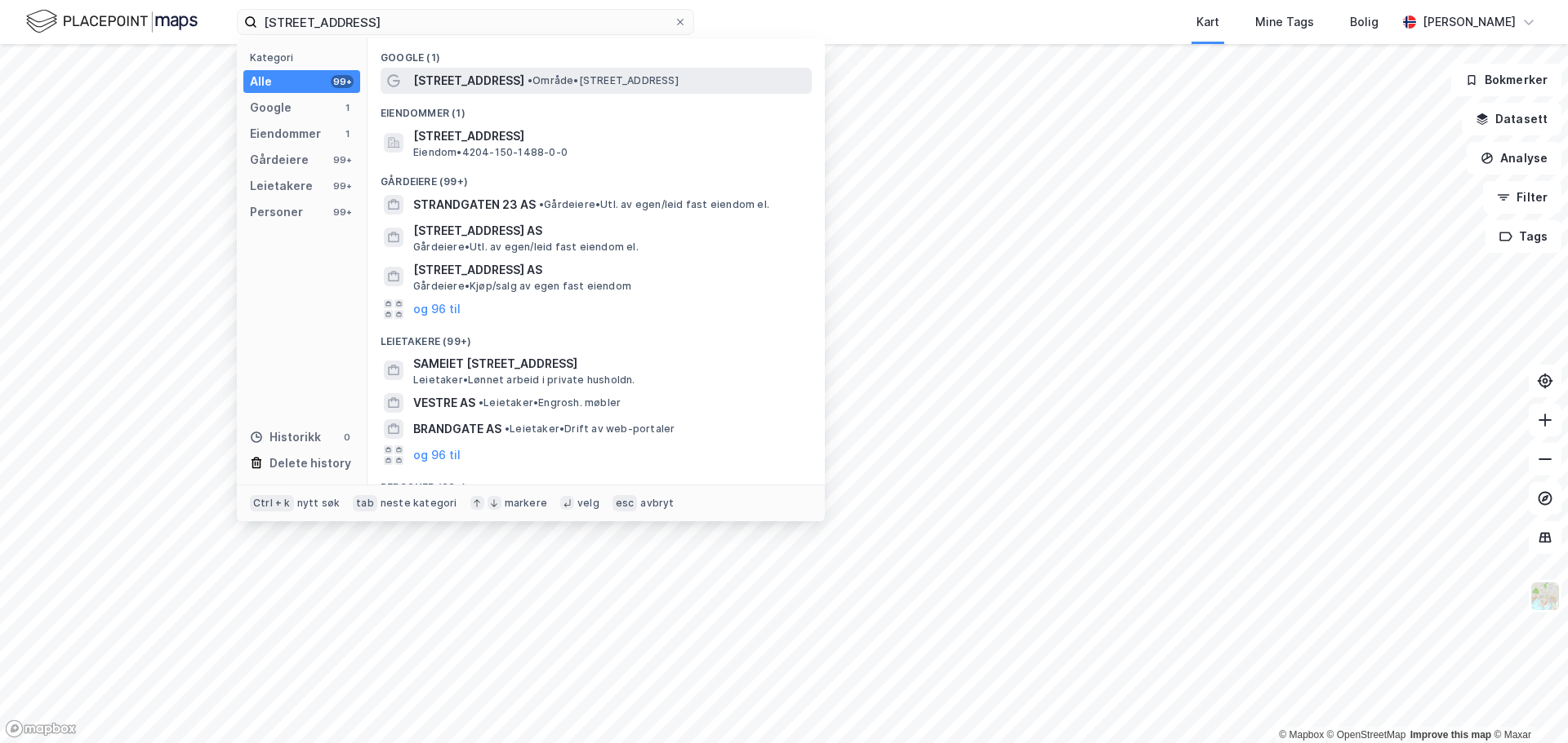
click at [464, 76] on span "[STREET_ADDRESS]" at bounding box center [468, 80] width 111 height 20
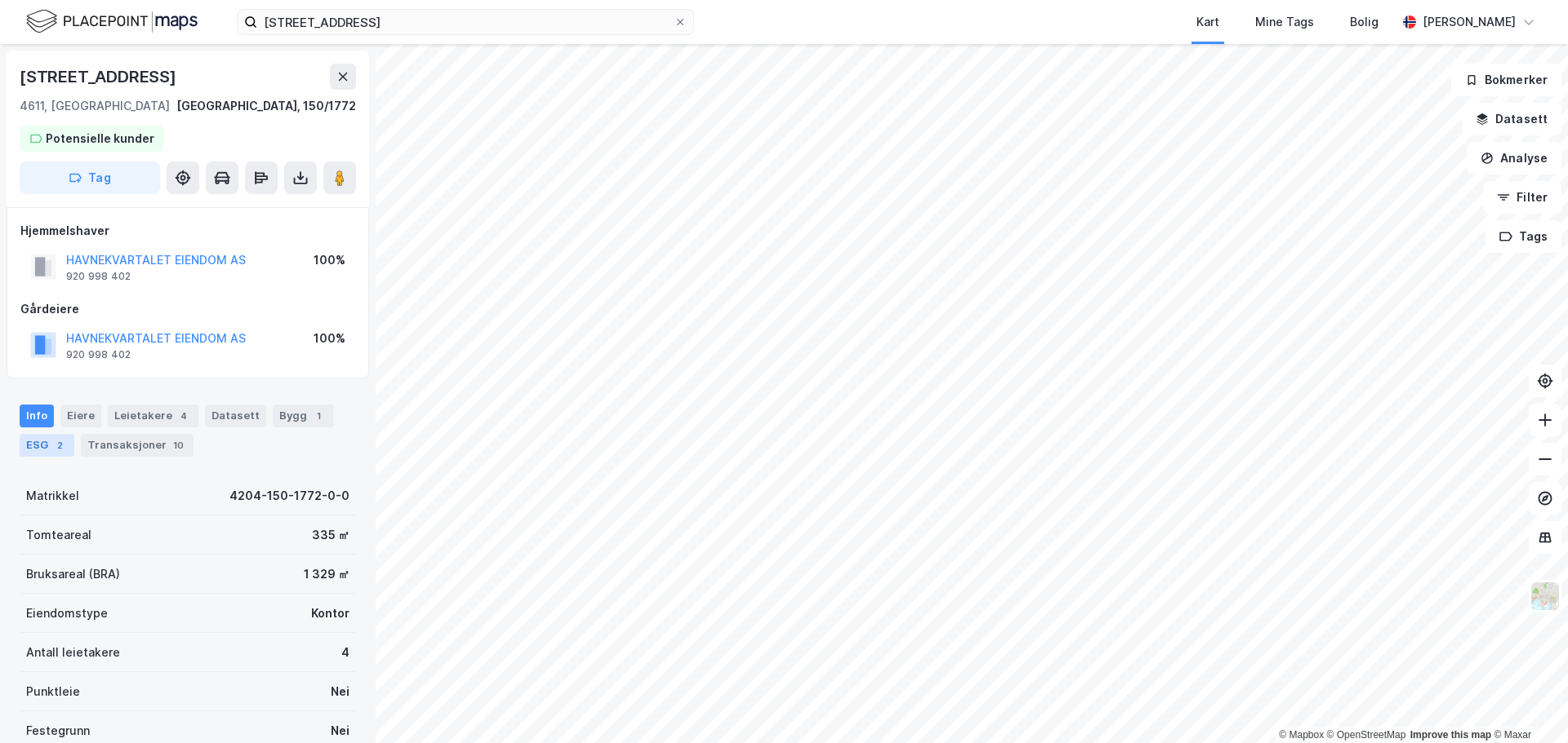
click at [25, 439] on div "ESG 2" at bounding box center [47, 446] width 55 height 23
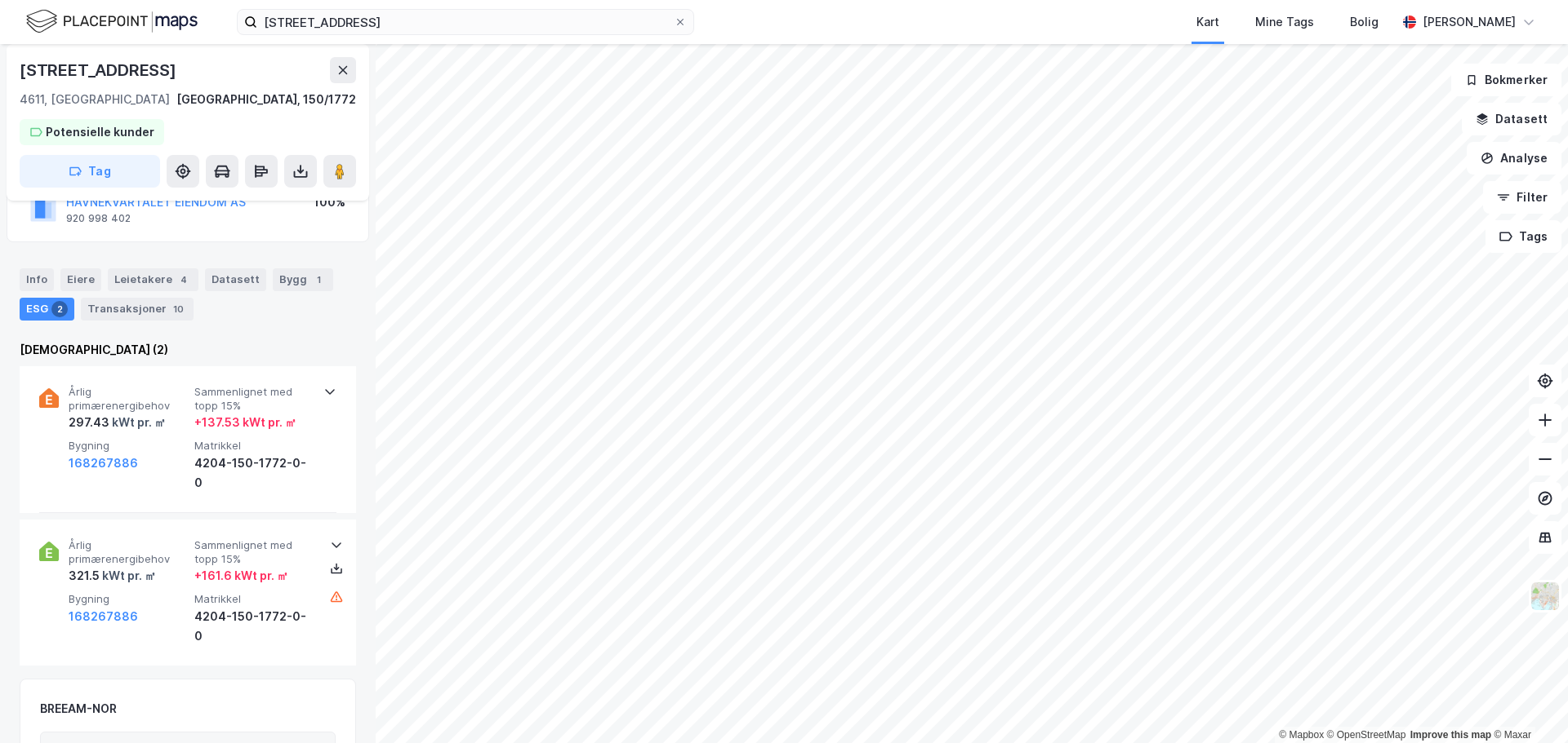
scroll to position [108, 0]
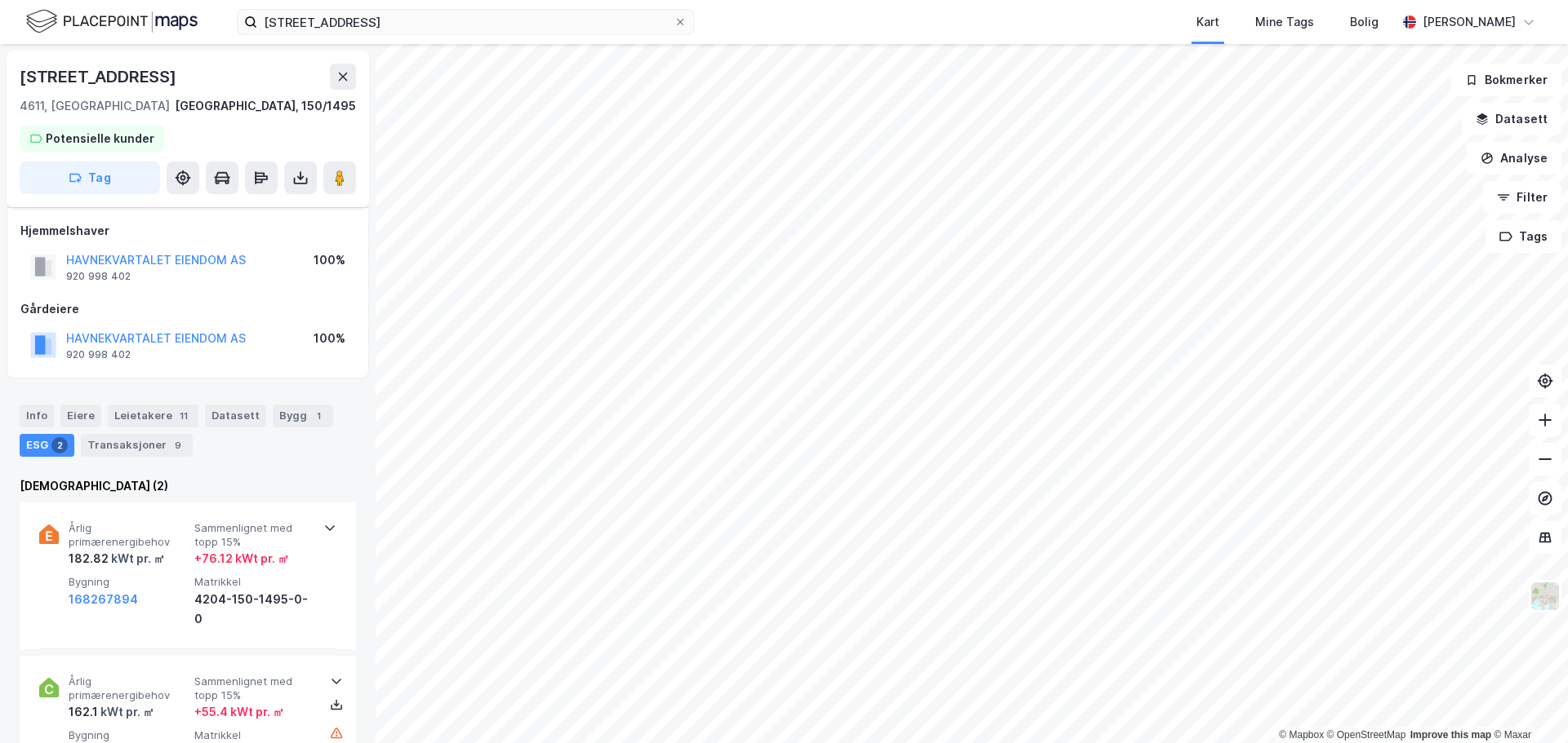
scroll to position [108, 0]
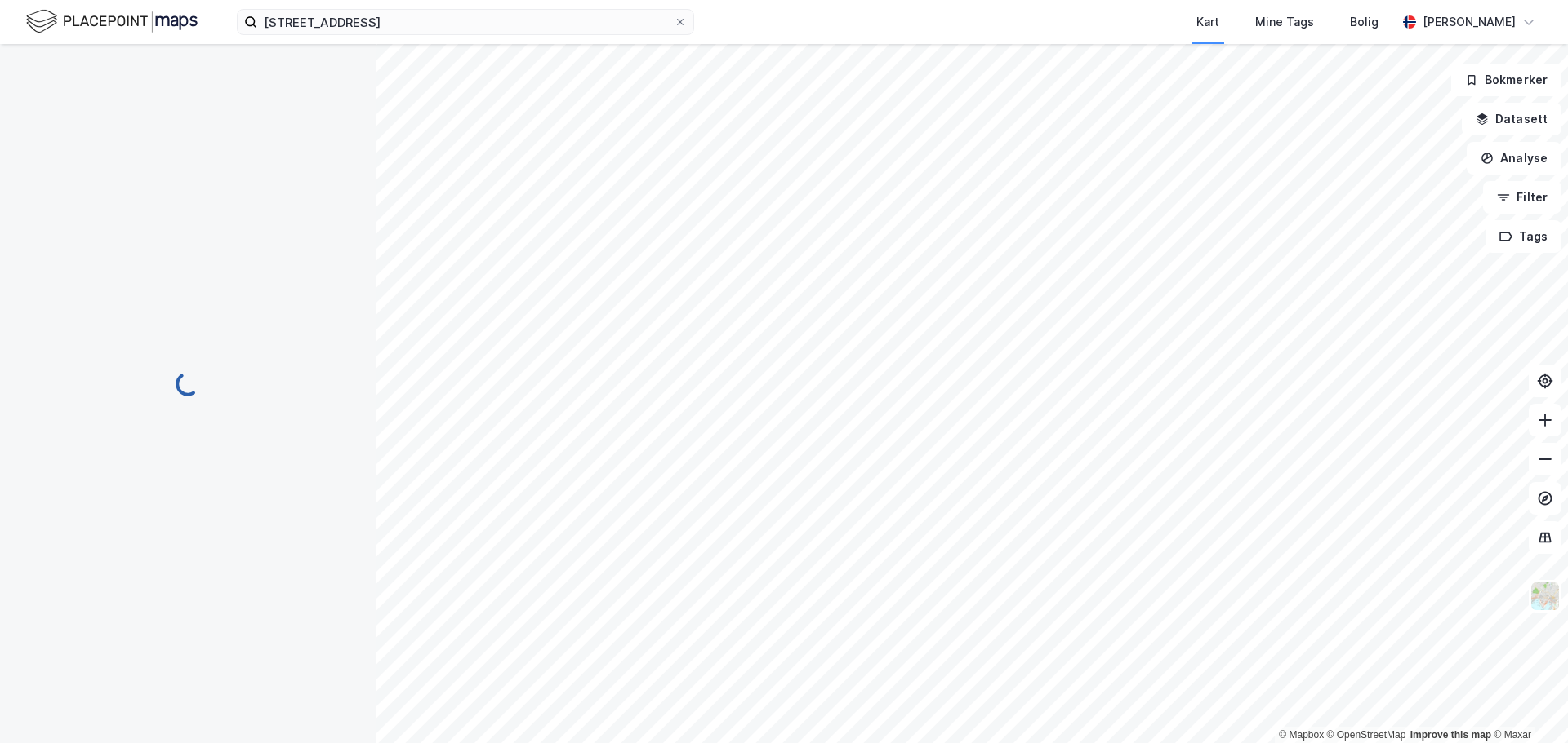
scroll to position [108, 0]
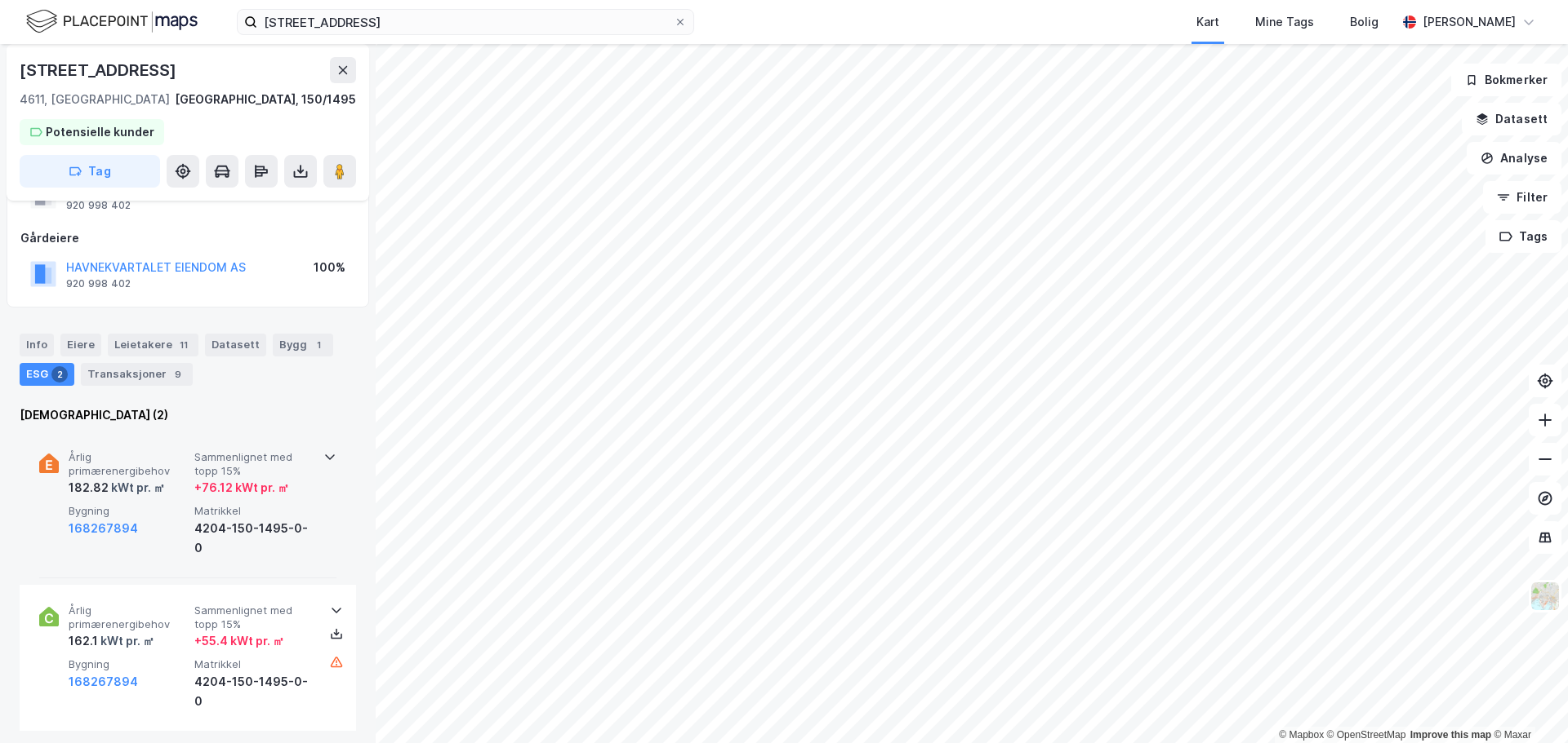
scroll to position [190, 0]
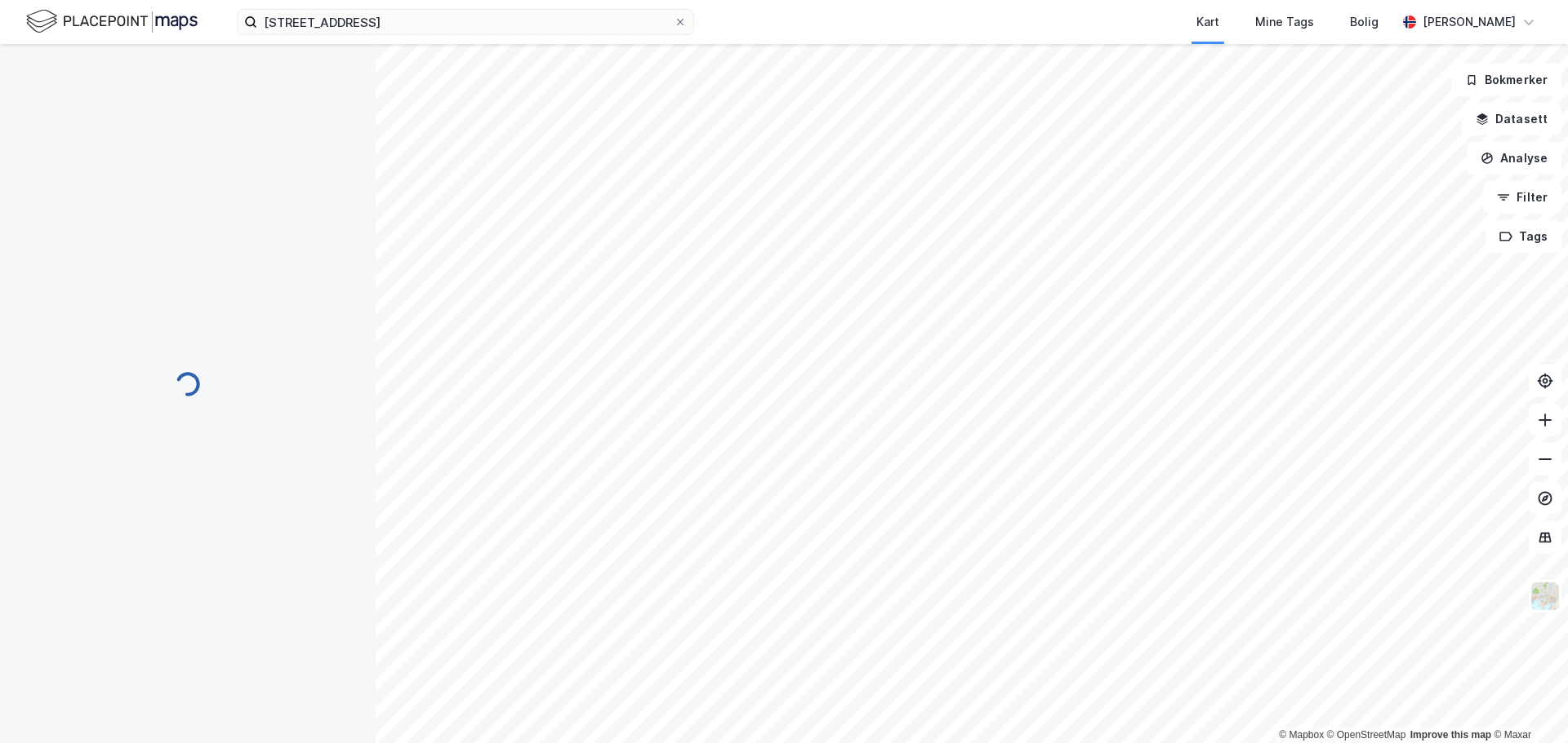
scroll to position [190, 0]
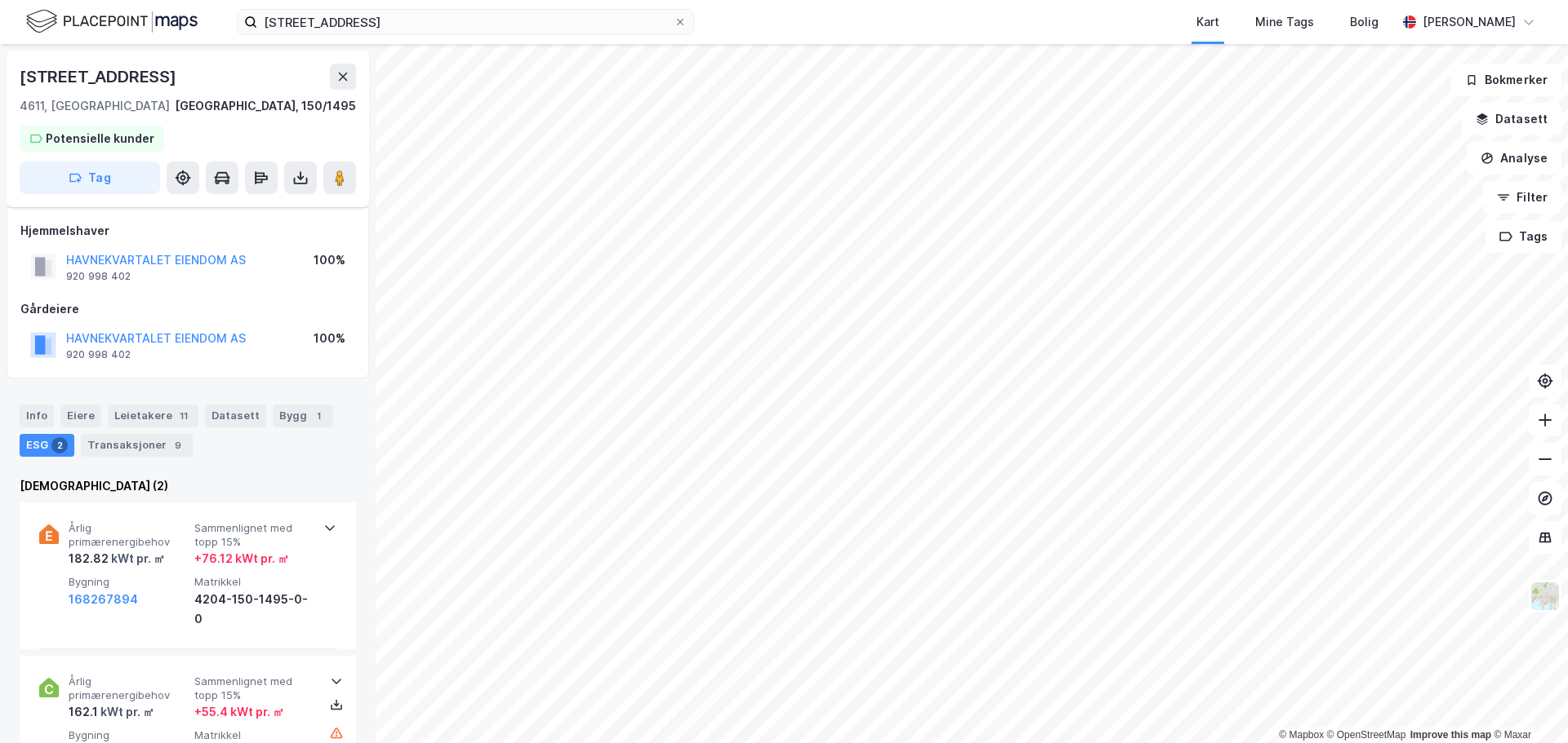
scroll to position [190, 0]
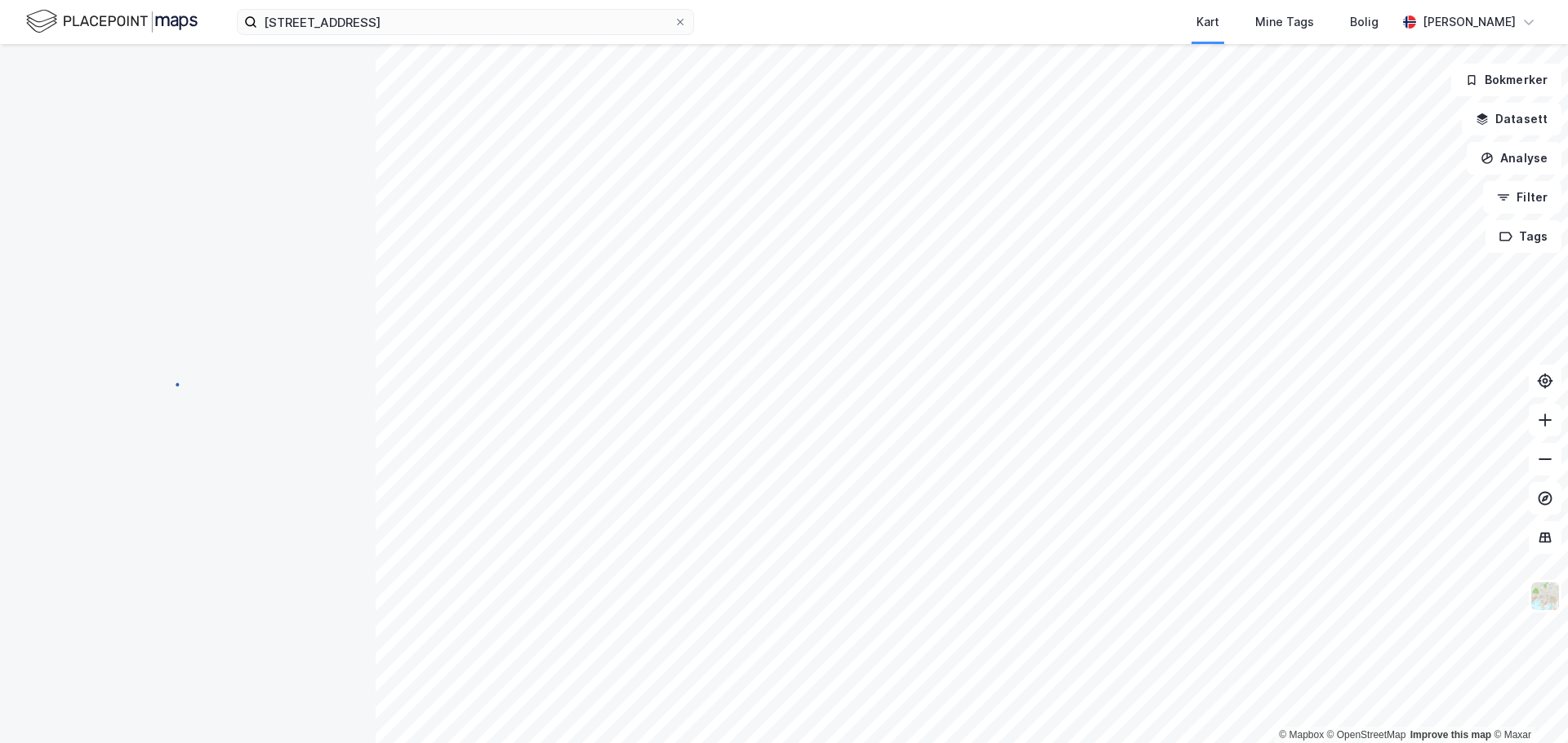
scroll to position [190, 0]
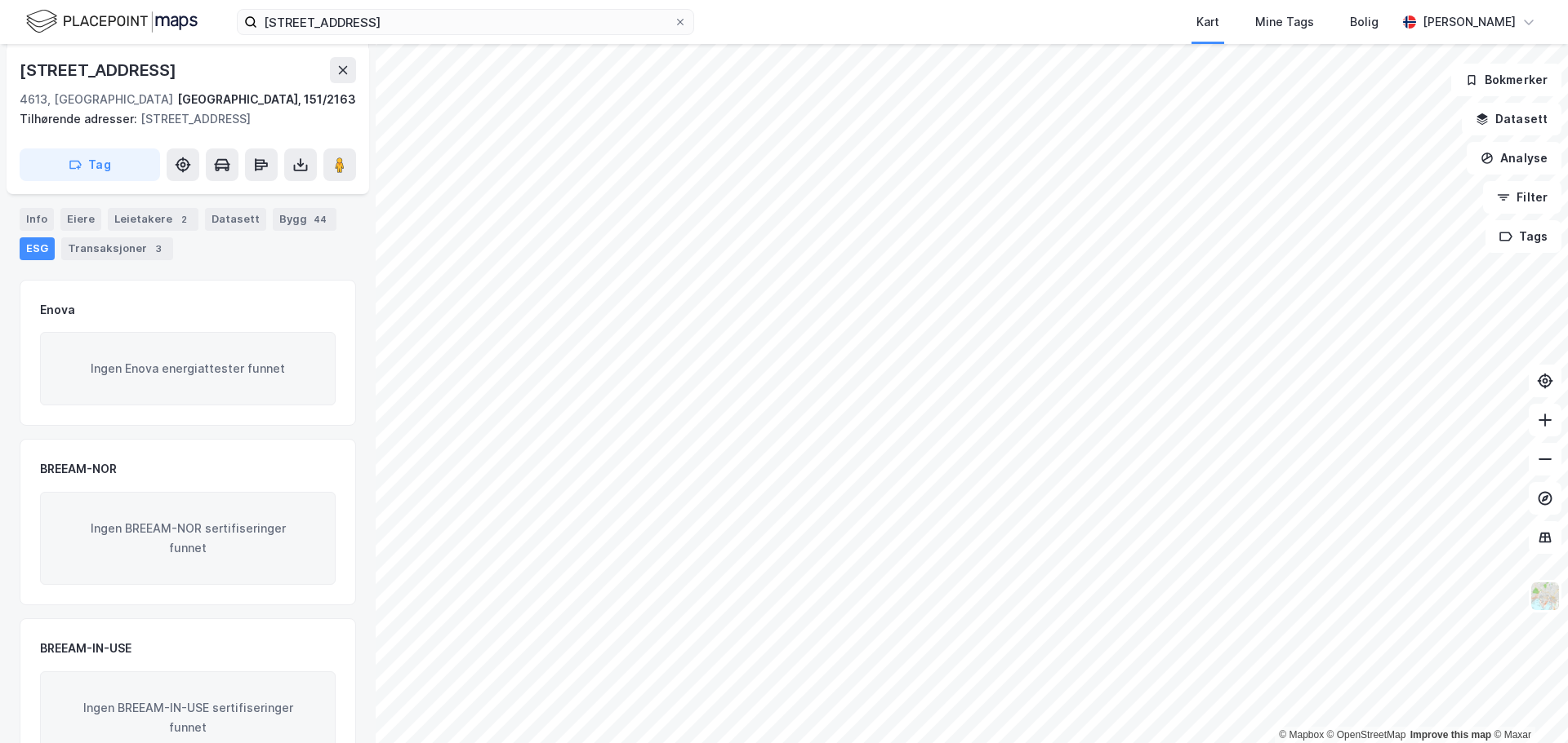
scroll to position [190, 0]
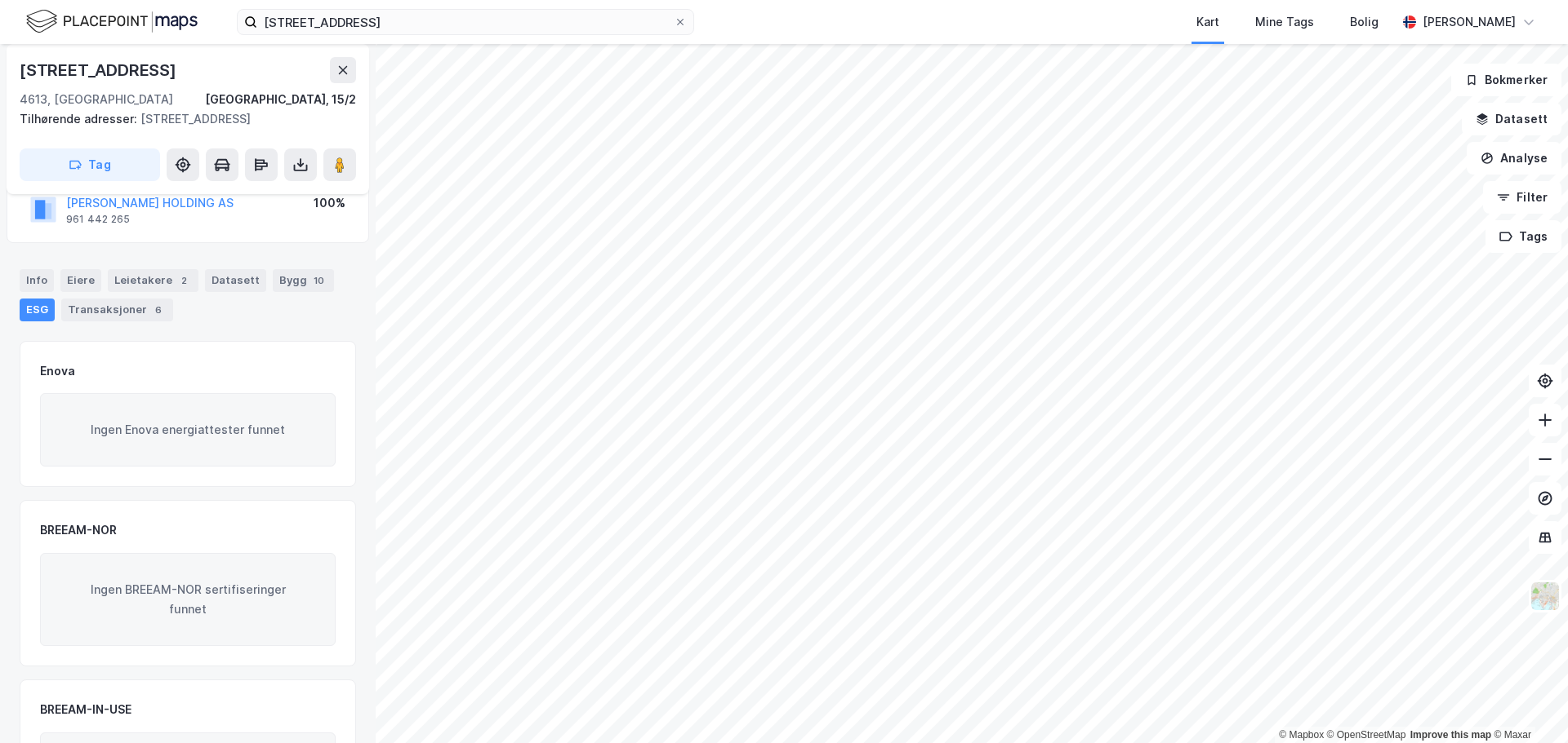
scroll to position [115, 0]
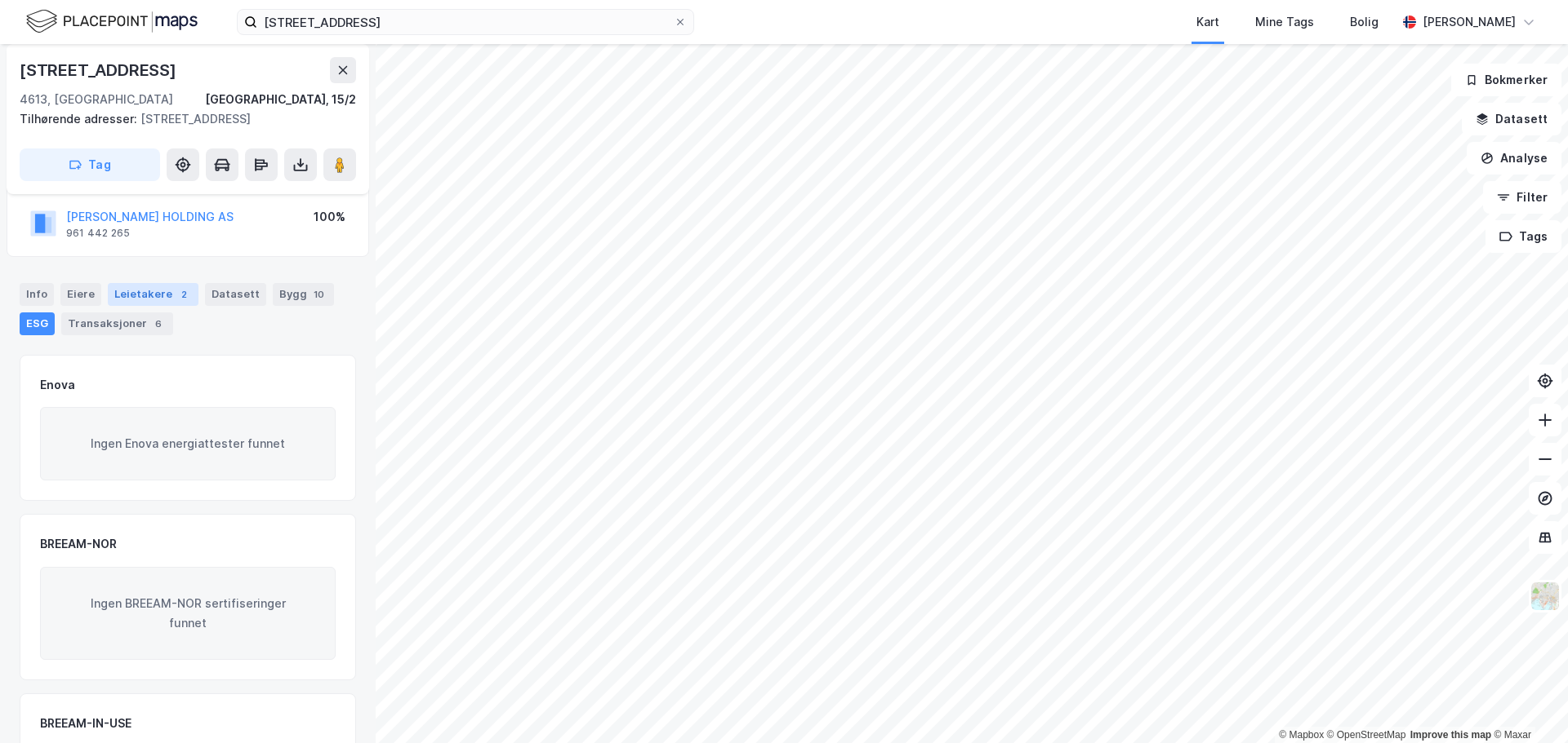
click at [154, 299] on div "Leietakere 2" at bounding box center [153, 295] width 90 height 23
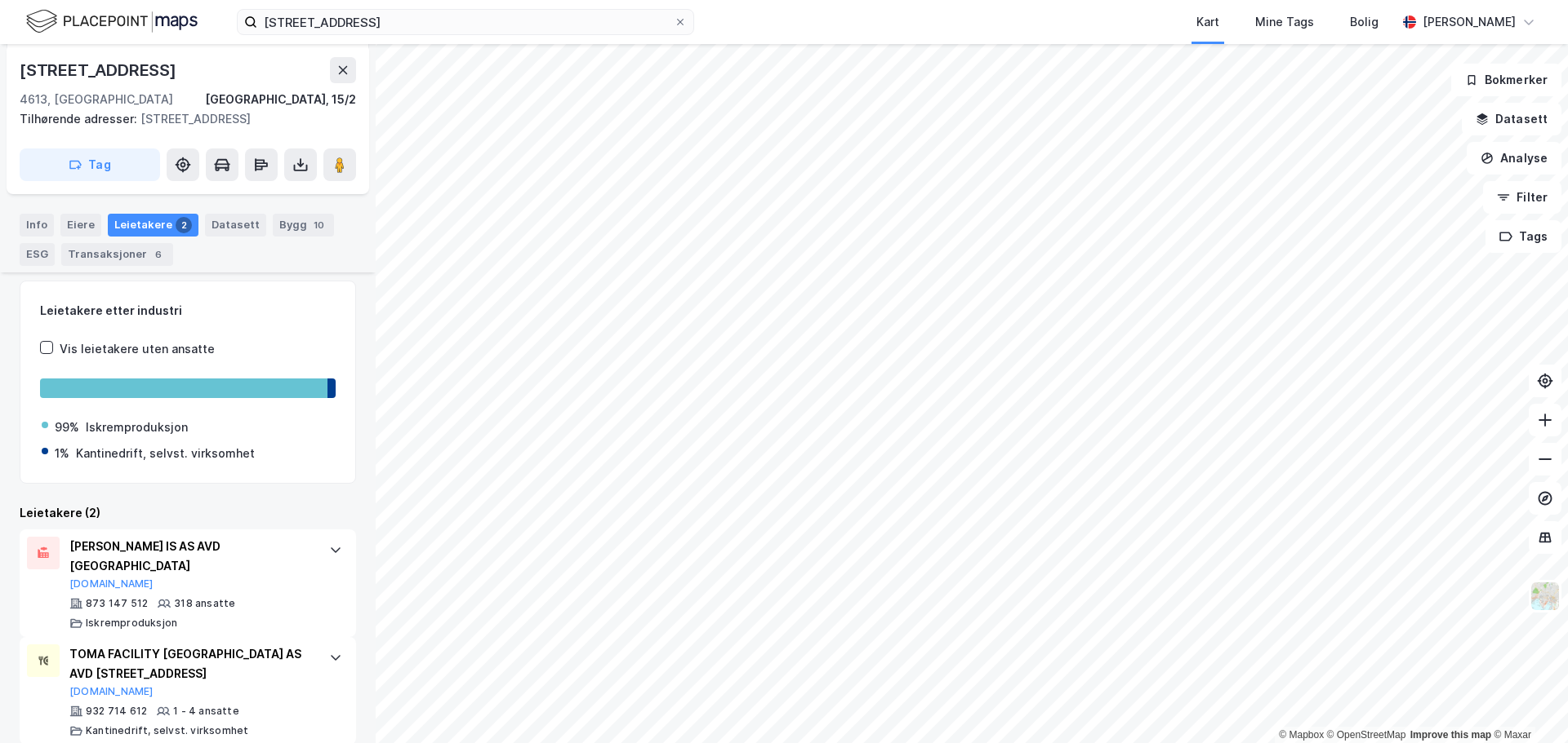
scroll to position [211, 0]
